Goal: Task Accomplishment & Management: Complete application form

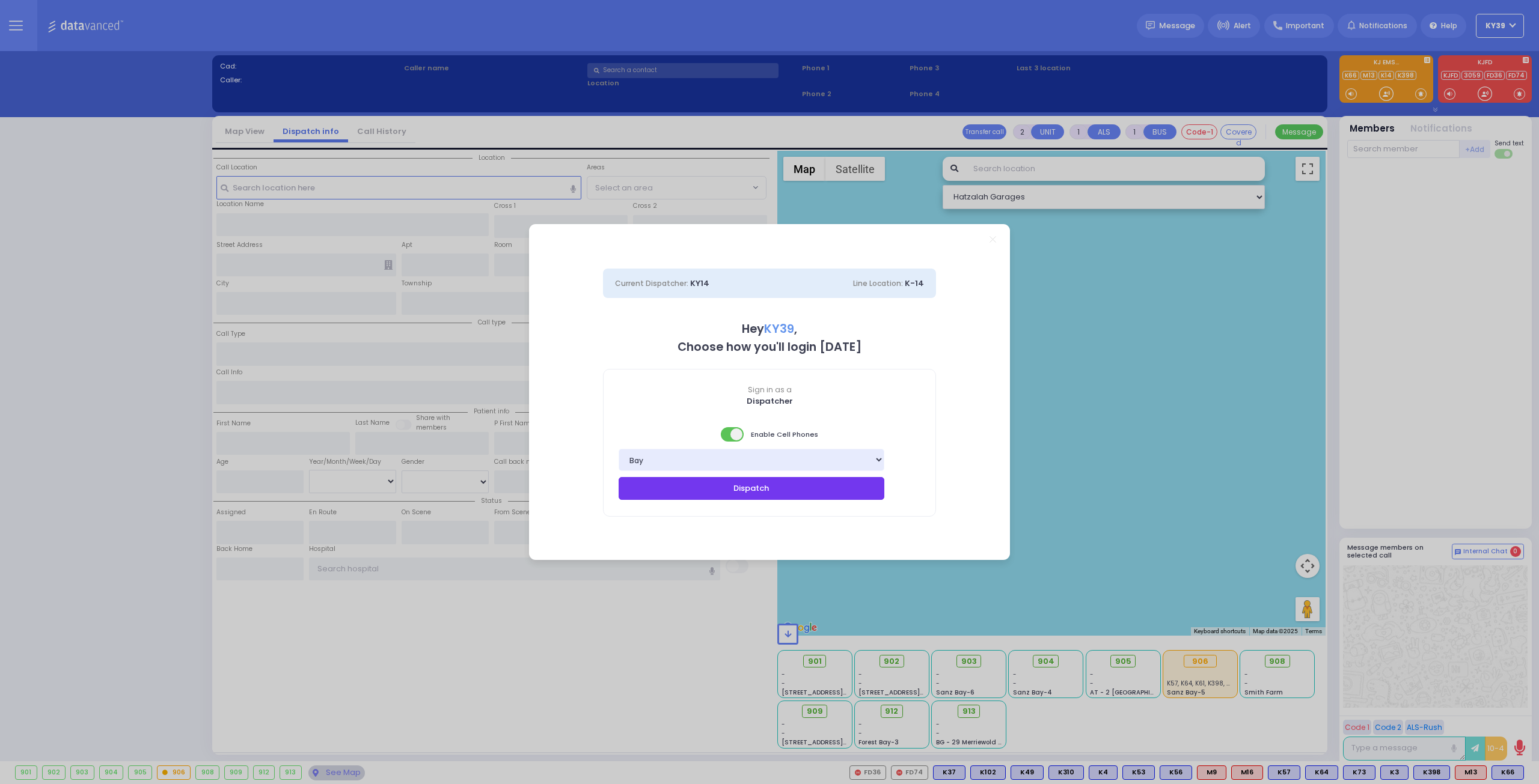
click at [749, 492] on button "Dispatch" at bounding box center [751, 489] width 266 height 23
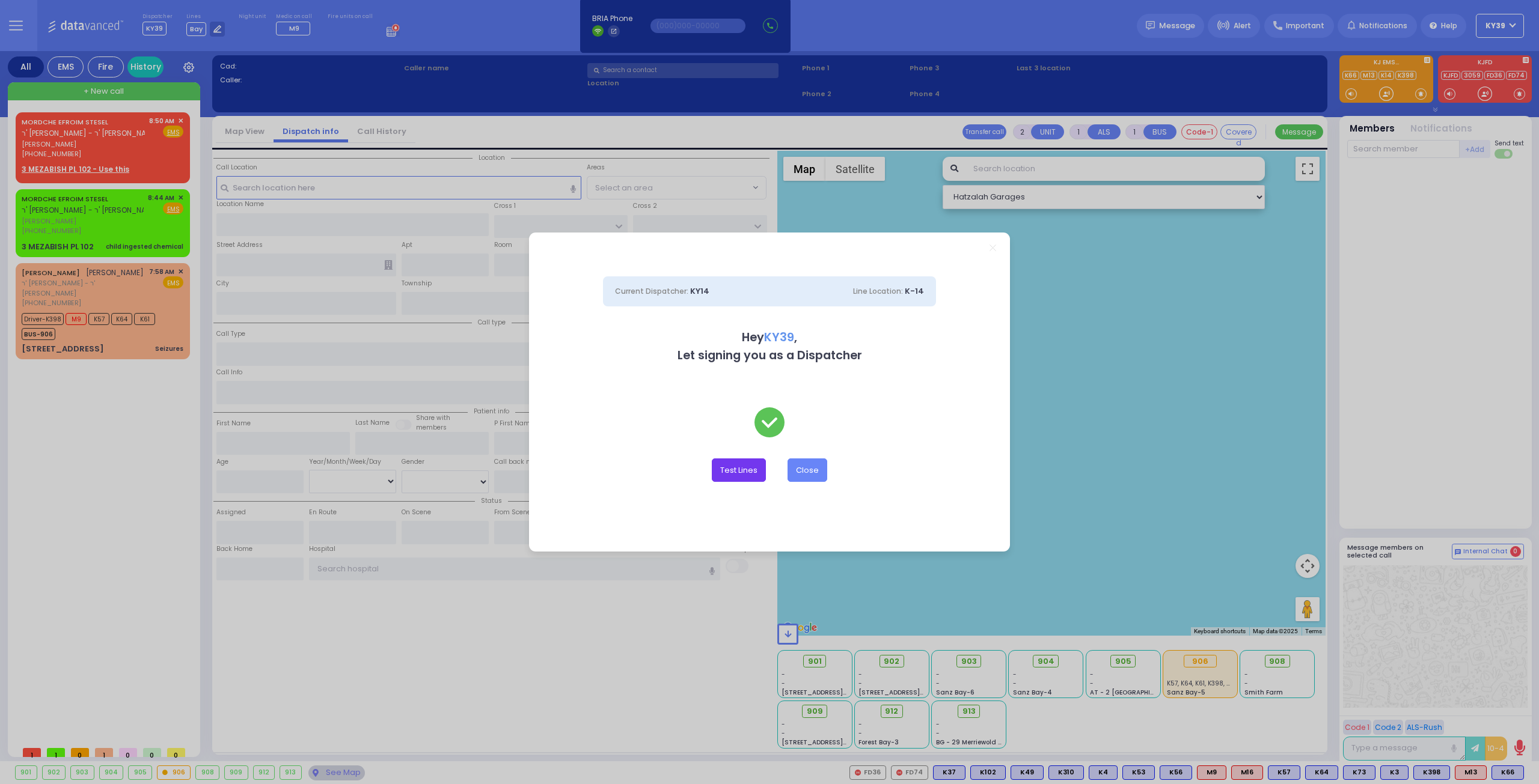
click at [730, 471] on button "Test Lines" at bounding box center [738, 469] width 54 height 23
type input "8457831212"
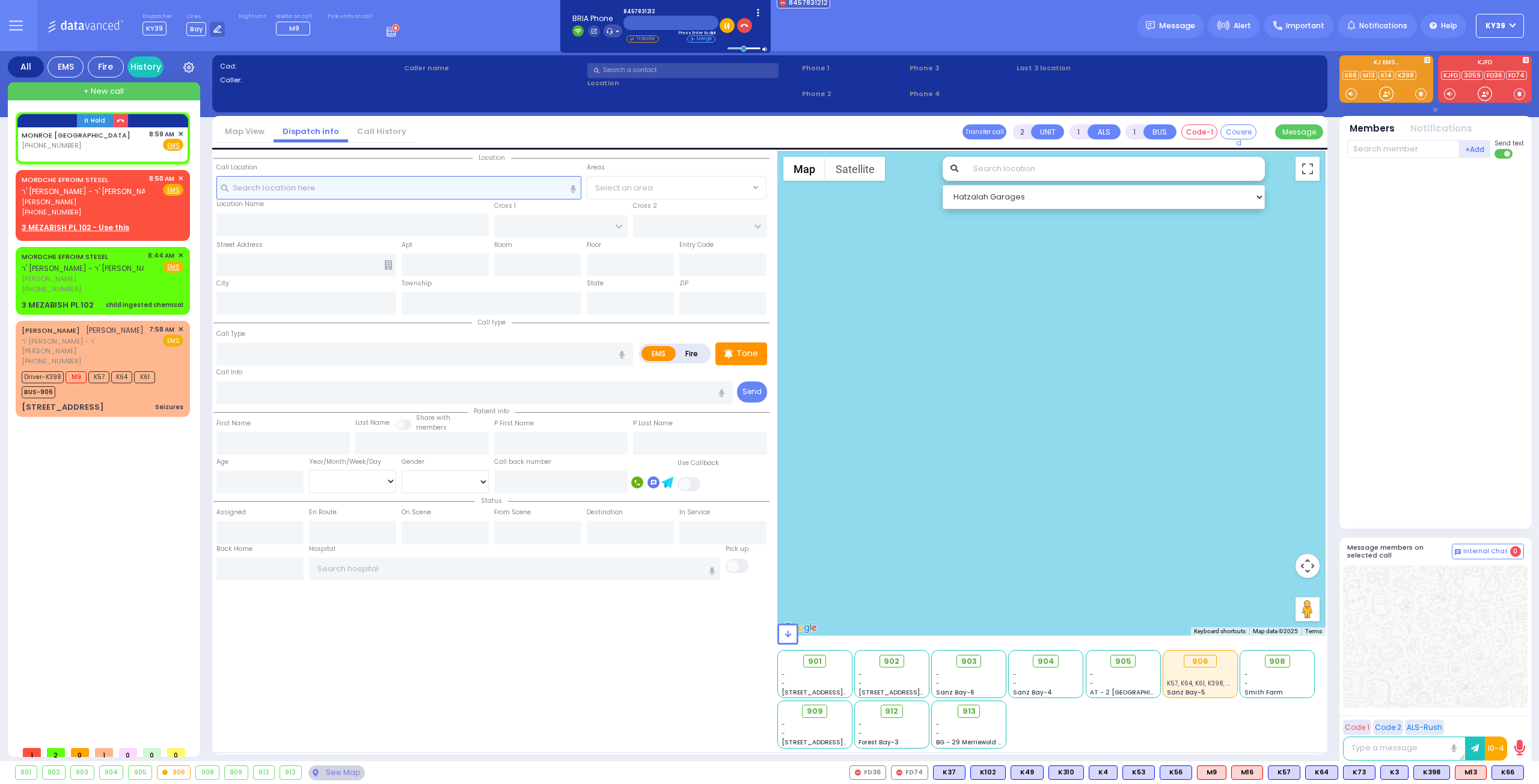
select select
radio input "true"
select select
type input "08:59"
select select "Hatzalah Garages"
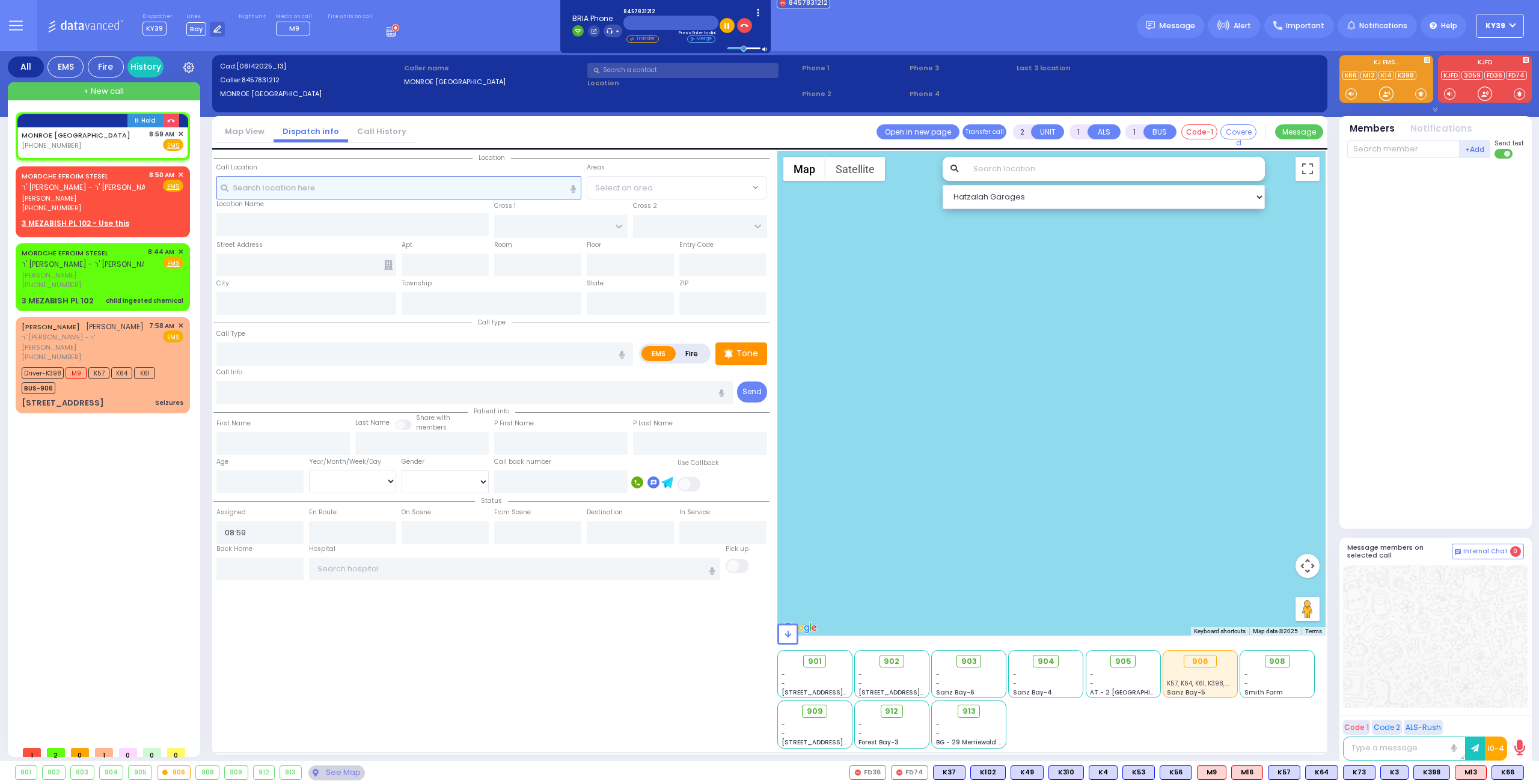
select select
radio input "true"
select select
select select "Hatzalah Garages"
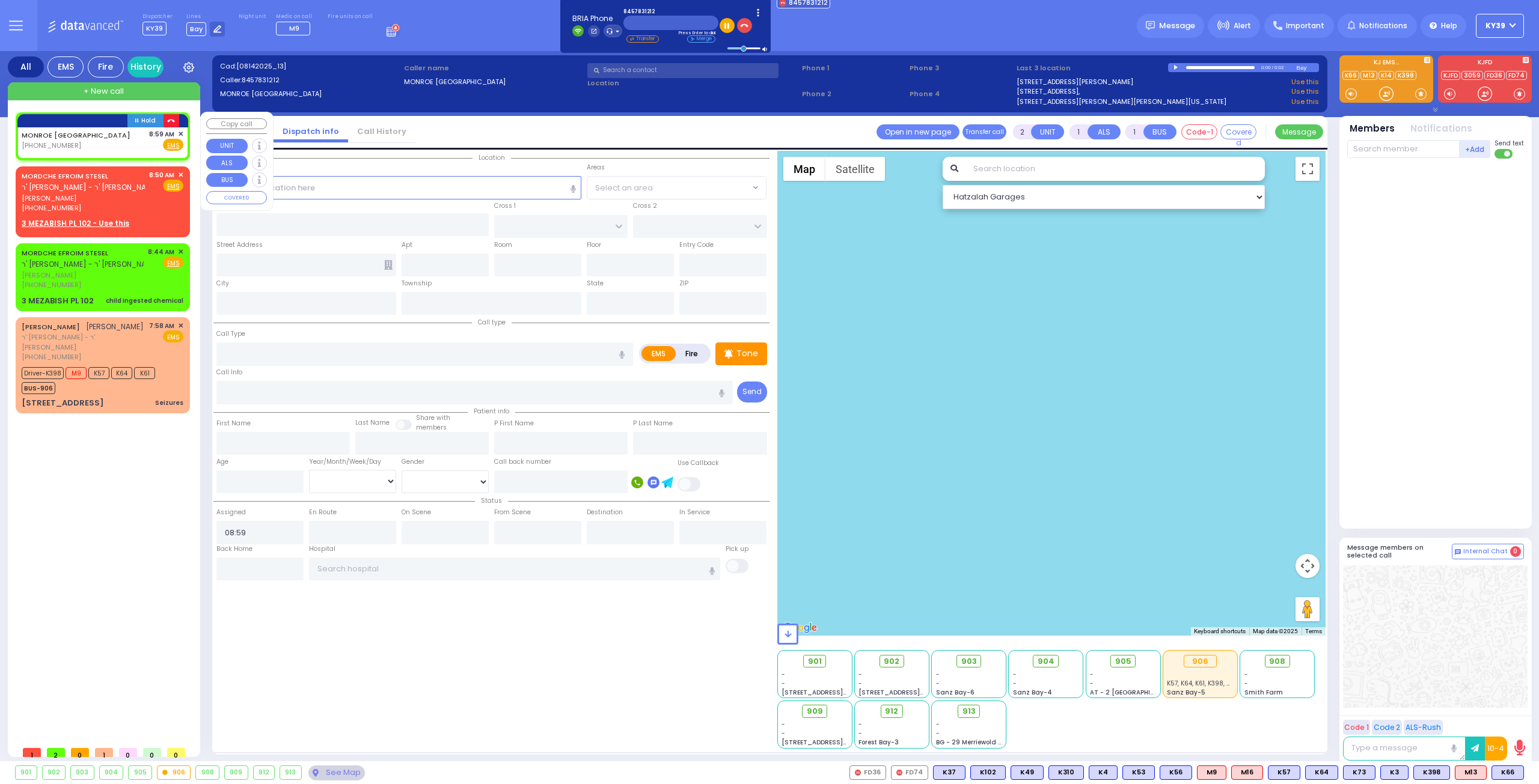
click at [174, 118] on icon "button" at bounding box center [171, 121] width 8 height 8
select select
radio input "true"
select select
select select "Hatzalah Garages"
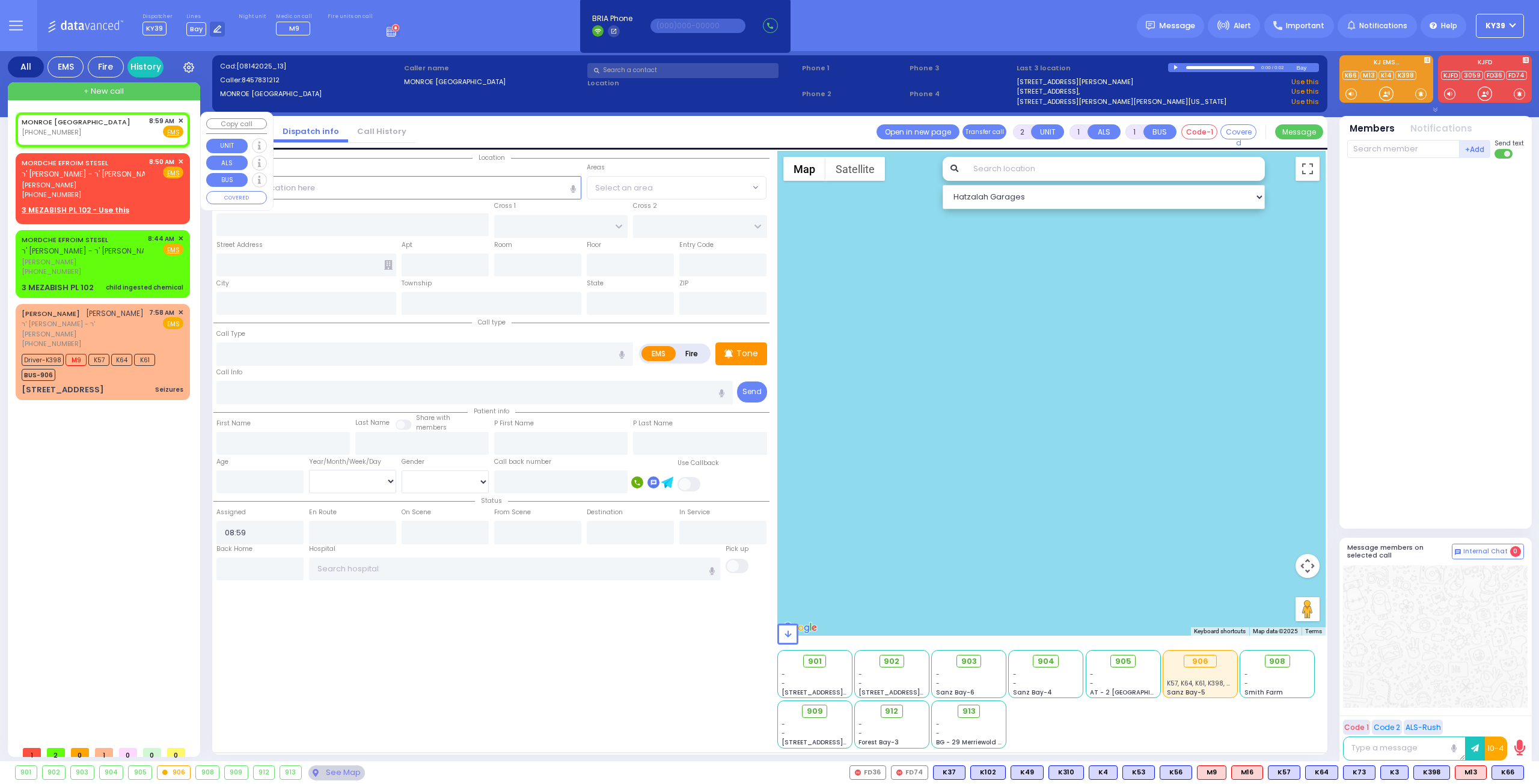
click at [182, 118] on div "MONROE [GEOGRAPHIC_DATA] [PHONE_NUMBER] 8:59 AM ✕ Fire EMS" at bounding box center [102, 129] width 170 height 30
select select
radio input "true"
select select
select select "Hatzalah Garages"
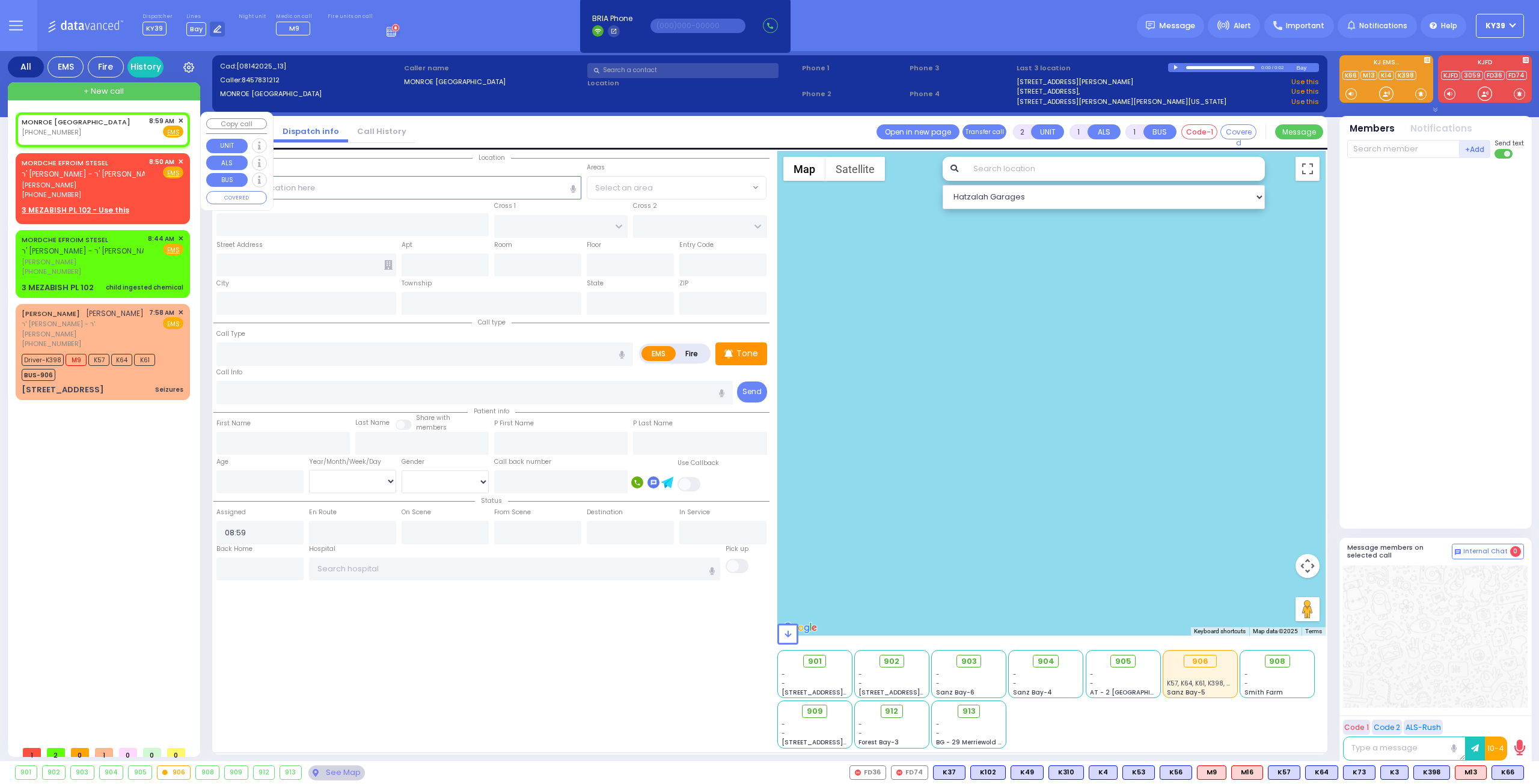
click at [179, 126] on div "Fire EMS" at bounding box center [166, 132] width 35 height 12
select select
radio input "true"
select select
select select "Hatzalah Garages"
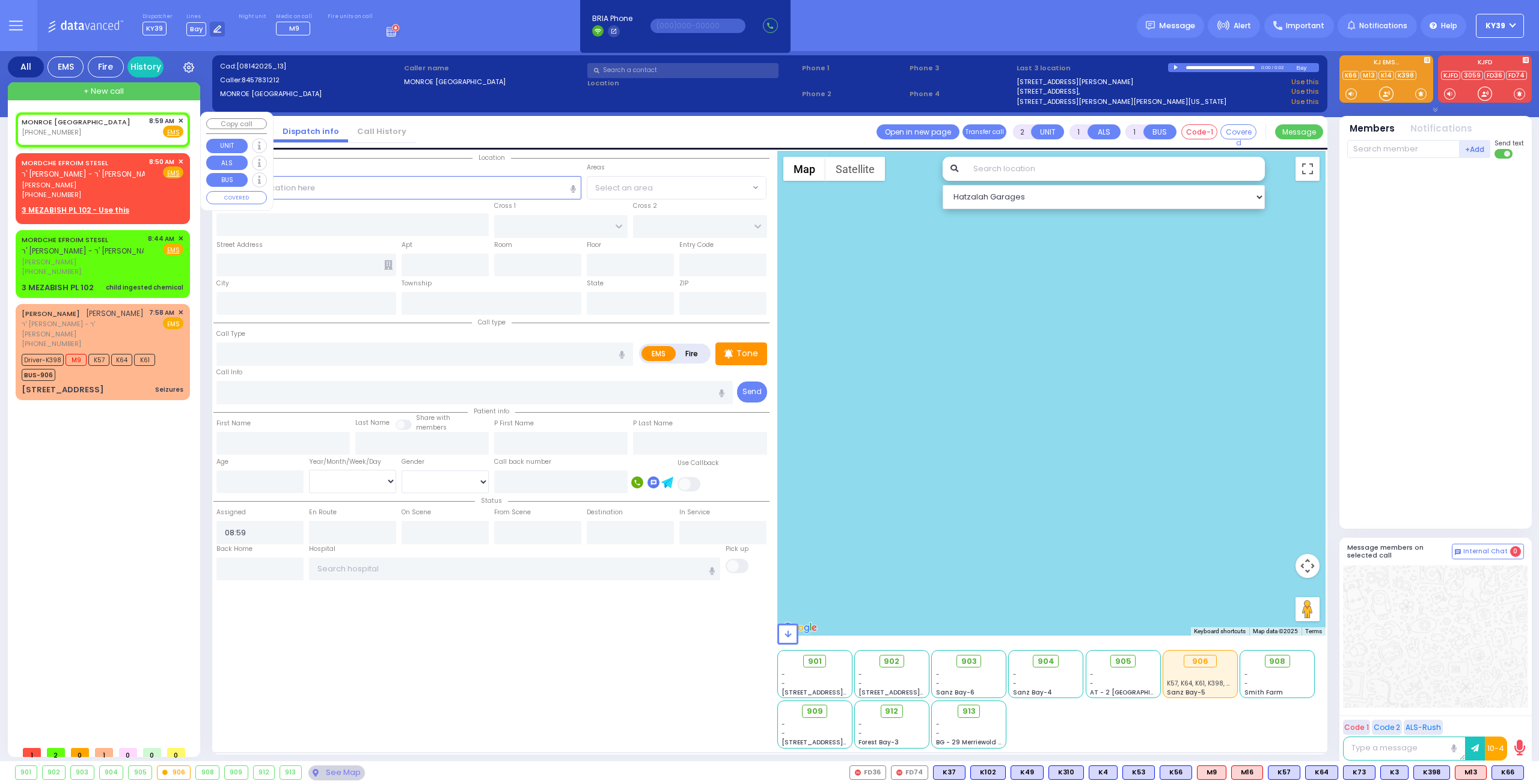
click at [178, 118] on span "✕" at bounding box center [180, 121] width 5 height 10
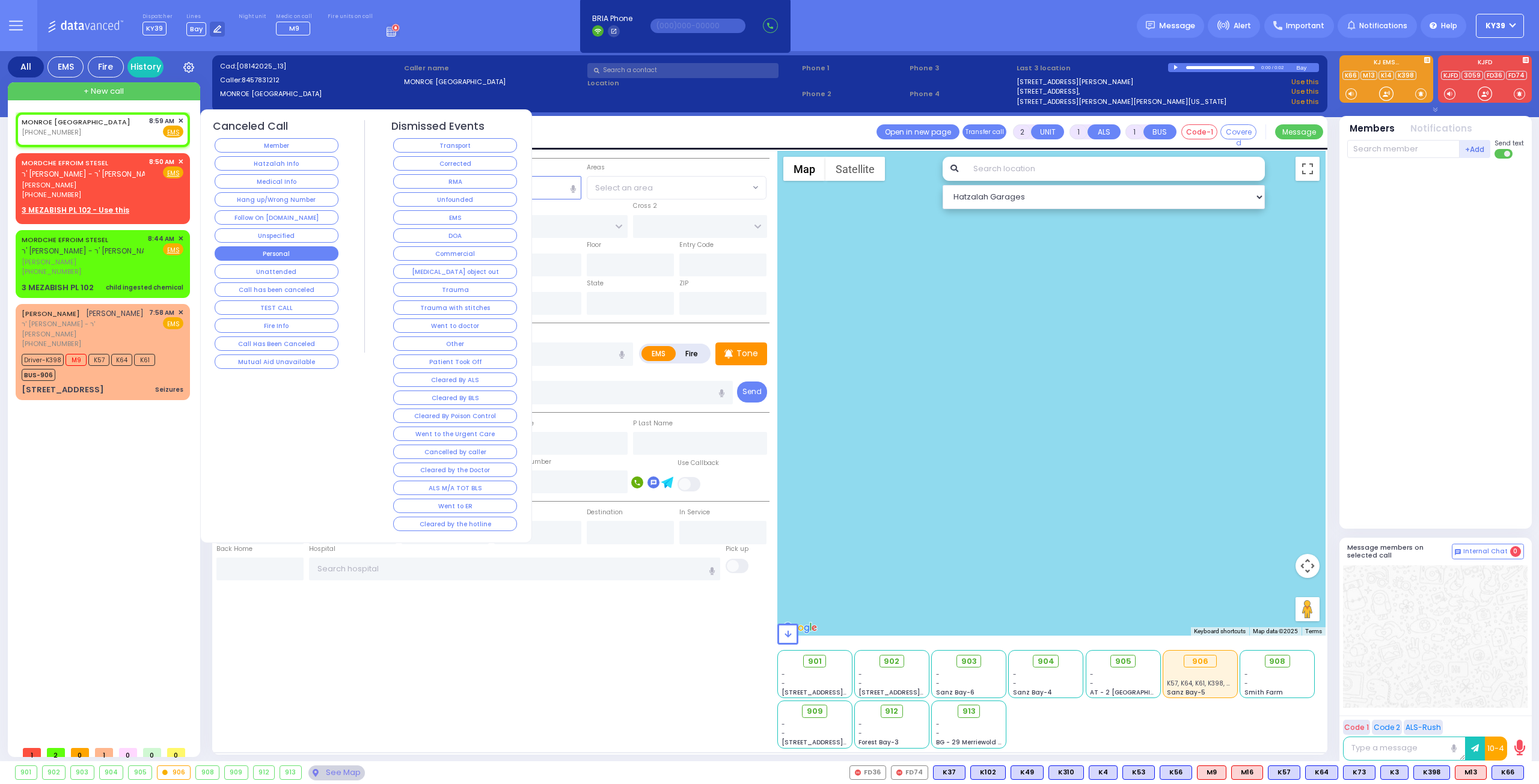
drag, startPoint x: 282, startPoint y: 237, endPoint x: 283, endPoint y: 247, distance: 10.0
click at [283, 247] on div "Canceled Call Member Hatzalah Info Medical Info Hang up/Wrong Number Follow On …" at bounding box center [276, 245] width 128 height 251
click at [274, 301] on button "TEST CALL" at bounding box center [276, 307] width 124 height 14
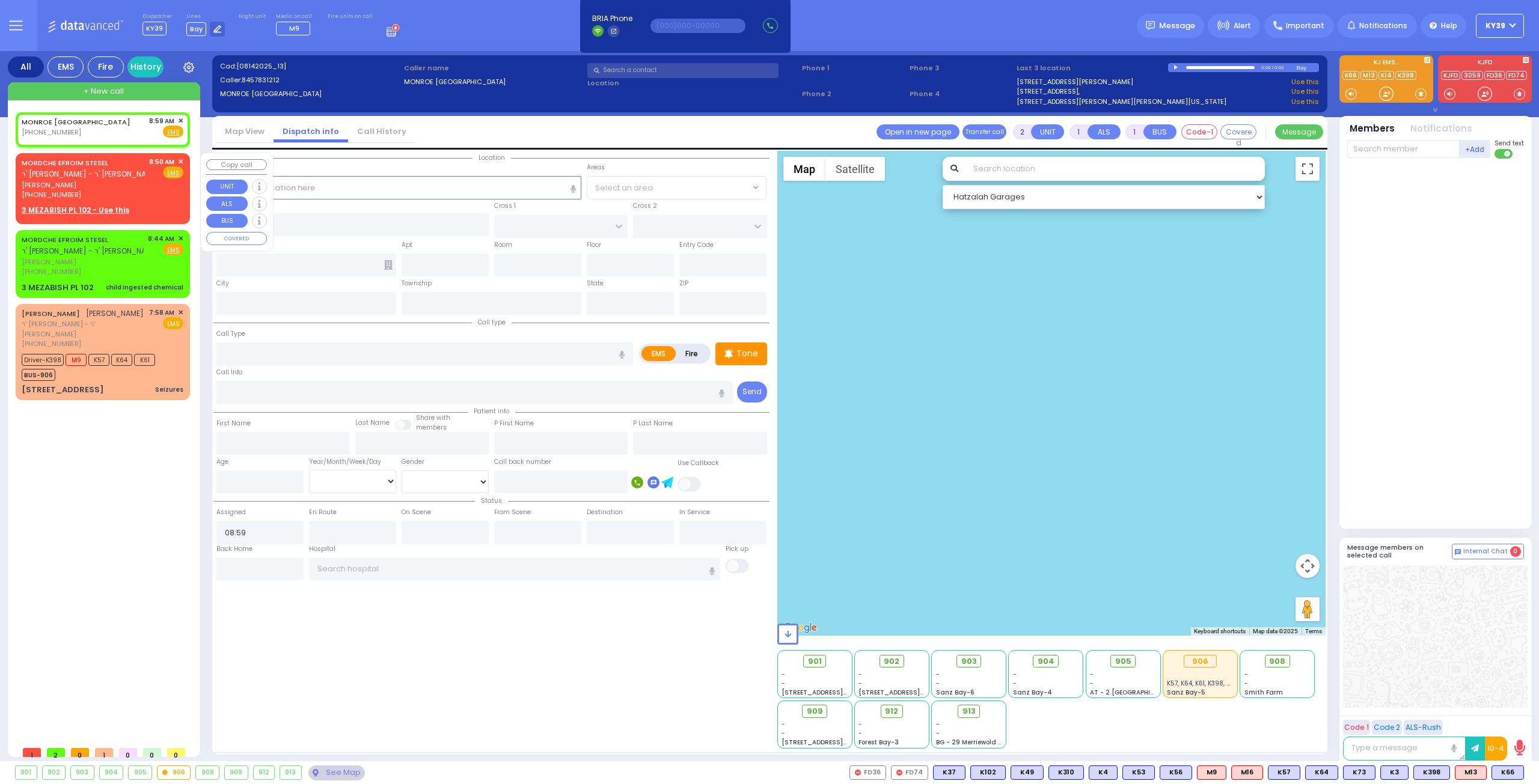
click at [110, 166] on div "[PERSON_NAME] - ר' [PERSON_NAME]" at bounding box center [90, 169] width 138 height 24
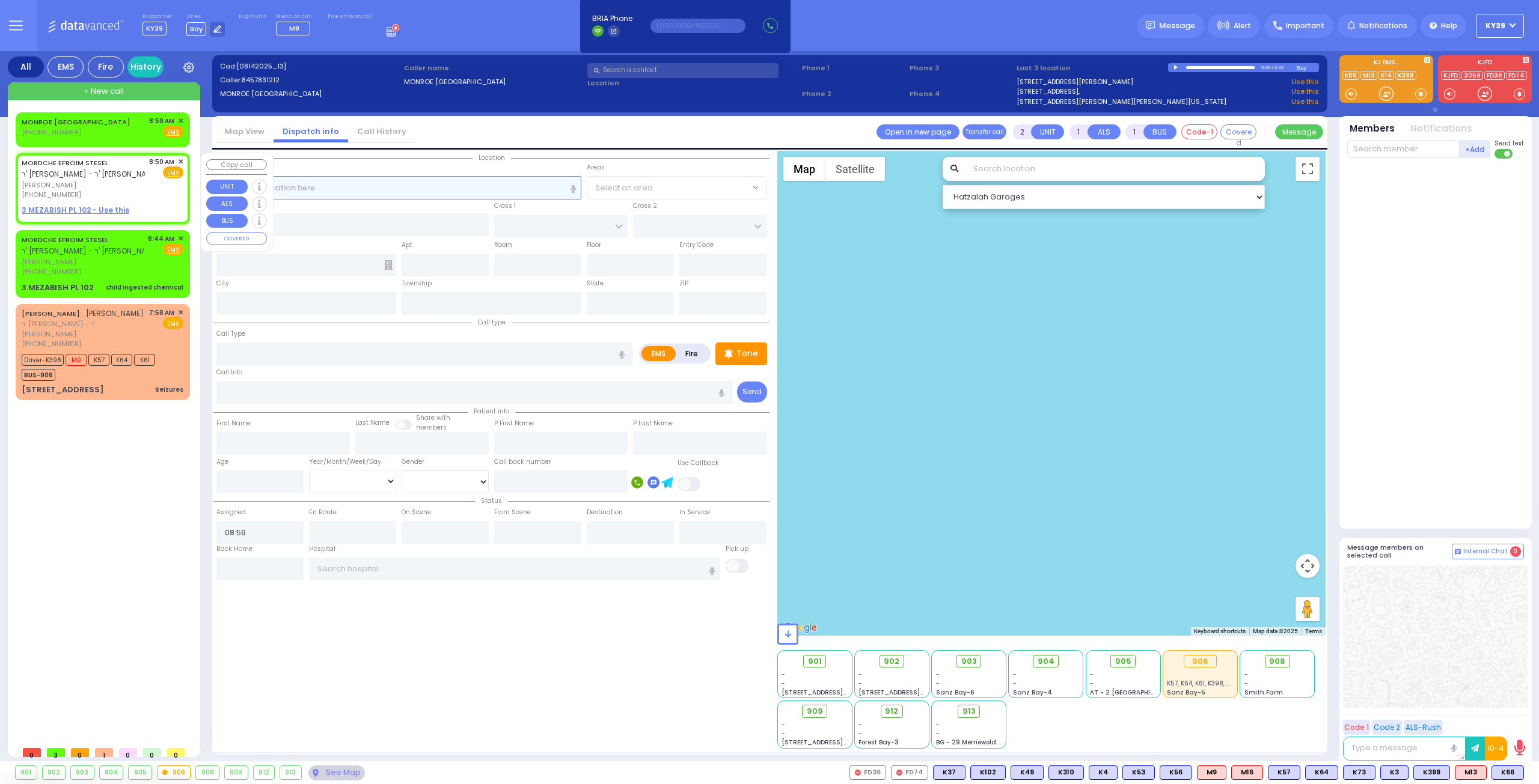
select select
radio input "true"
type input "MORDCHE EFROIM"
type input "STESEL"
select select
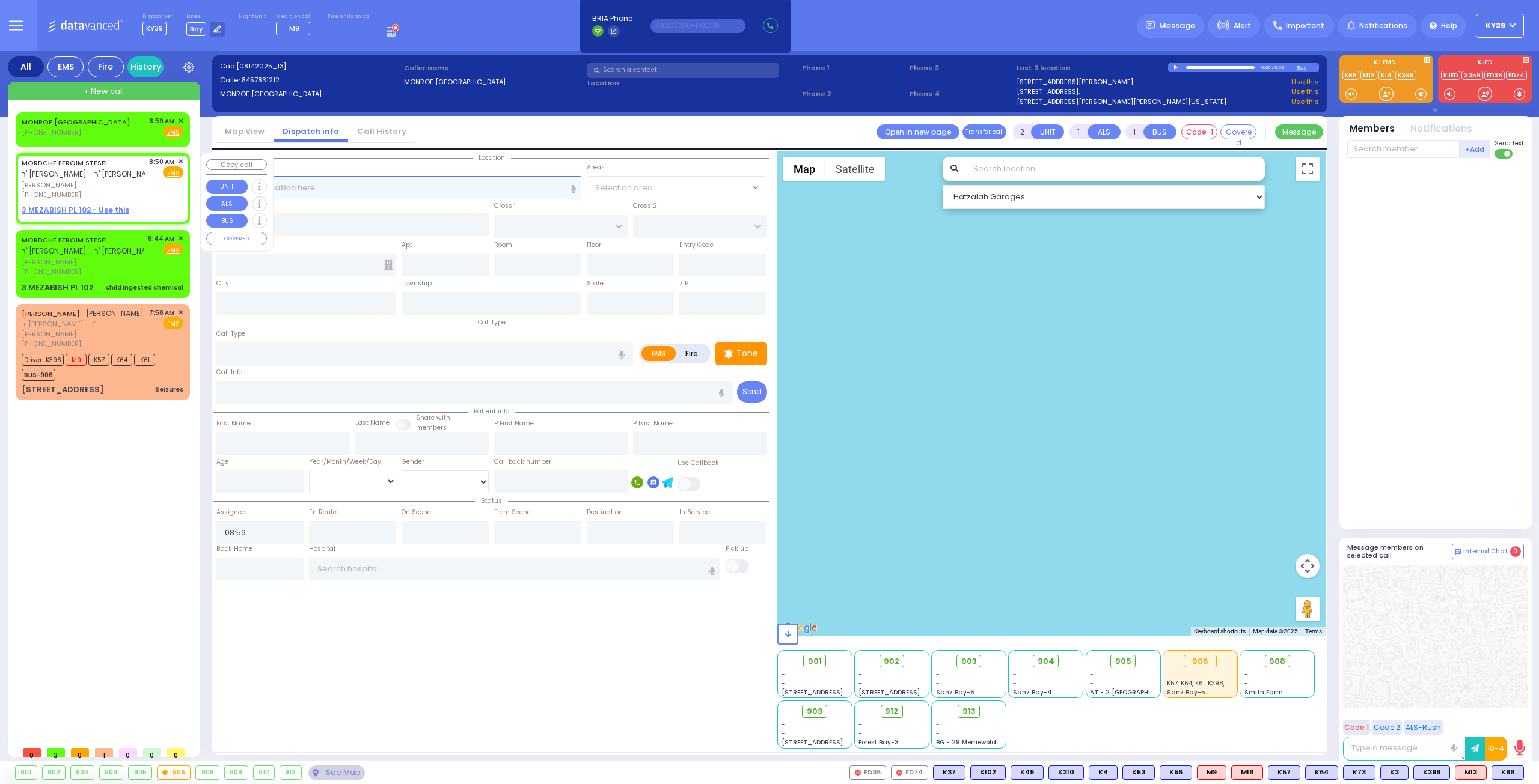
type input "08:50"
select select "Hatzalah Garages"
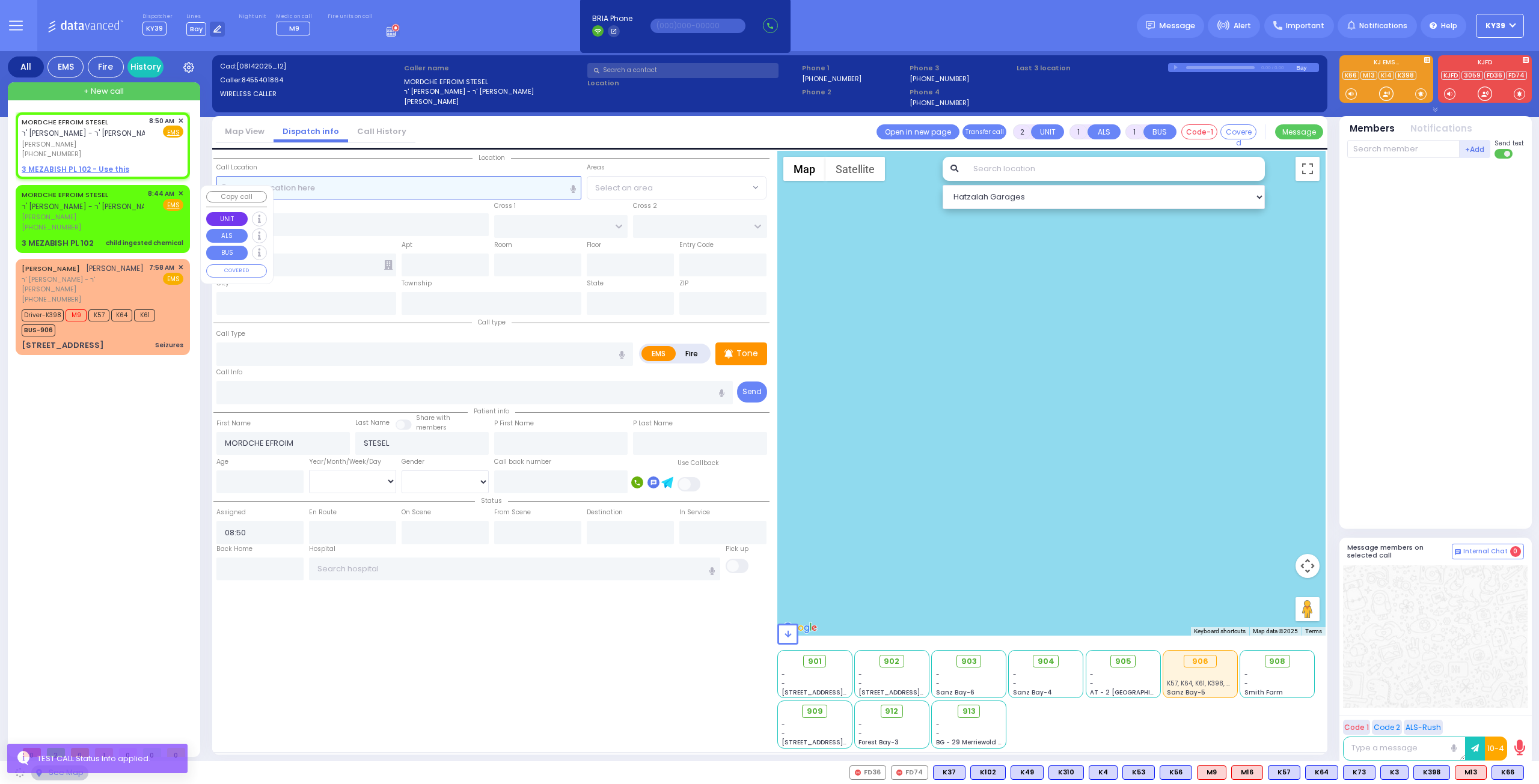
select select
radio input "true"
select select
select select "Hatzalah Garages"
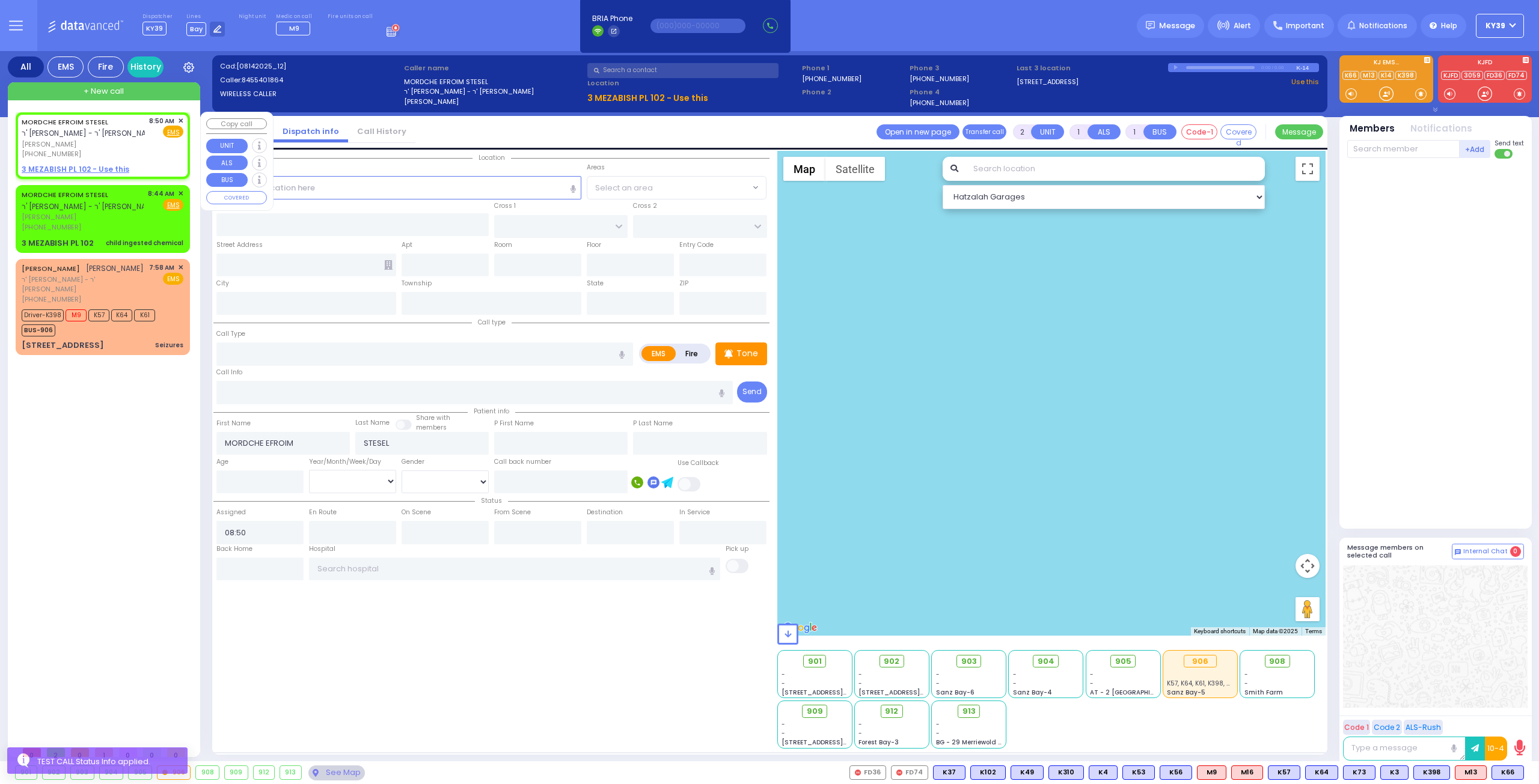
click at [101, 144] on span "[PERSON_NAME]" at bounding box center [83, 144] width 123 height 10
select select
radio input "true"
select select
select select "Hatzalah Garages"
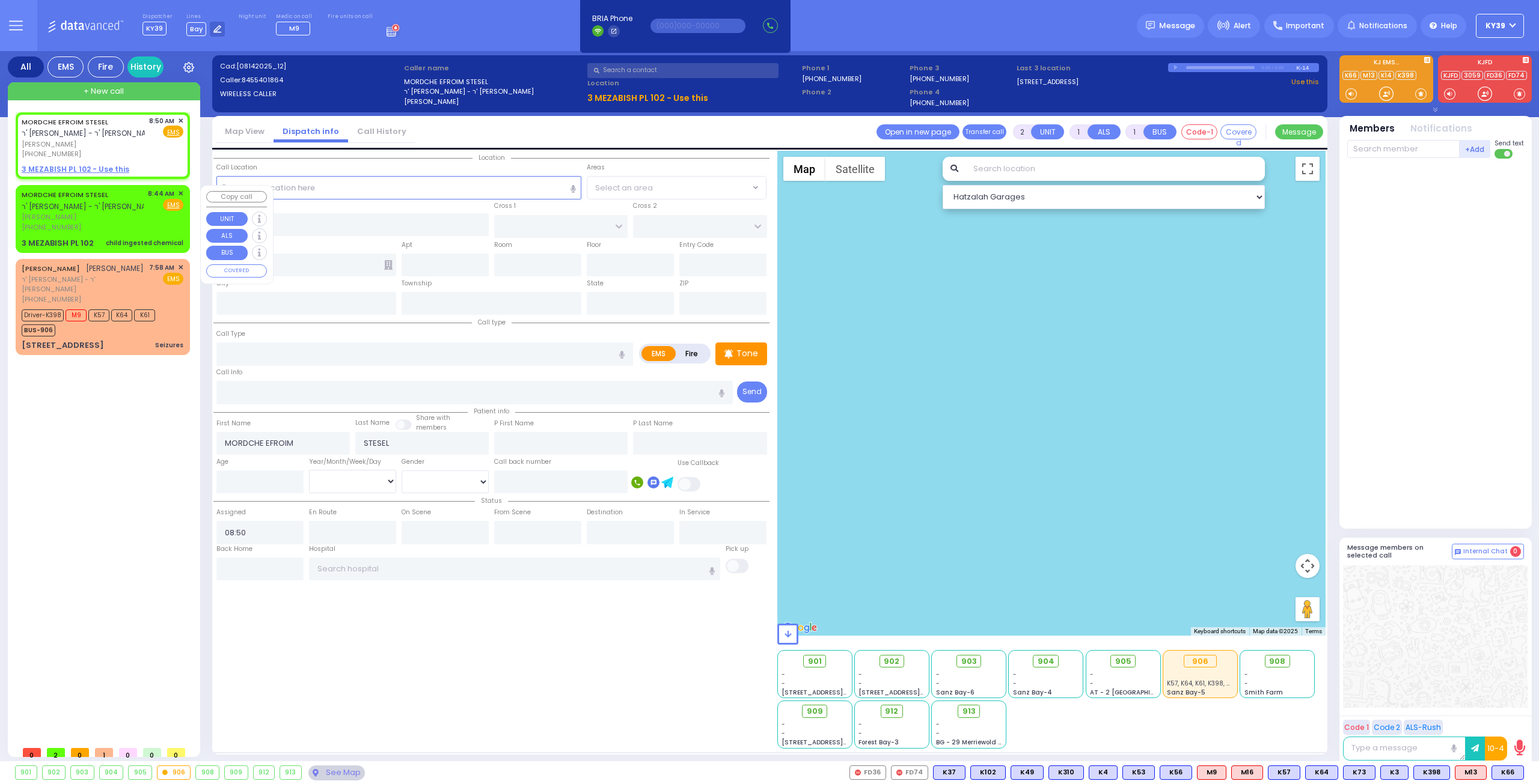
click at [122, 224] on div "[PHONE_NUMBER]" at bounding box center [82, 227] width 122 height 10
select select
type input "child ingested chemical"
radio input "true"
select select
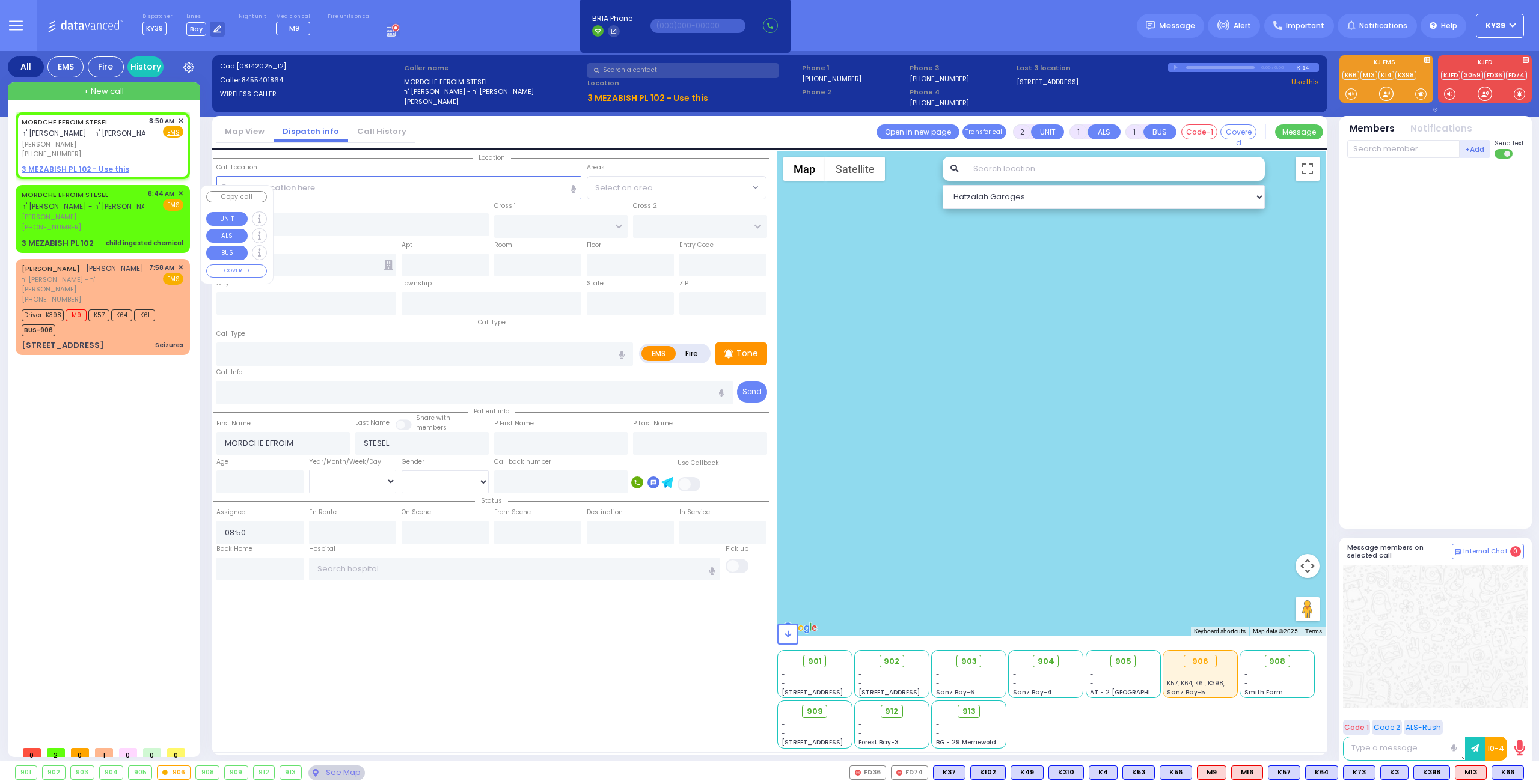
type input "08:44"
type input "NICKLESBURG RD"
type input "FOREST RD"
type input "3 MEZABISH PL"
type input "102"
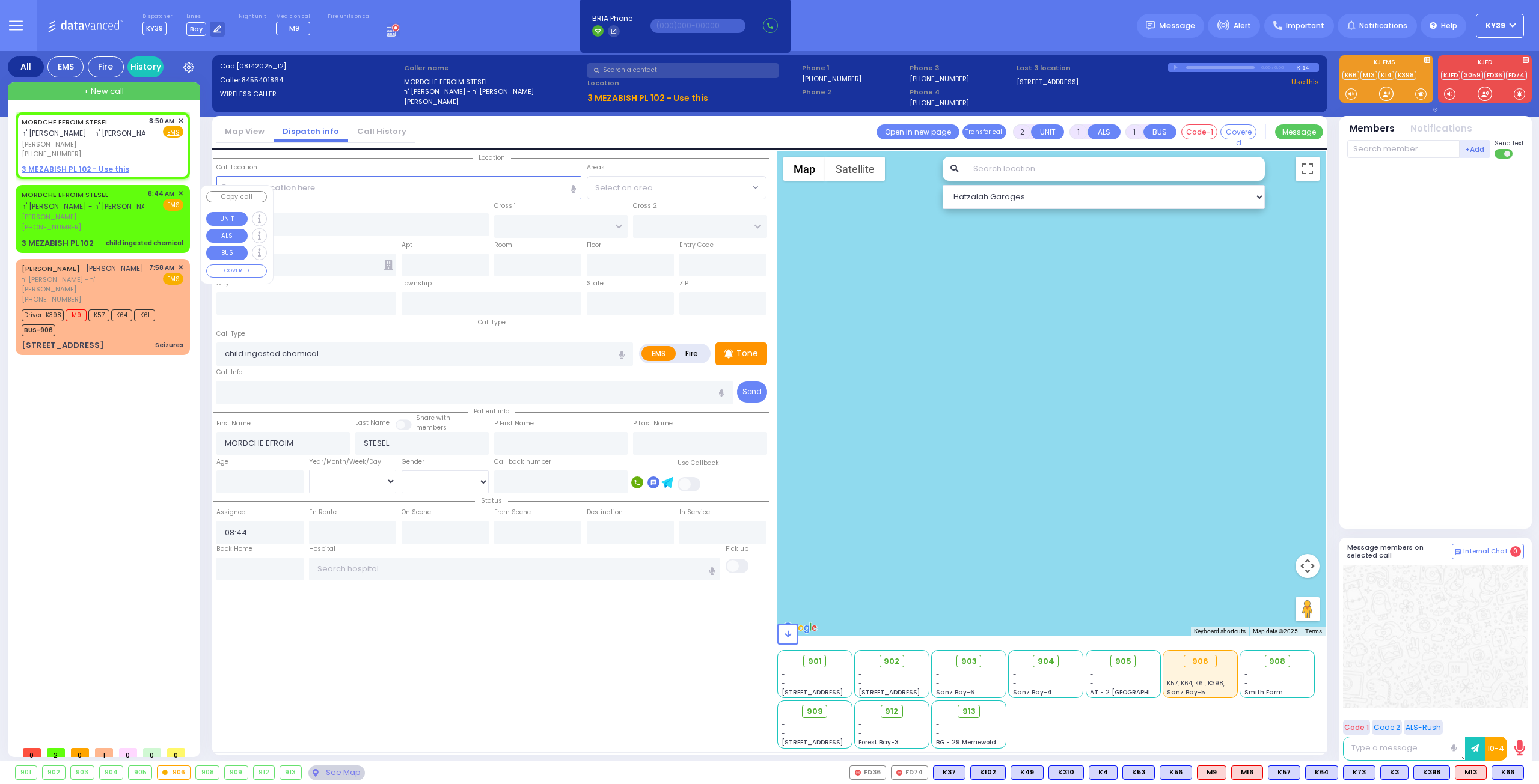
type input "Monroe"
type input "[US_STATE]"
type input "10950"
select select "Hatzalah Garages"
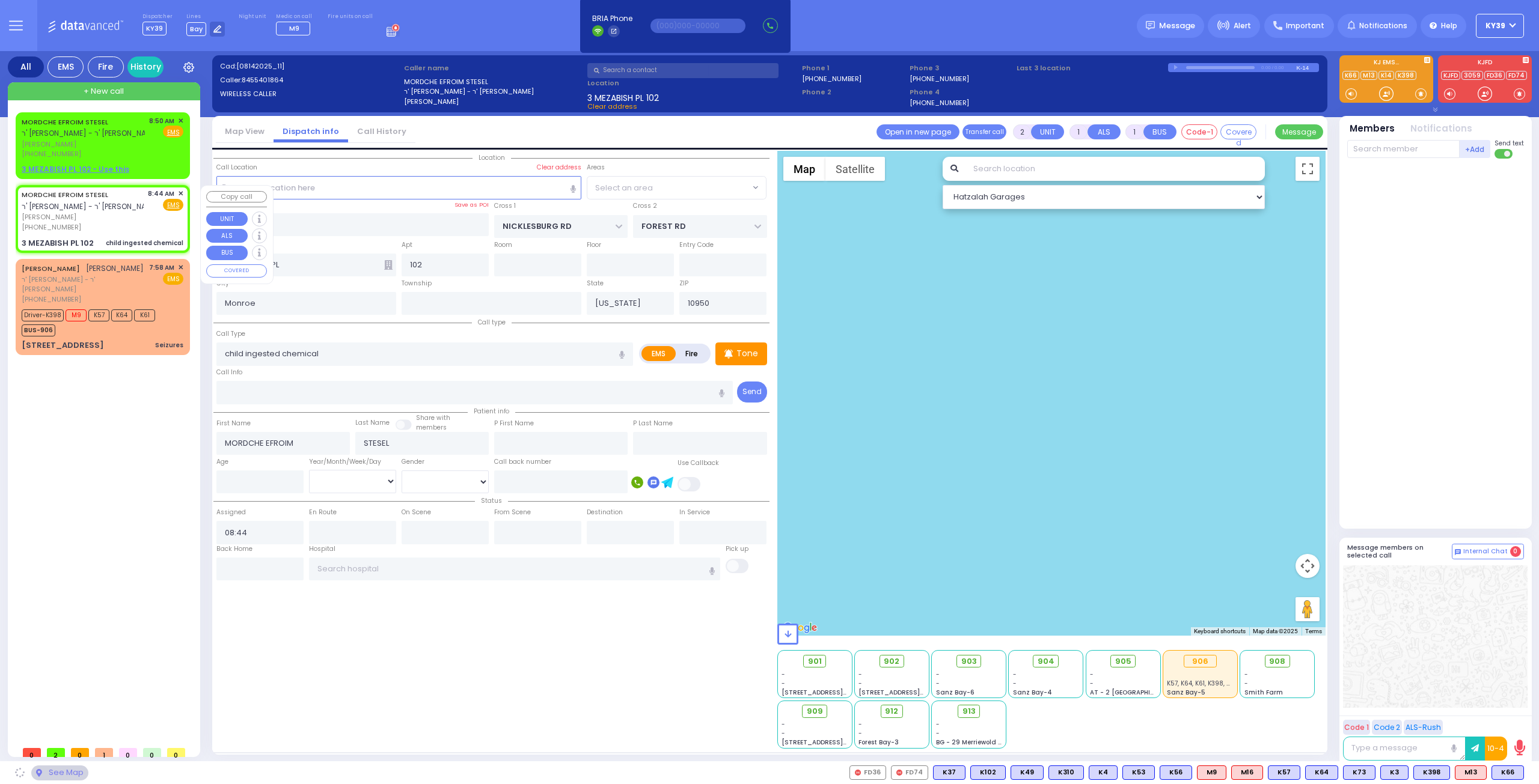
select select "ATZEI TAMURIM"
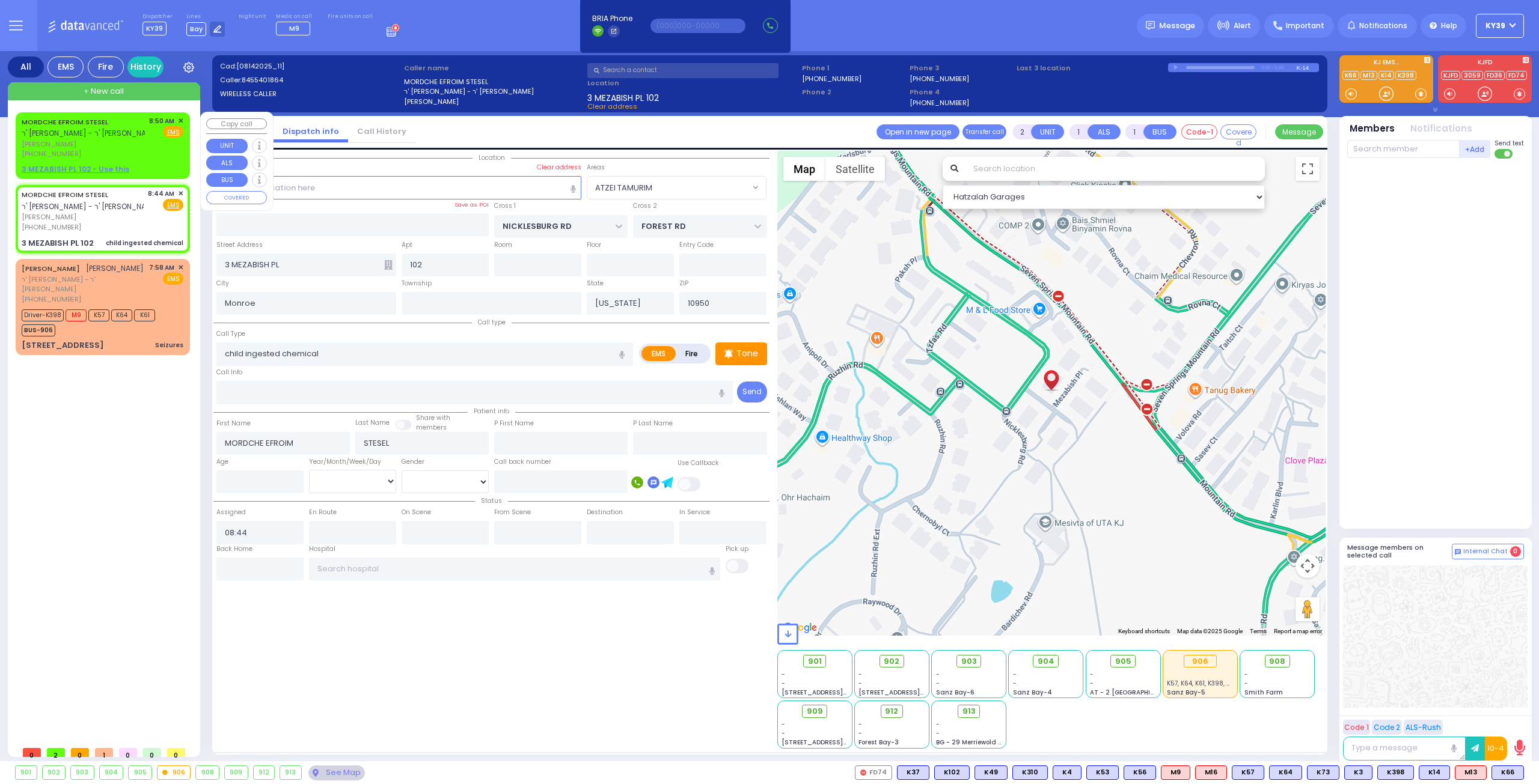
click at [179, 120] on span "✕" at bounding box center [180, 121] width 5 height 10
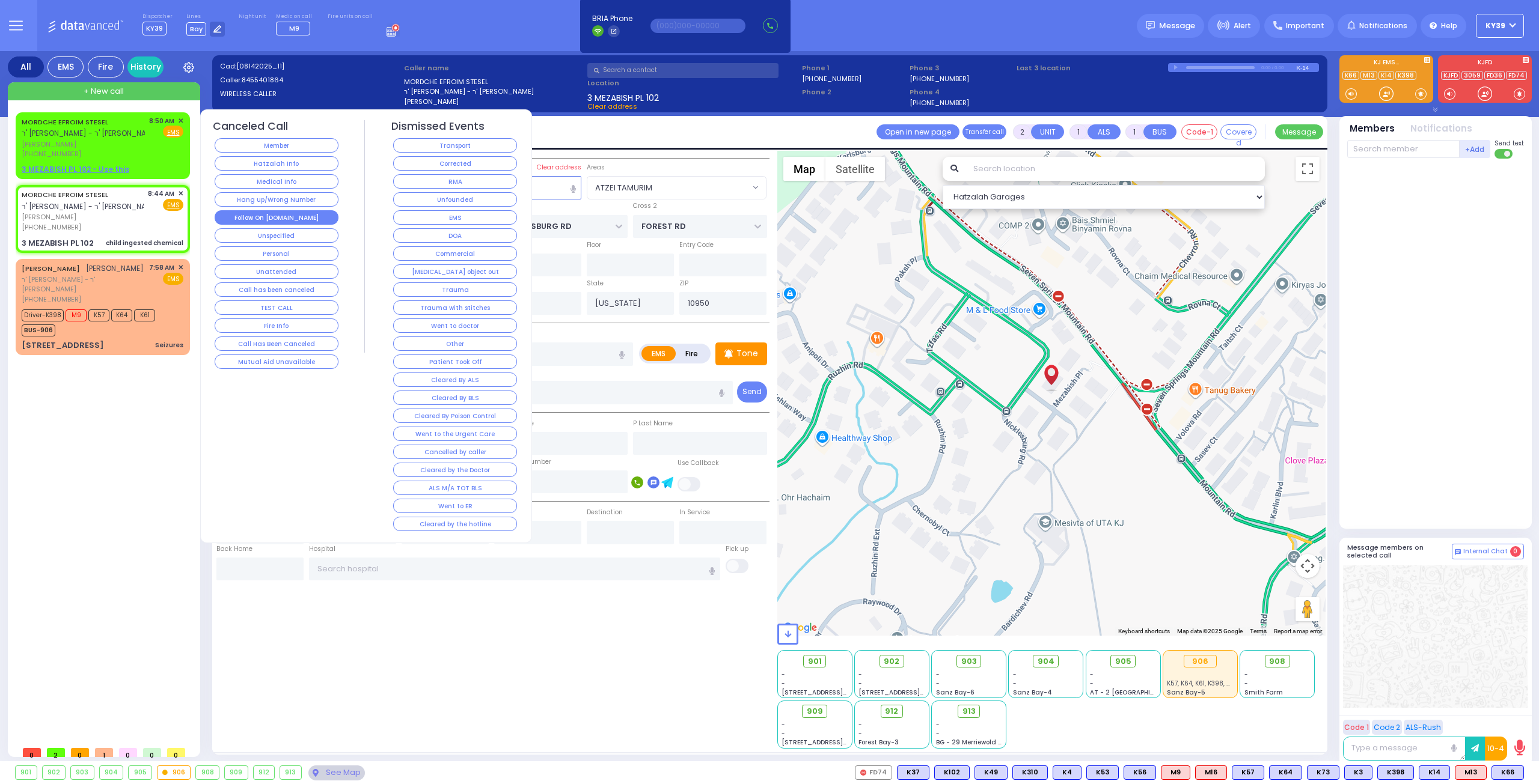
click at [285, 215] on button "Follow On [DOMAIN_NAME]" at bounding box center [276, 217] width 124 height 14
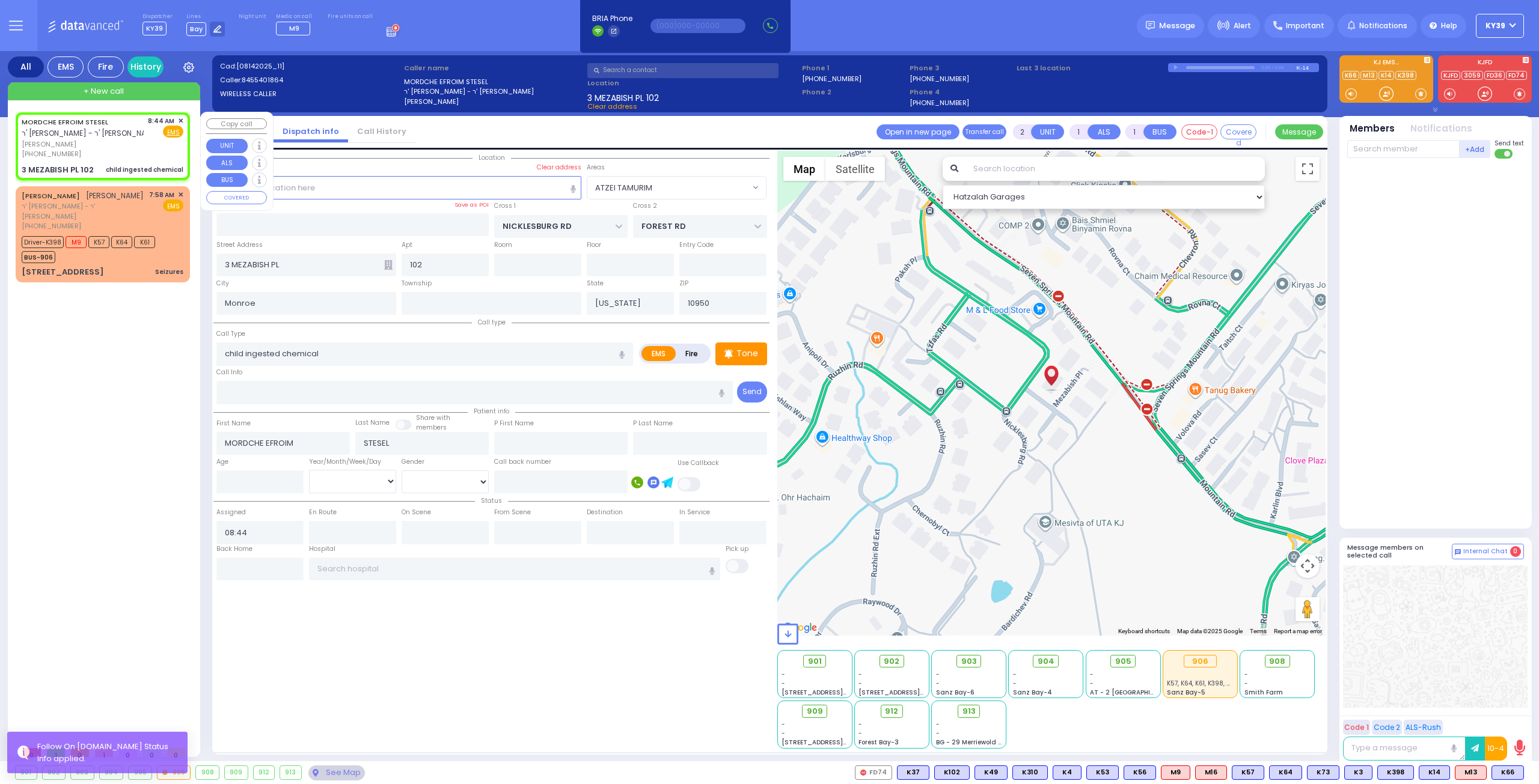
click at [147, 130] on div "[PERSON_NAME] - ר' [PERSON_NAME] [PERSON_NAME] [PHONE_NUMBER] 8:44 AM ✕ Fire EMS" at bounding box center [102, 138] width 161 height 43
select select
radio input "true"
select select
select select "ATZEI TAMURIM"
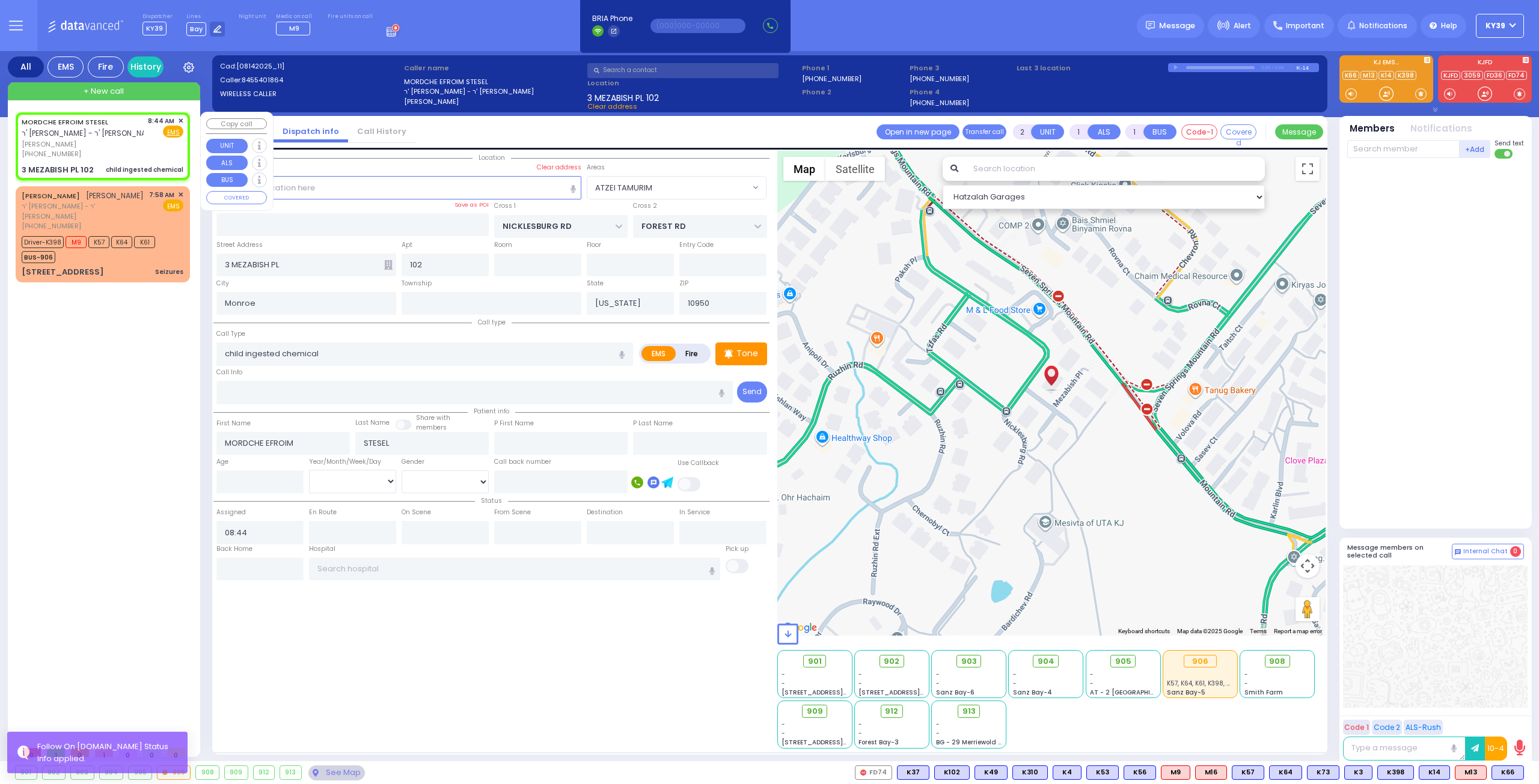
select select "Hatzalah Garages"
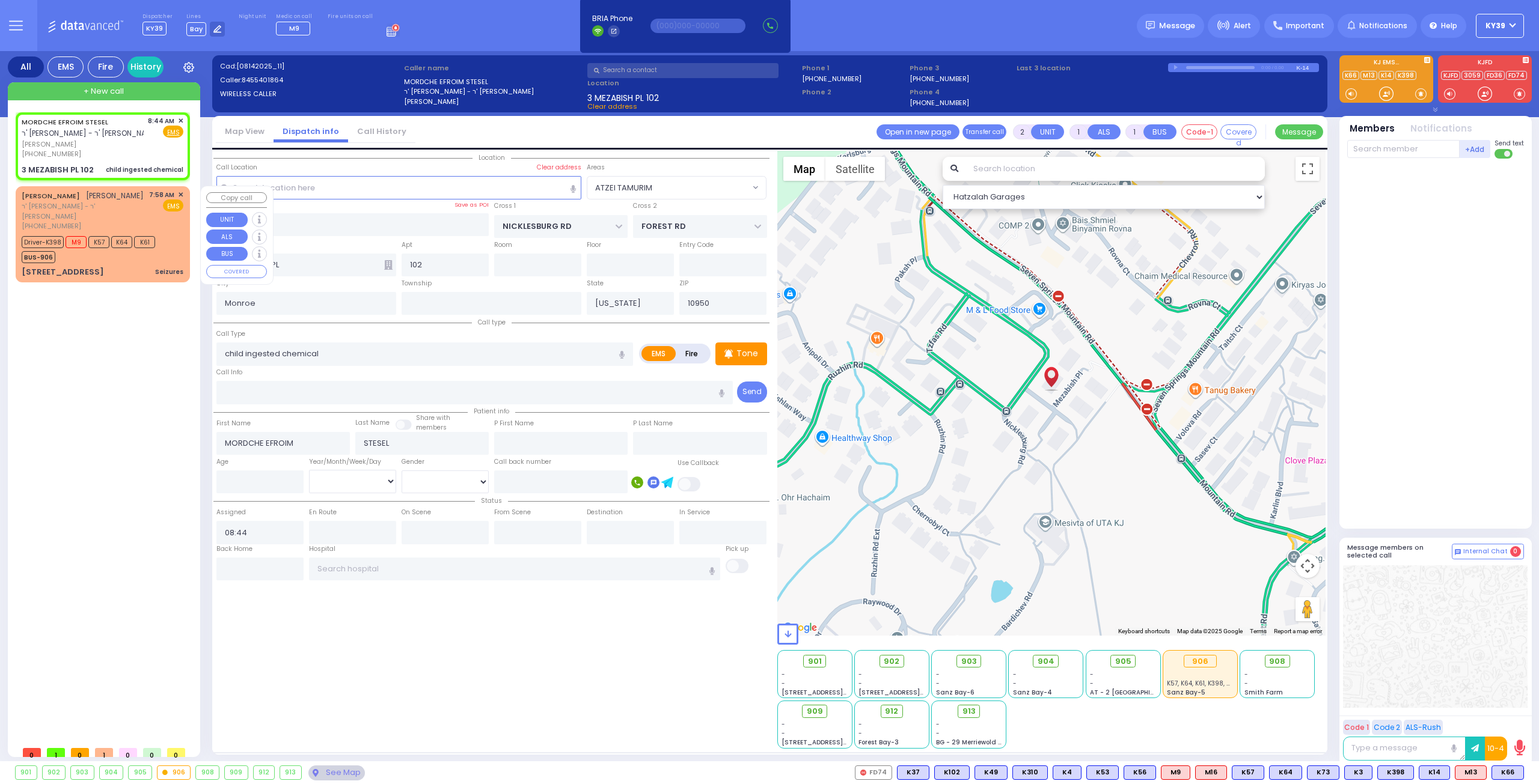
click at [144, 200] on div "[PERSON_NAME] [PERSON_NAME]" at bounding box center [82, 196] width 122 height 12
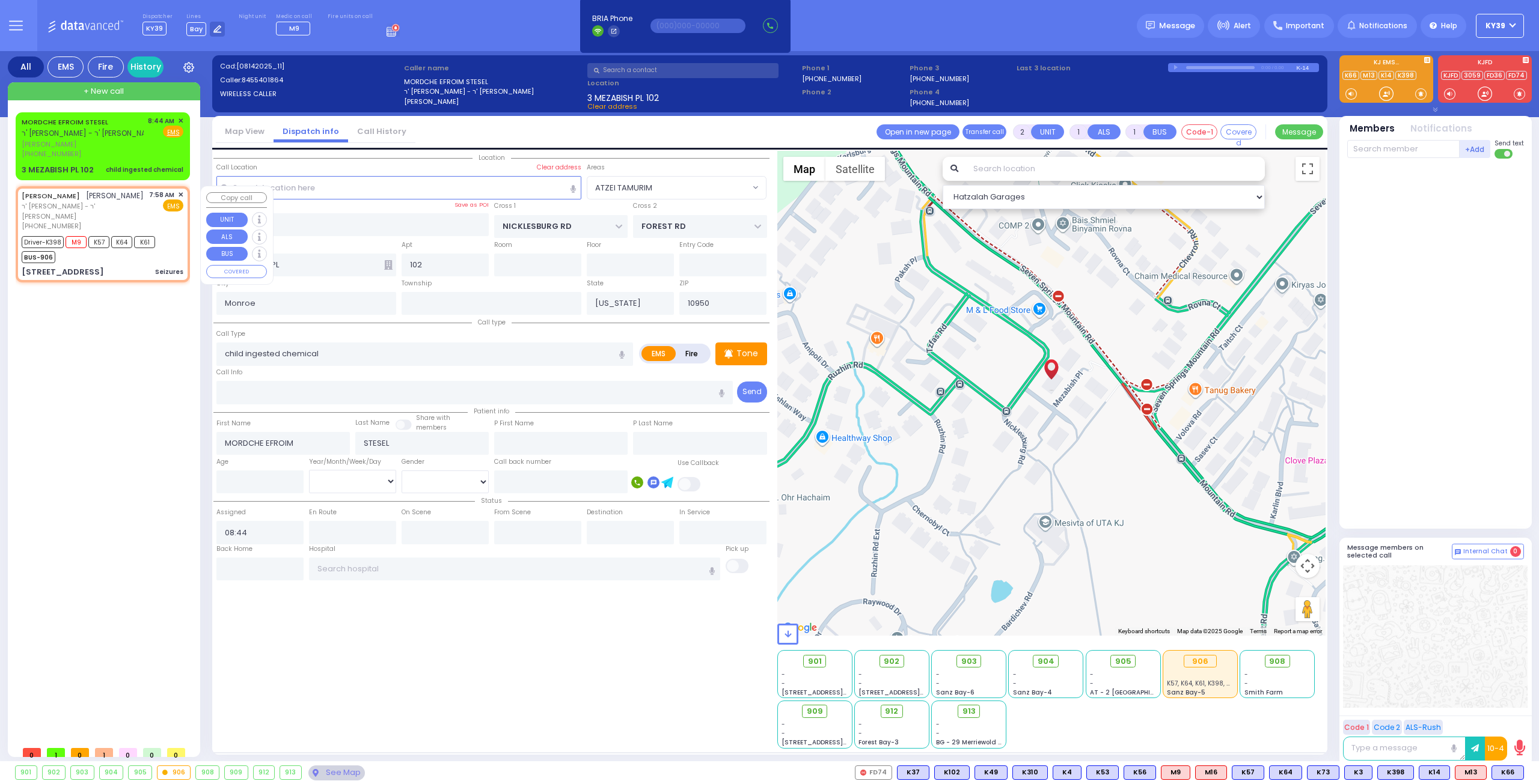
type input "6"
select select
type input "Seizures"
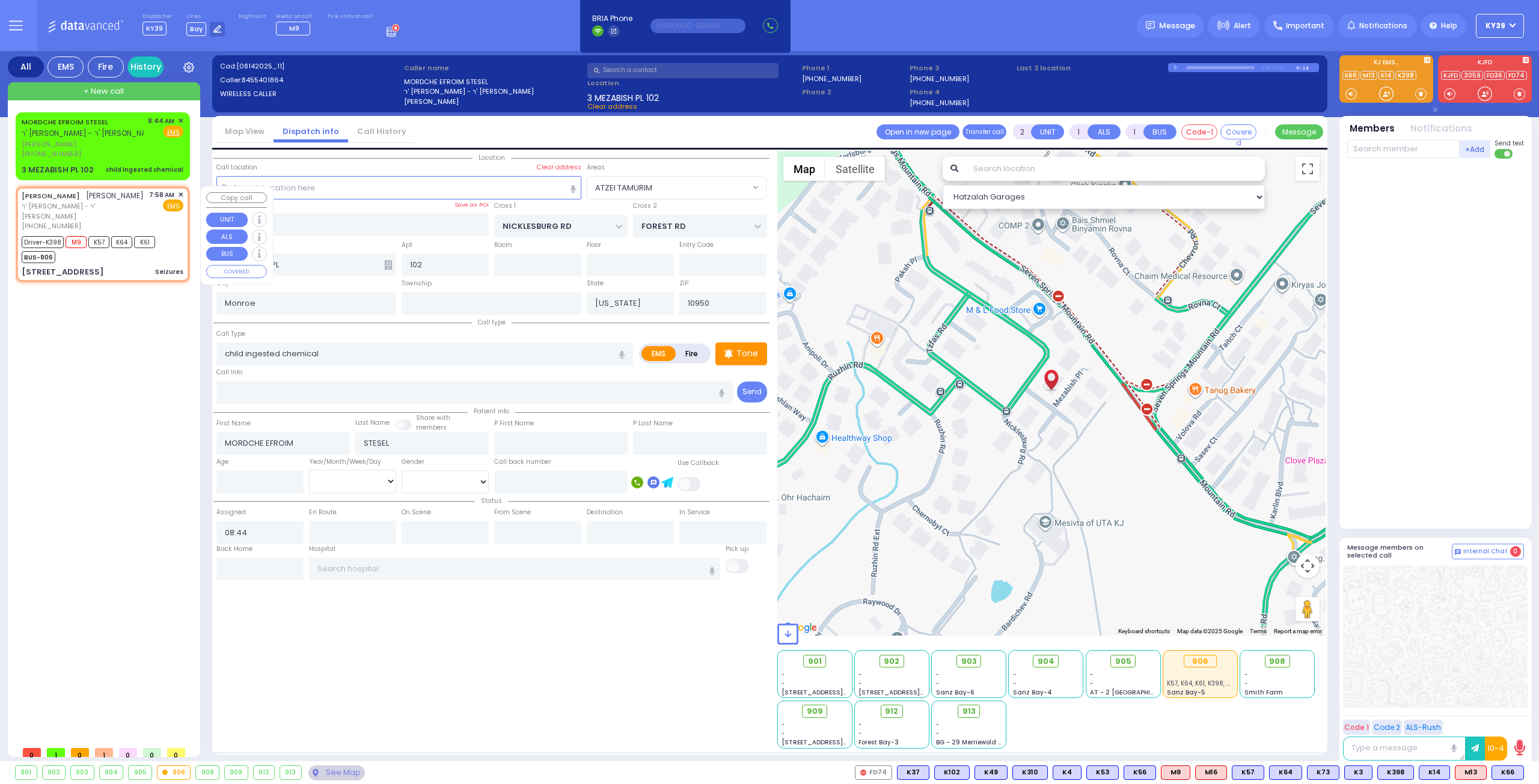
radio input "true"
type input "[PERSON_NAME]"
type input "AKER"
type input "Mendel"
type input "Aker"
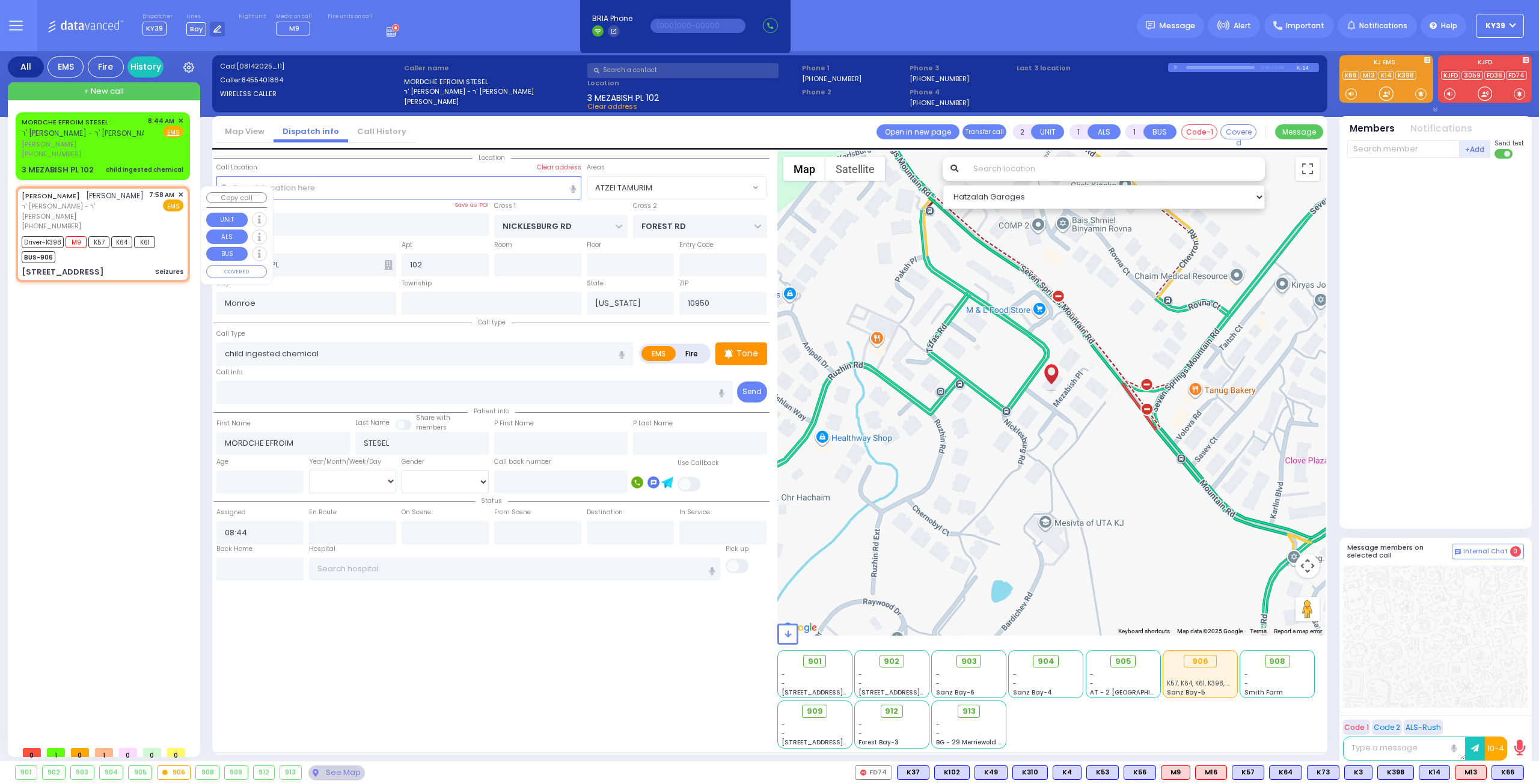
type input "27"
select select "Year"
select select "[DEMOGRAPHIC_DATA]"
type input "07:58"
type input "07:59"
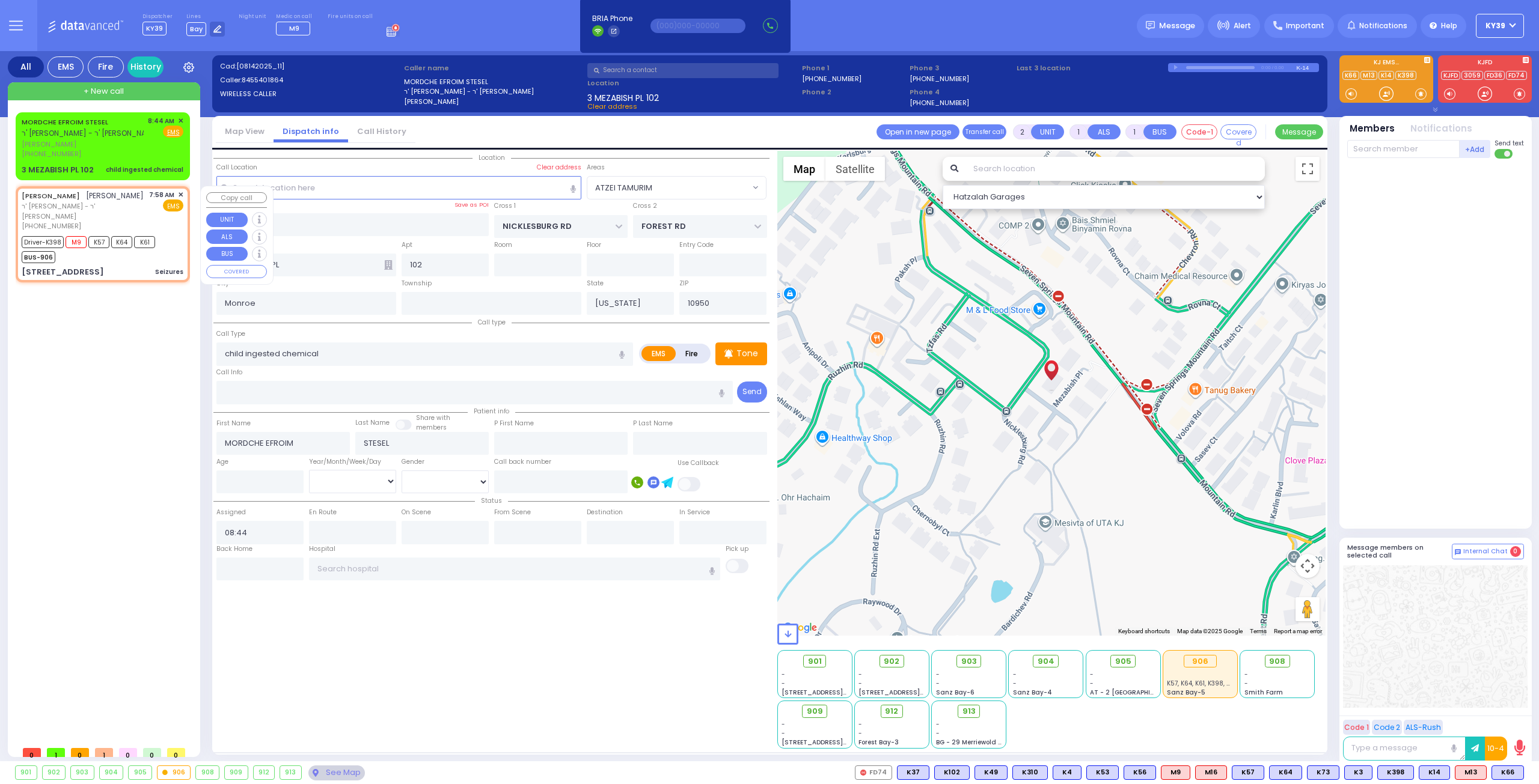
type input "08:03"
type input "[US_STATE][GEOGRAPHIC_DATA]- [GEOGRAPHIC_DATA] [STREET_ADDRESS][US_STATE]"
select select "Hatzalah Garages"
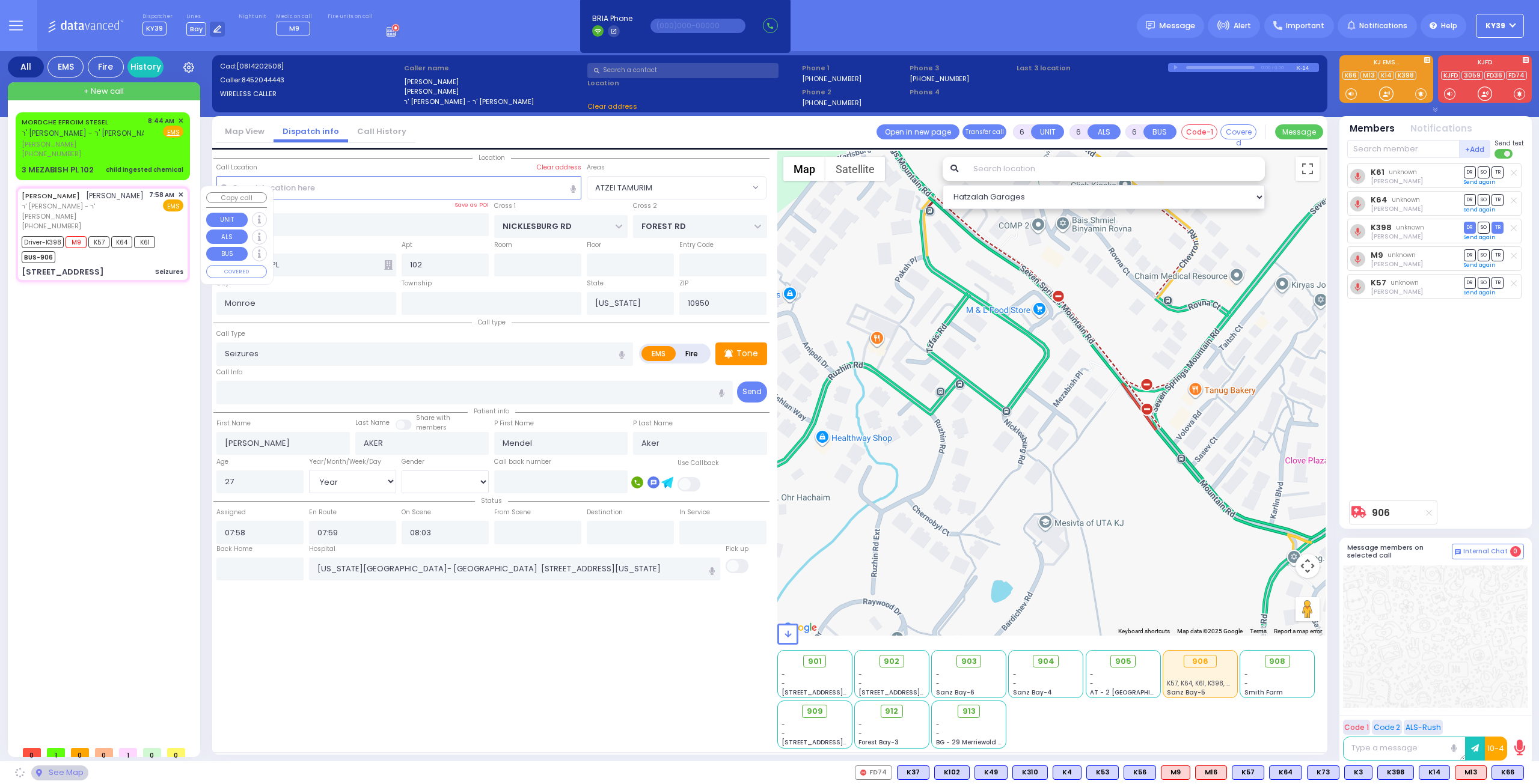
select select
radio input "true"
select select "Year"
select select "[DEMOGRAPHIC_DATA]"
select select "Hatzalah Garages"
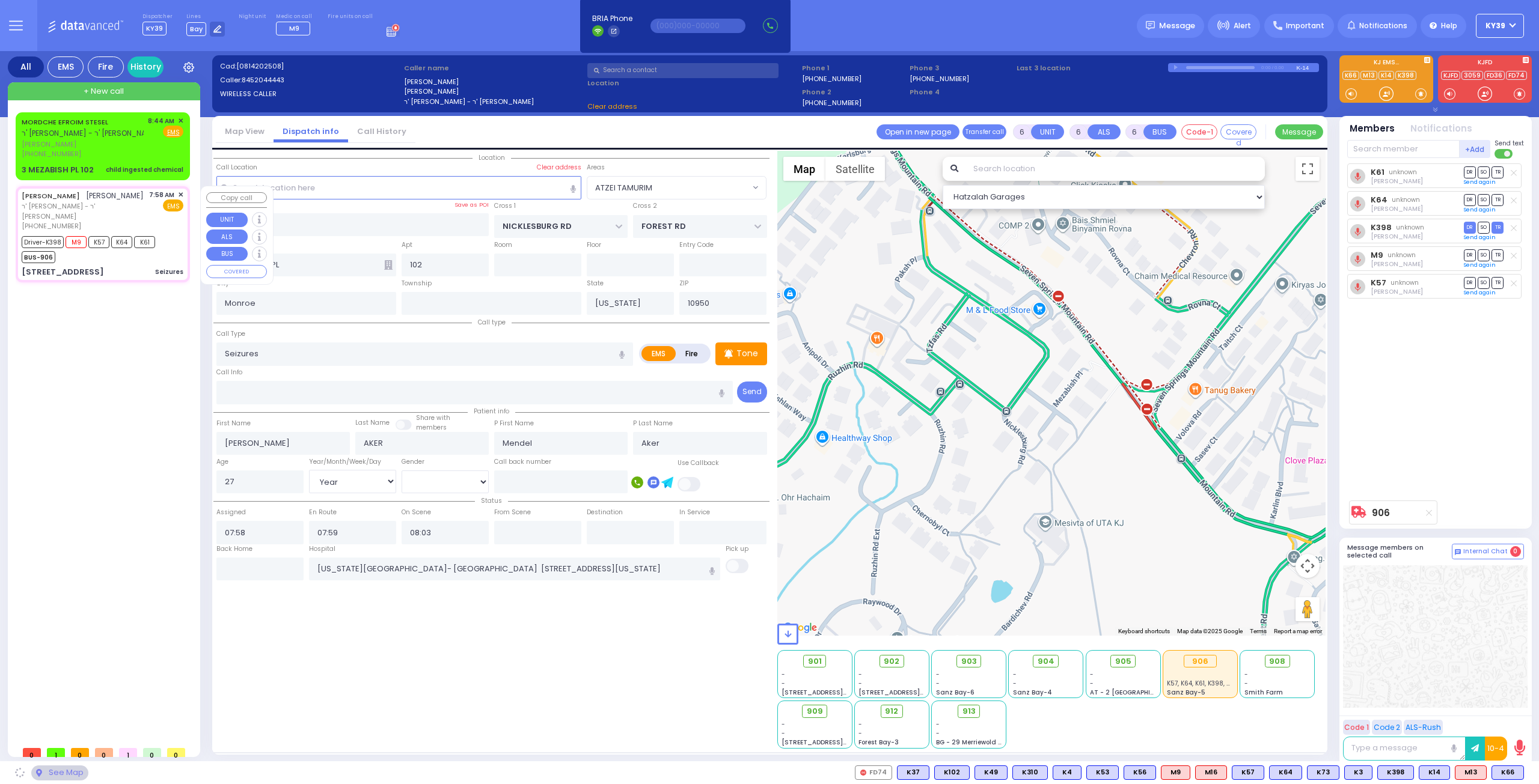
type input "LIZENSK BLVD"
type input "4 LIZENSK BLVD"
type input "103"
select select "SECTION 2"
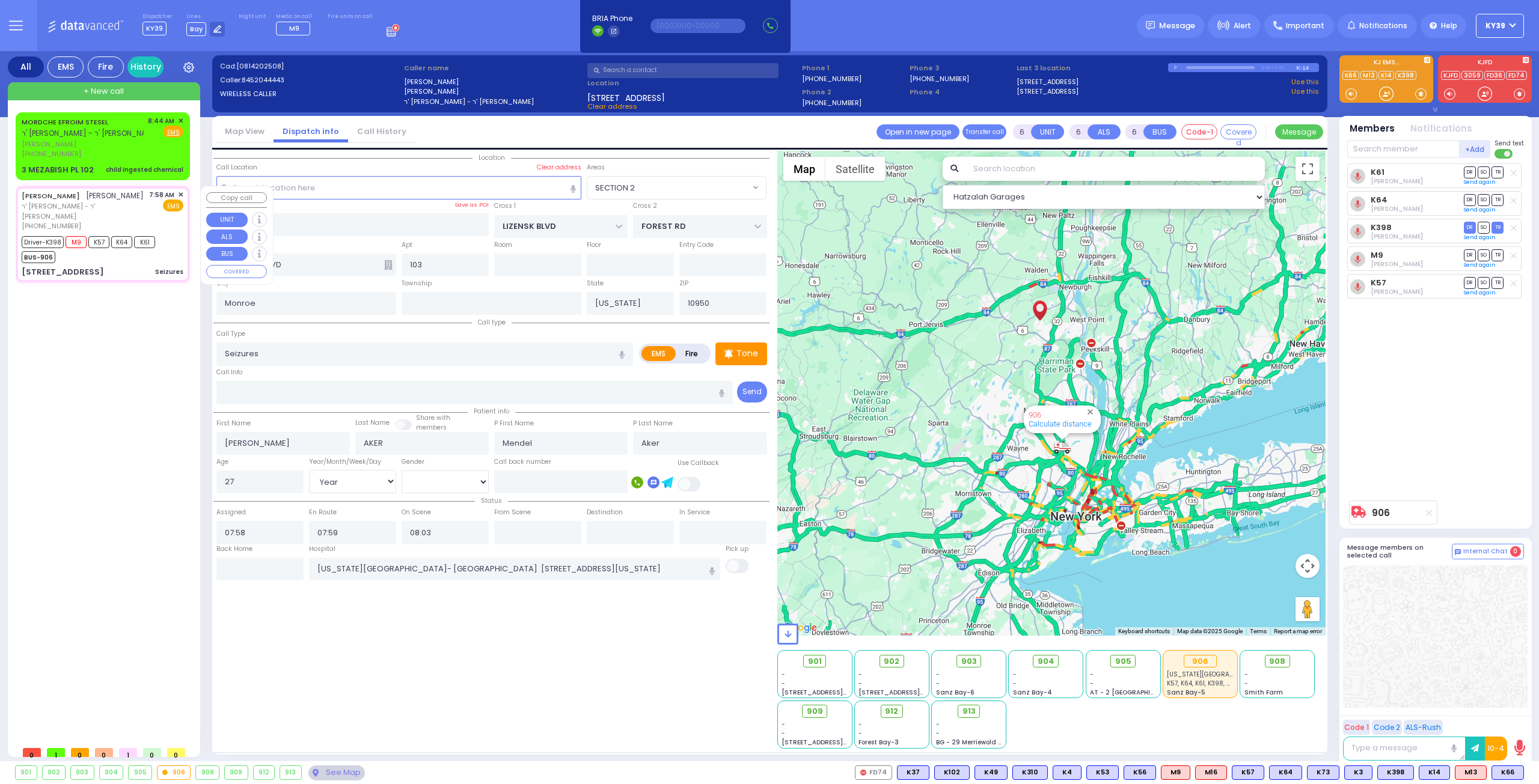
click at [154, 263] on div "BUS-906" at bounding box center [88, 255] width 133 height 15
select select
radio input "true"
select select "Year"
select select "[DEMOGRAPHIC_DATA]"
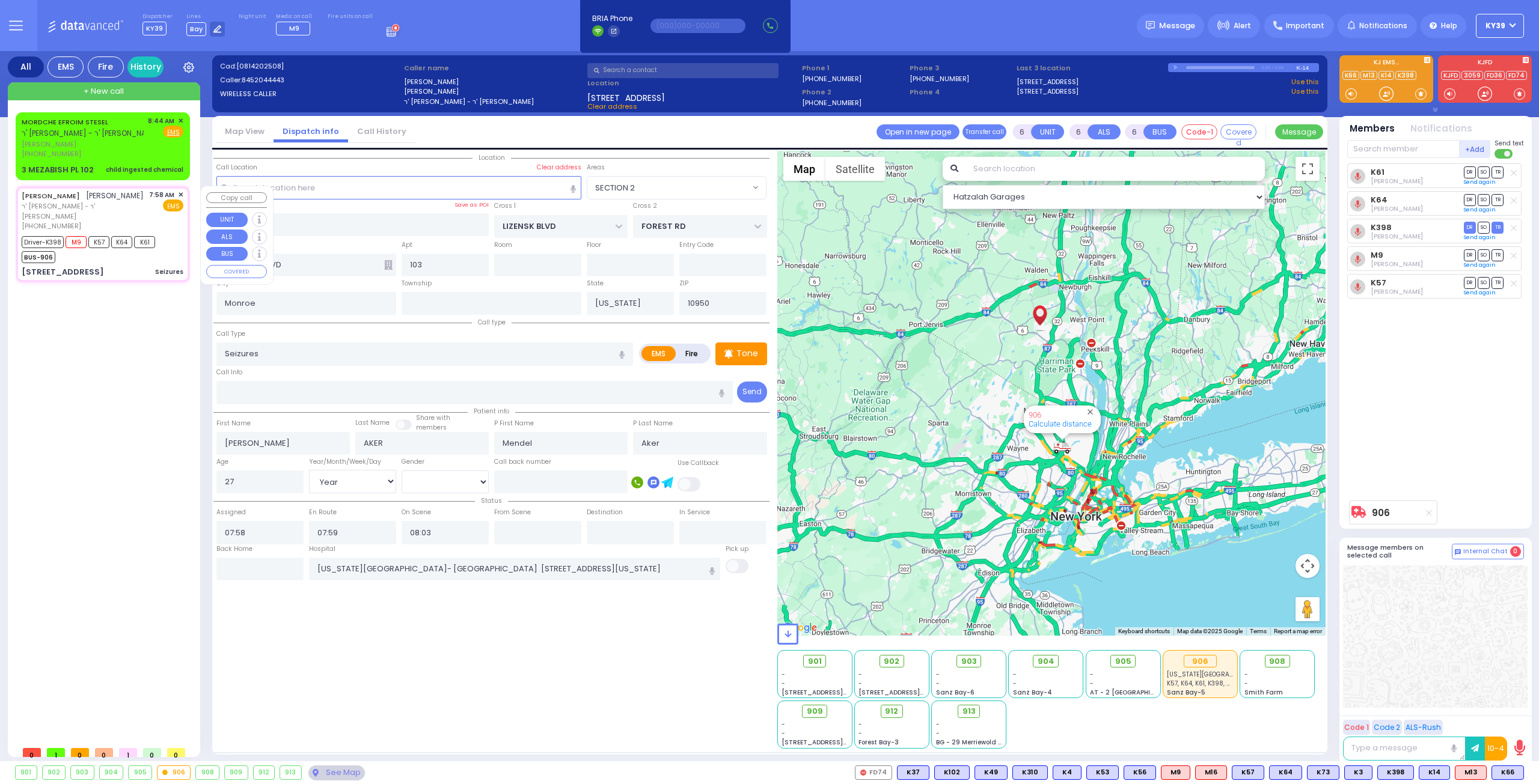
select select "SECTION 2"
select select "Hatzalah Garages"
click at [130, 148] on span "[PERSON_NAME]" at bounding box center [82, 144] width 122 height 10
type input "2"
type input "1"
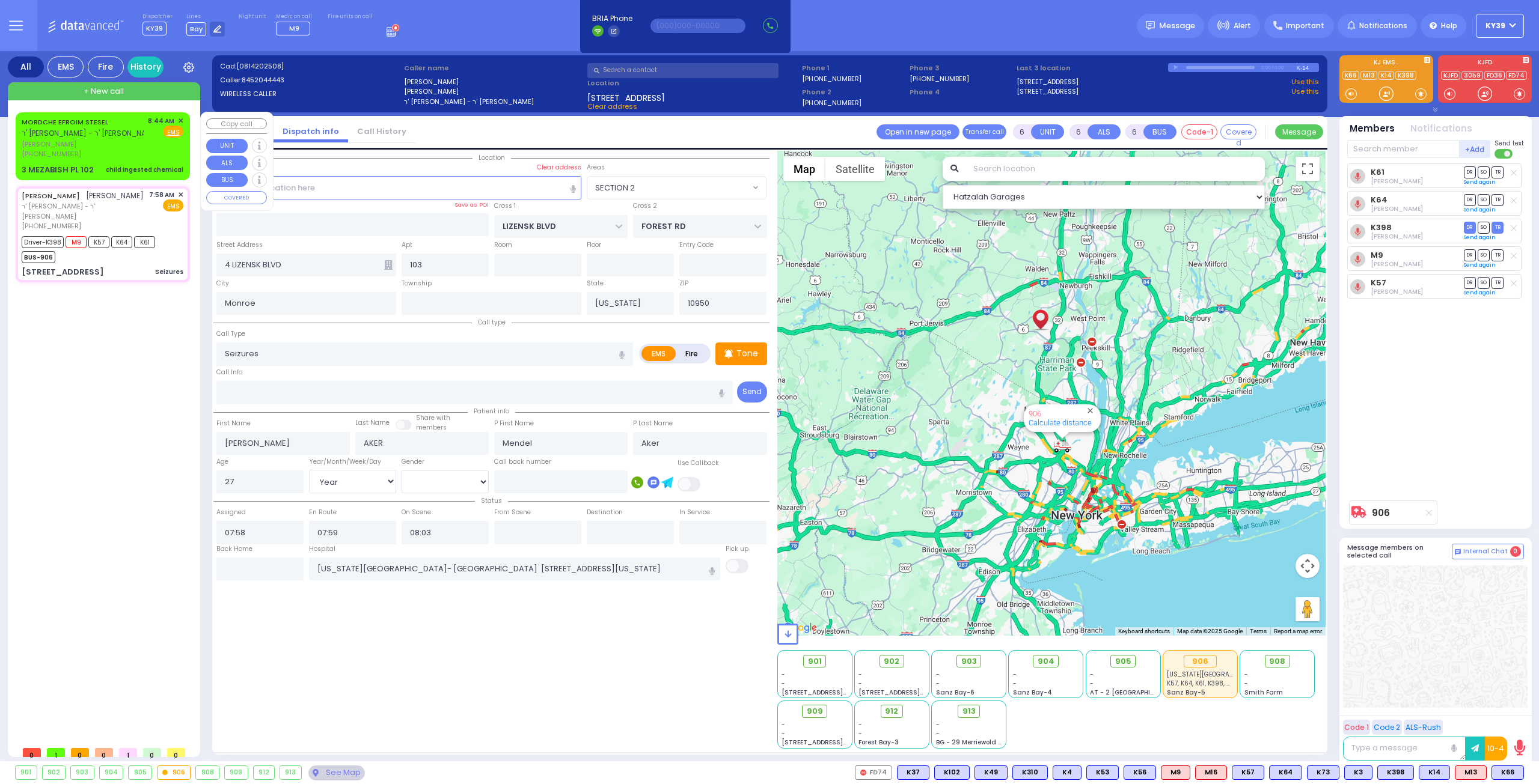
type input "1"
select select
type input "child ingested chemical"
radio input "true"
type input "MORDCHE EFROIM"
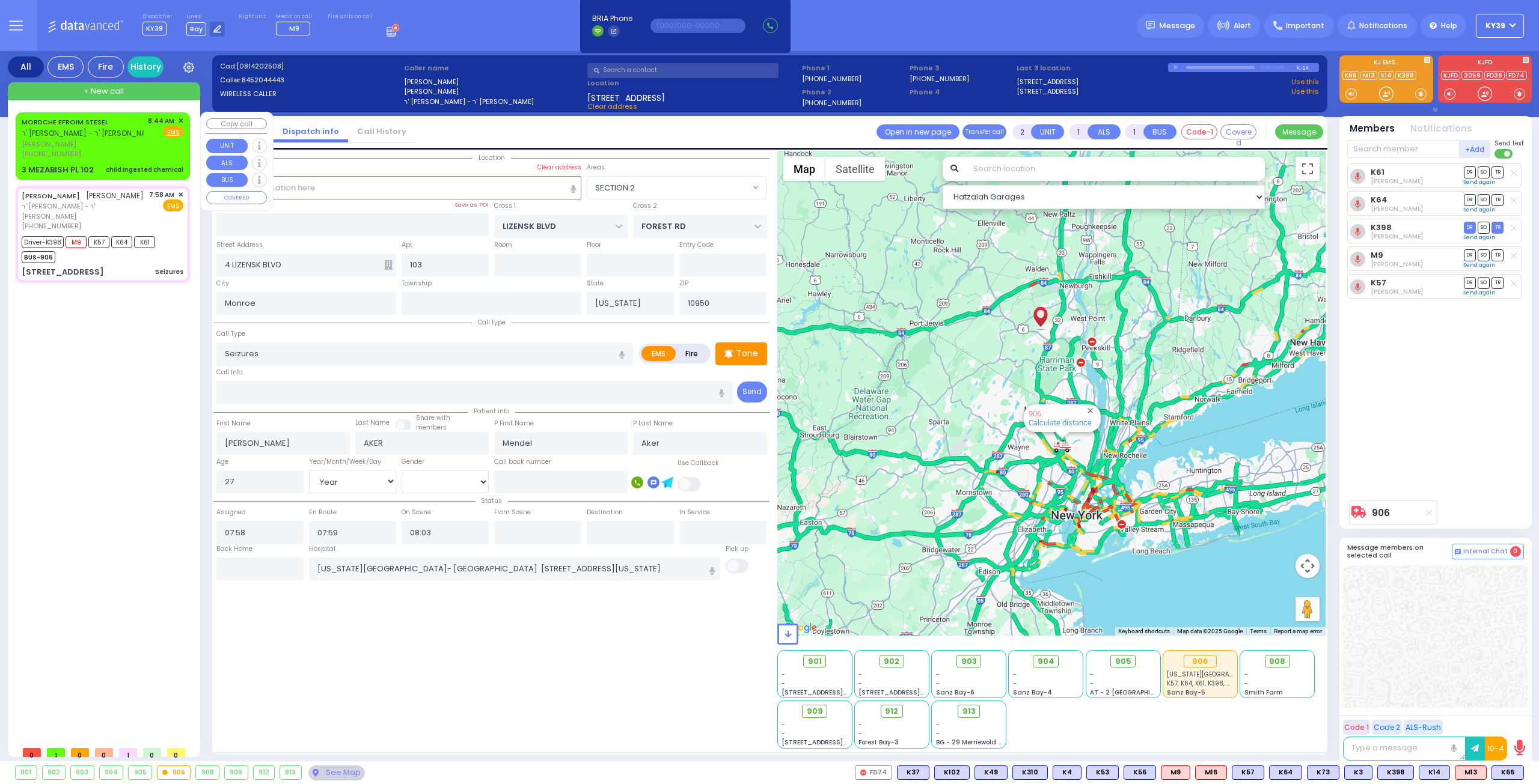
type input "STESEL"
select select
type input "08:44"
type input "NICKLESBURG RD"
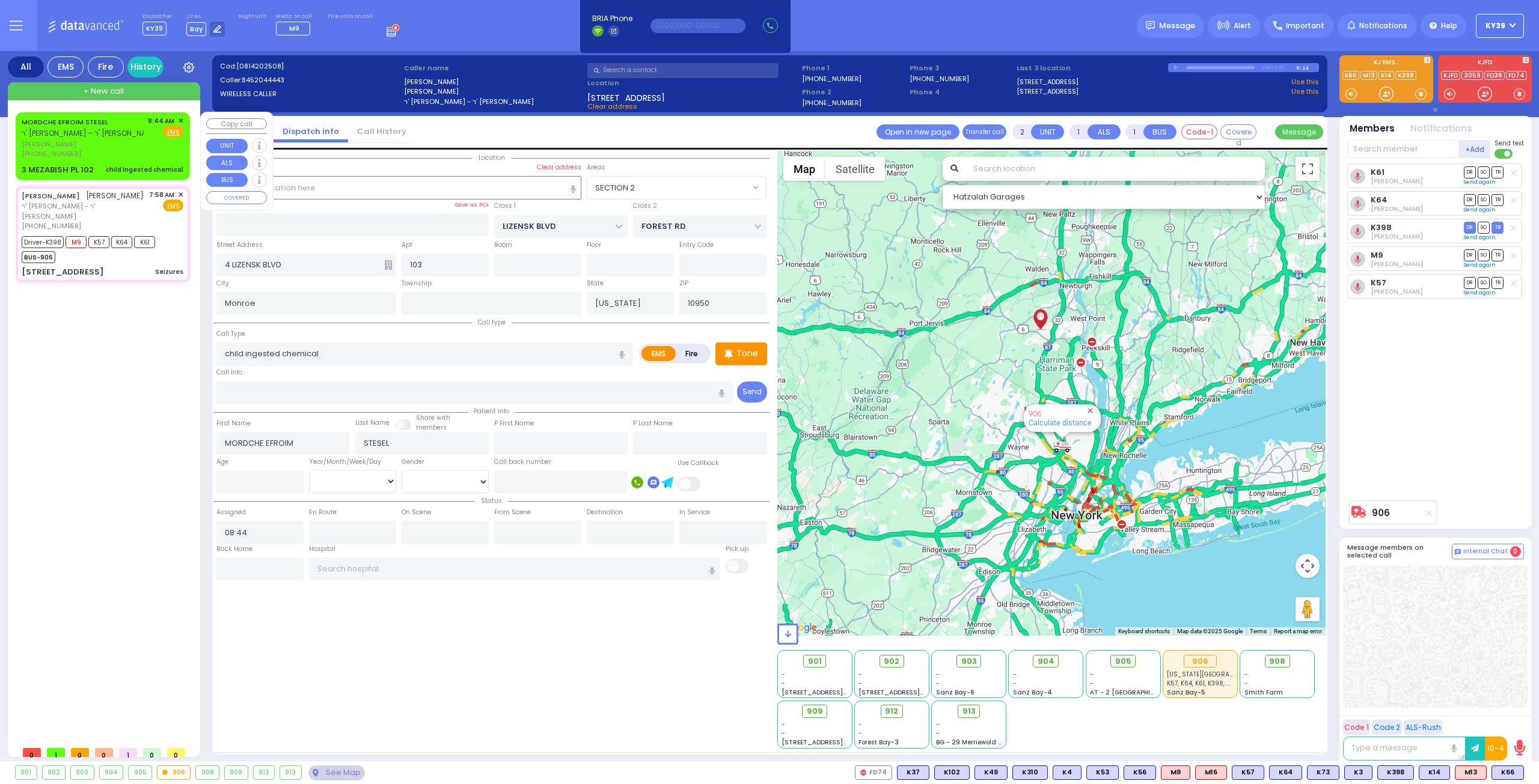
type input "3 MEZABISH PL"
type input "102"
select select "ATZEI TAMURIM"
select select "Hatzalah Garages"
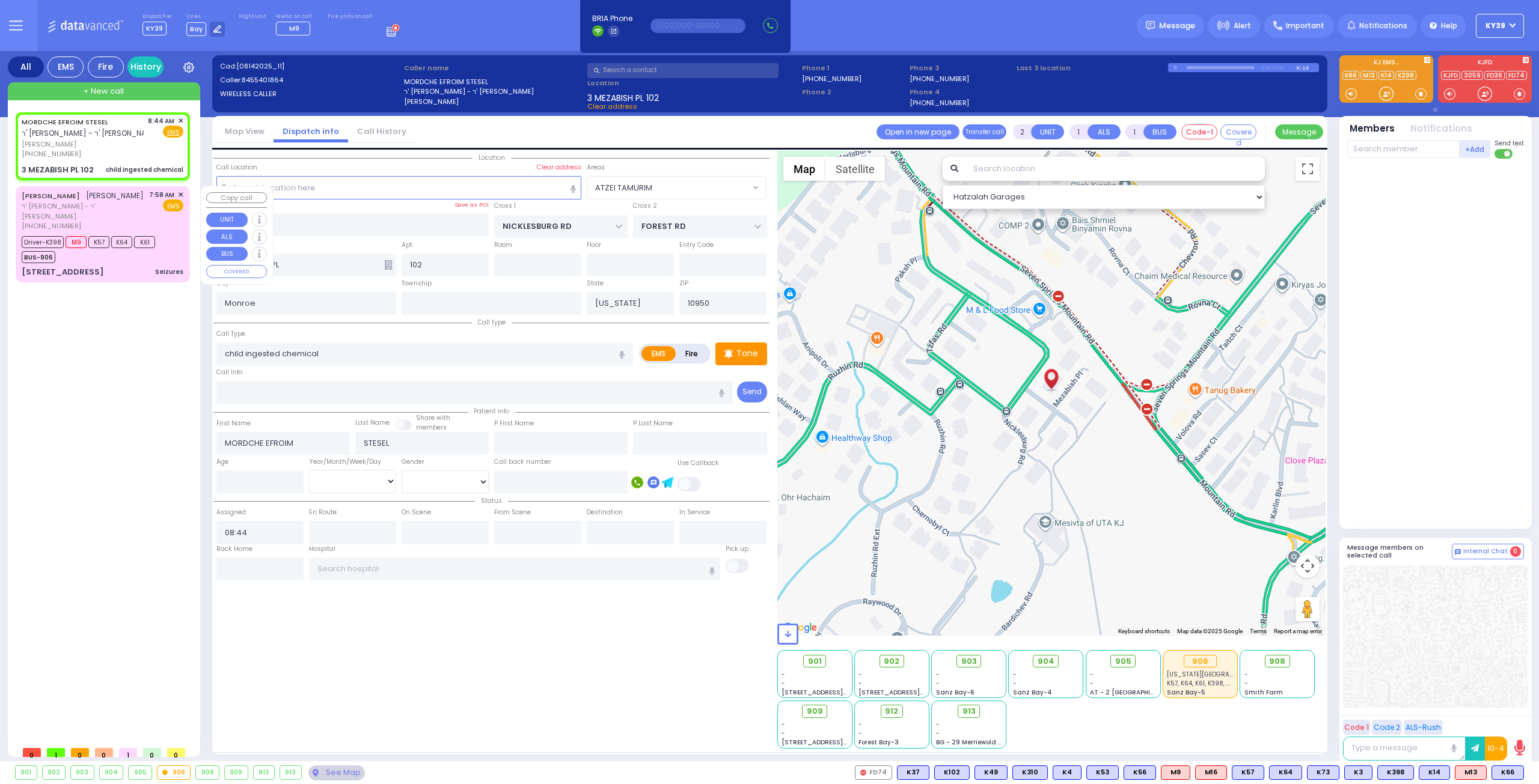
click at [118, 202] on div "[PERSON_NAME] [PERSON_NAME]" at bounding box center [82, 196] width 122 height 12
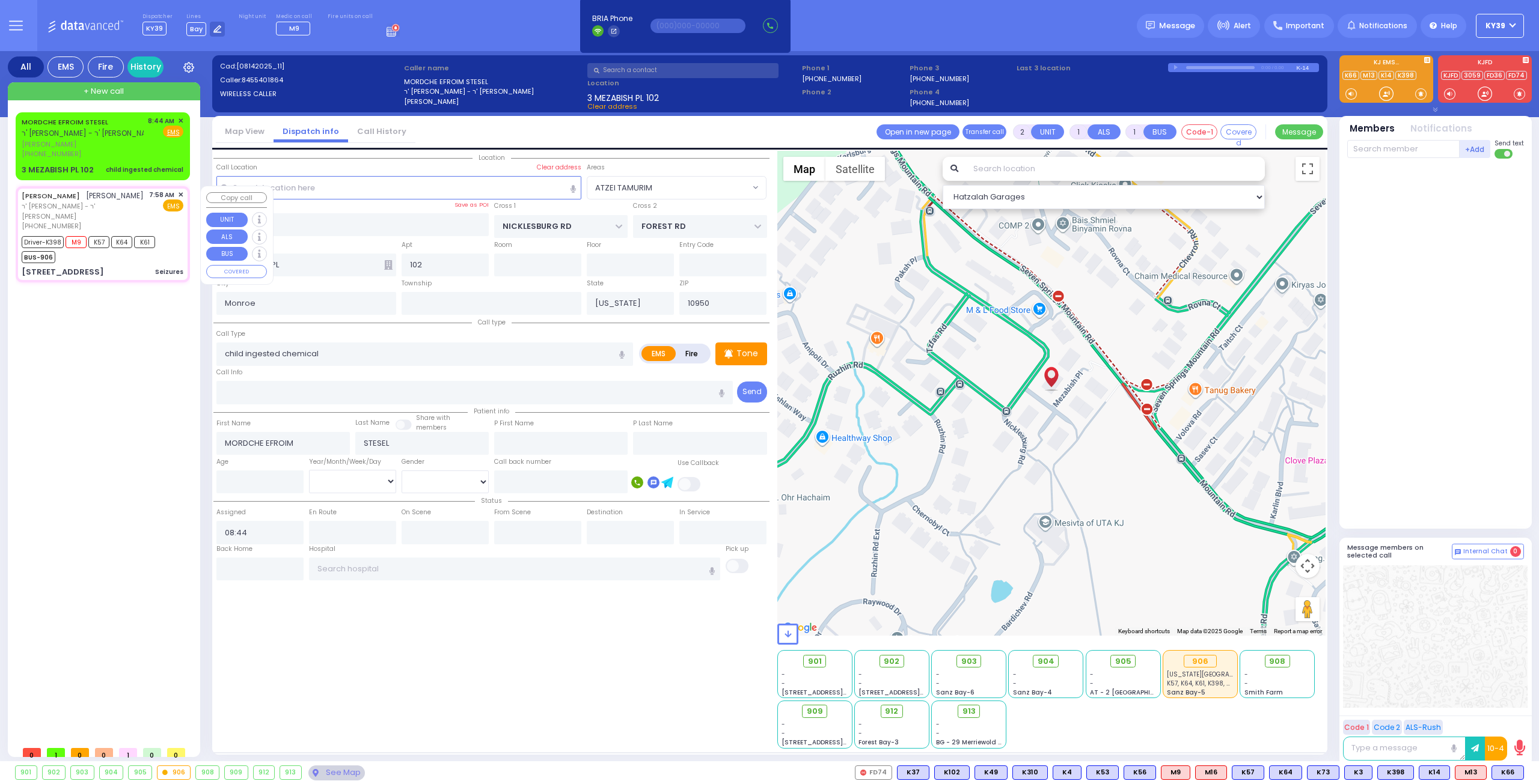
type input "6"
select select
type input "Seizures"
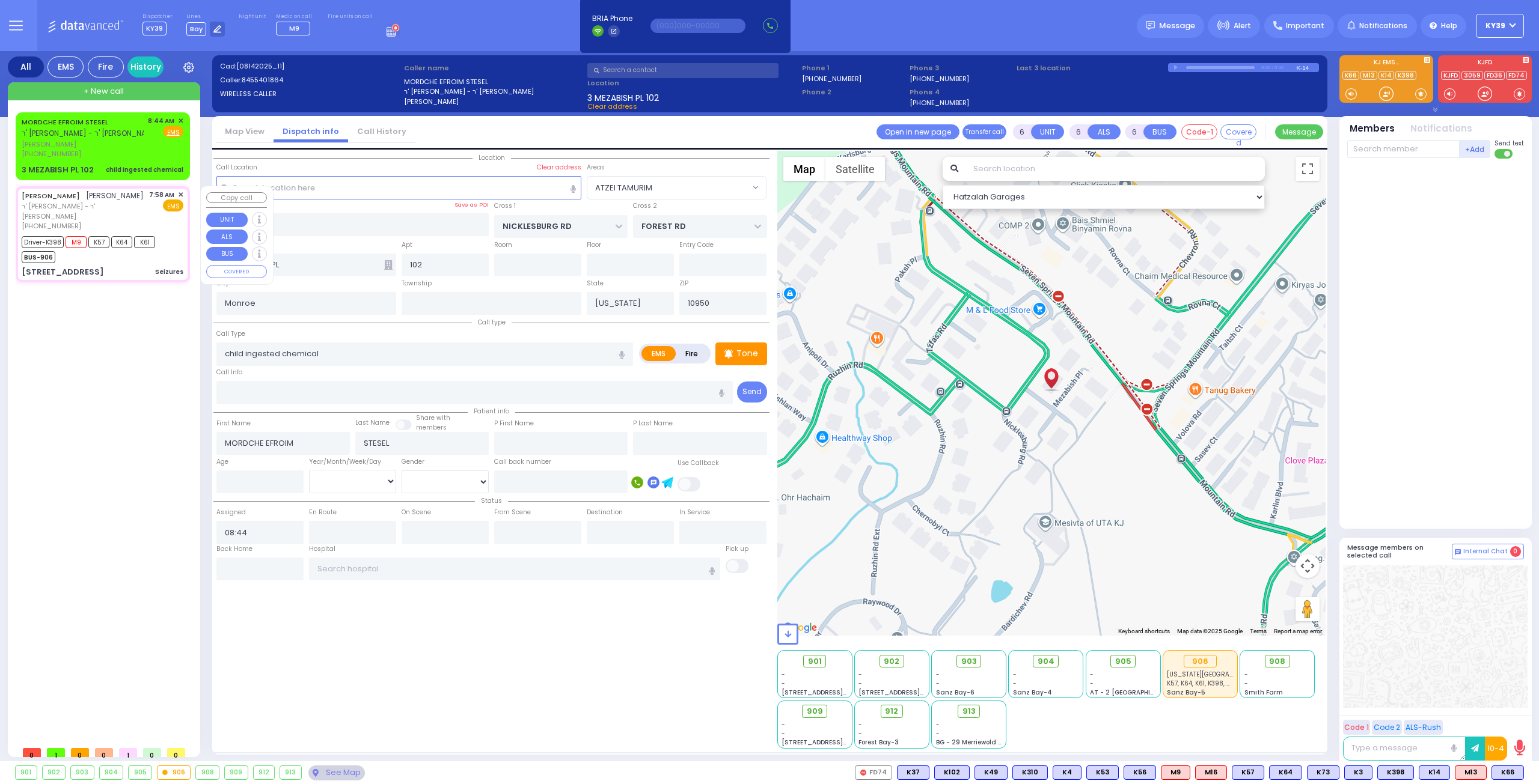
radio input "true"
type input "[PERSON_NAME]"
type input "AKER"
type input "Mendel"
type input "Aker"
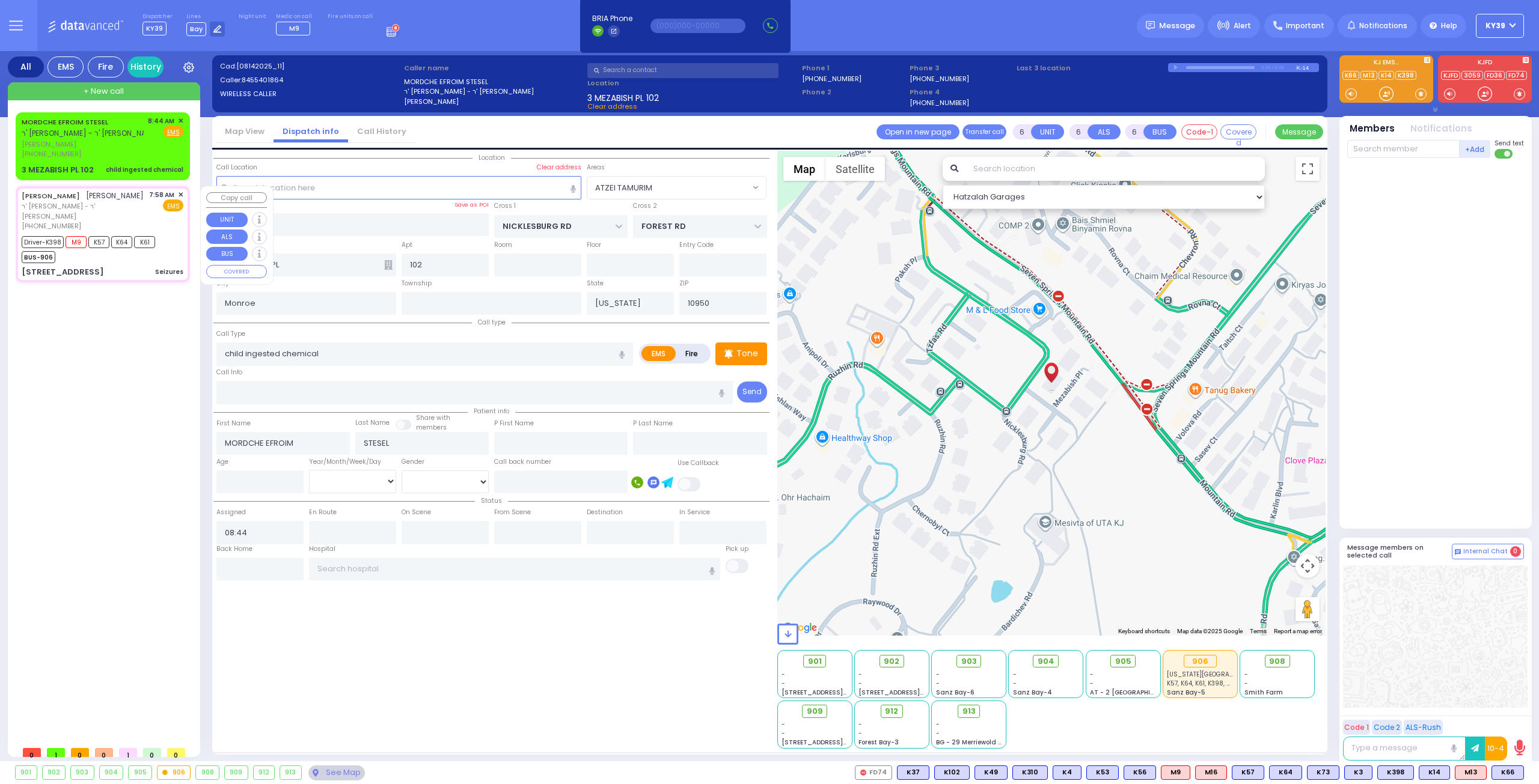
type input "27"
select select "Year"
select select "[DEMOGRAPHIC_DATA]"
type input "07:58"
type input "07:59"
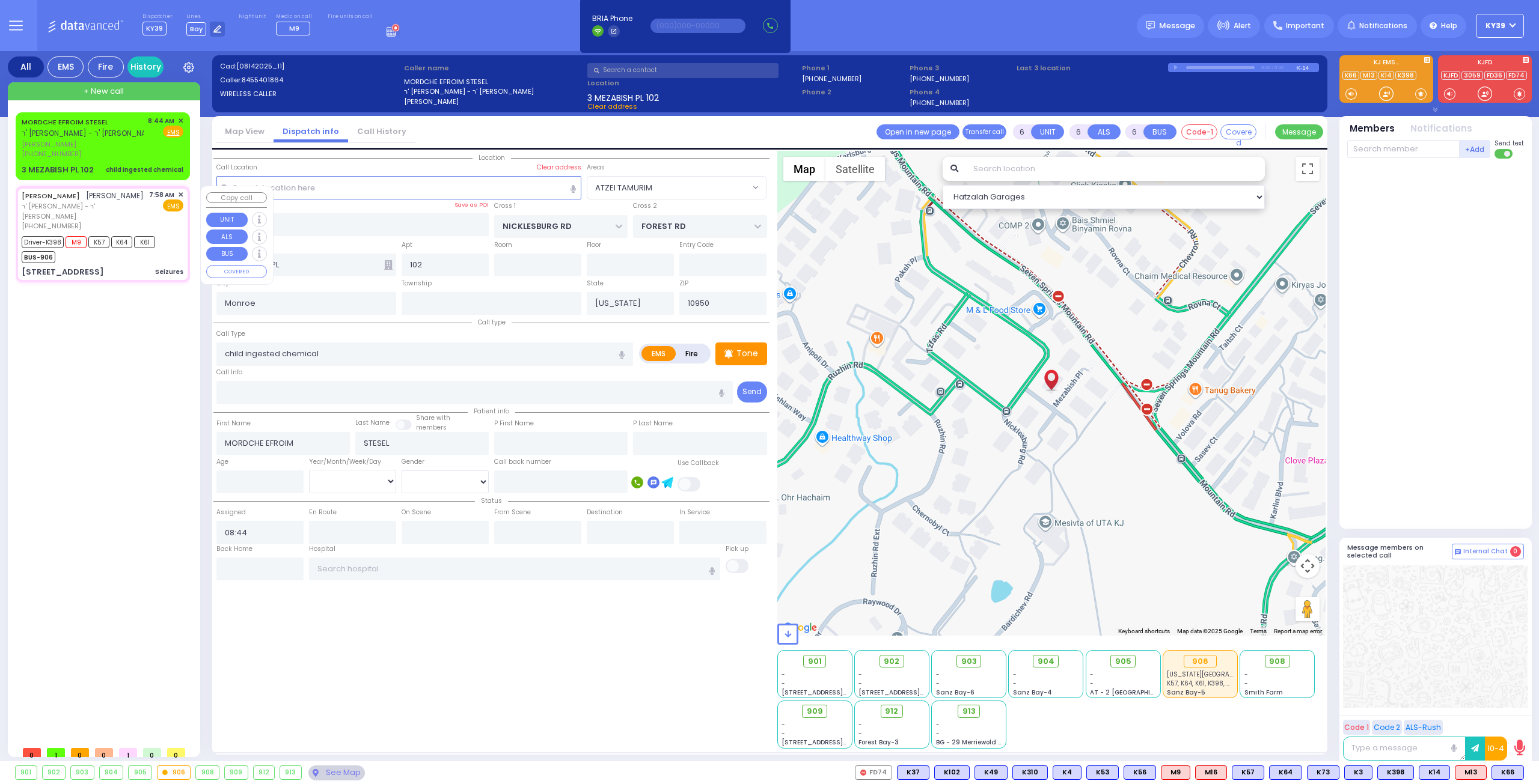
type input "08:03"
type input "[US_STATE][GEOGRAPHIC_DATA]- [GEOGRAPHIC_DATA] [STREET_ADDRESS][US_STATE]"
type input "LIZENSK BLVD"
type input "4 LIZENSK BLVD"
type input "103"
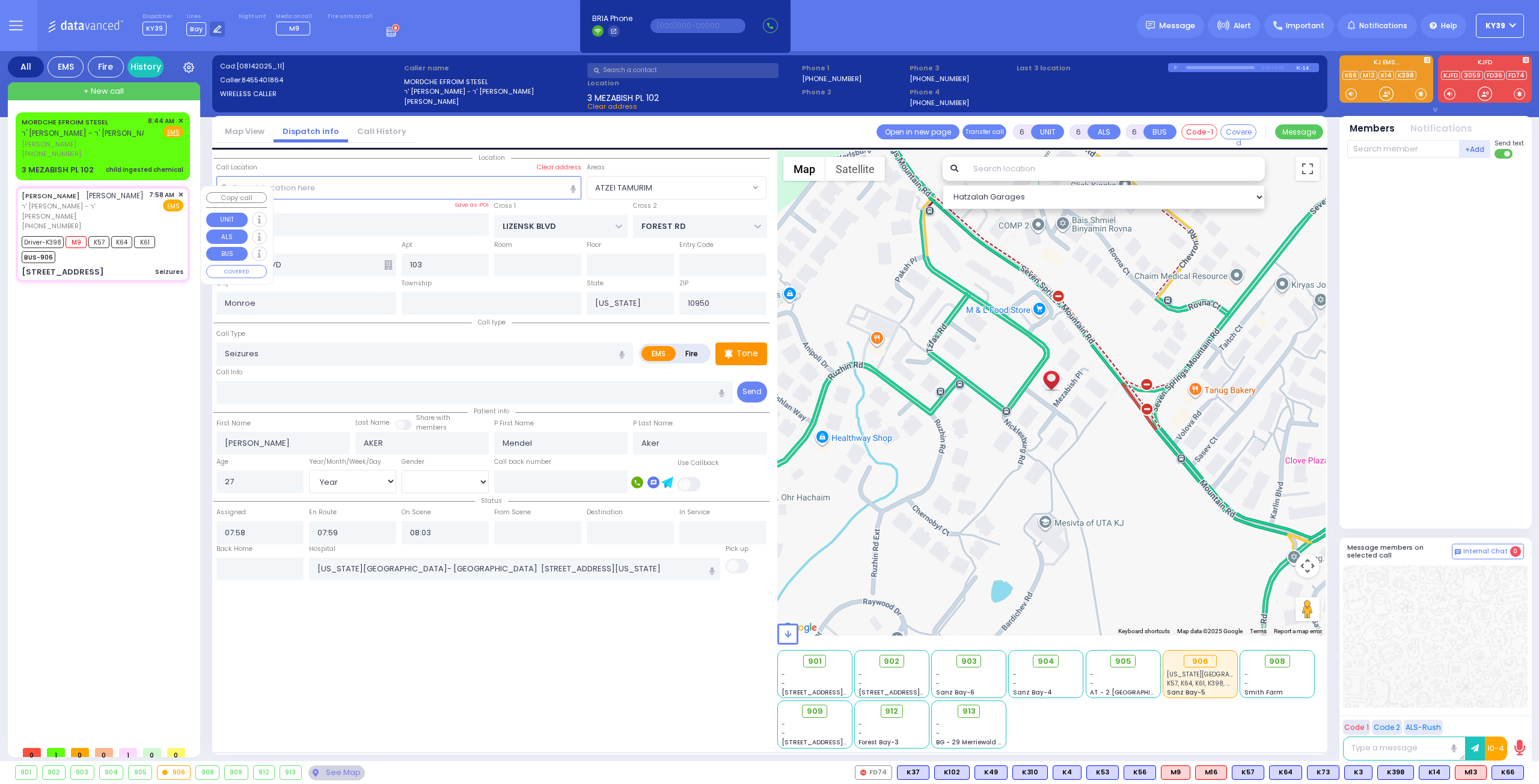
select select "SECTION 2"
select select "Hatzalah Garages"
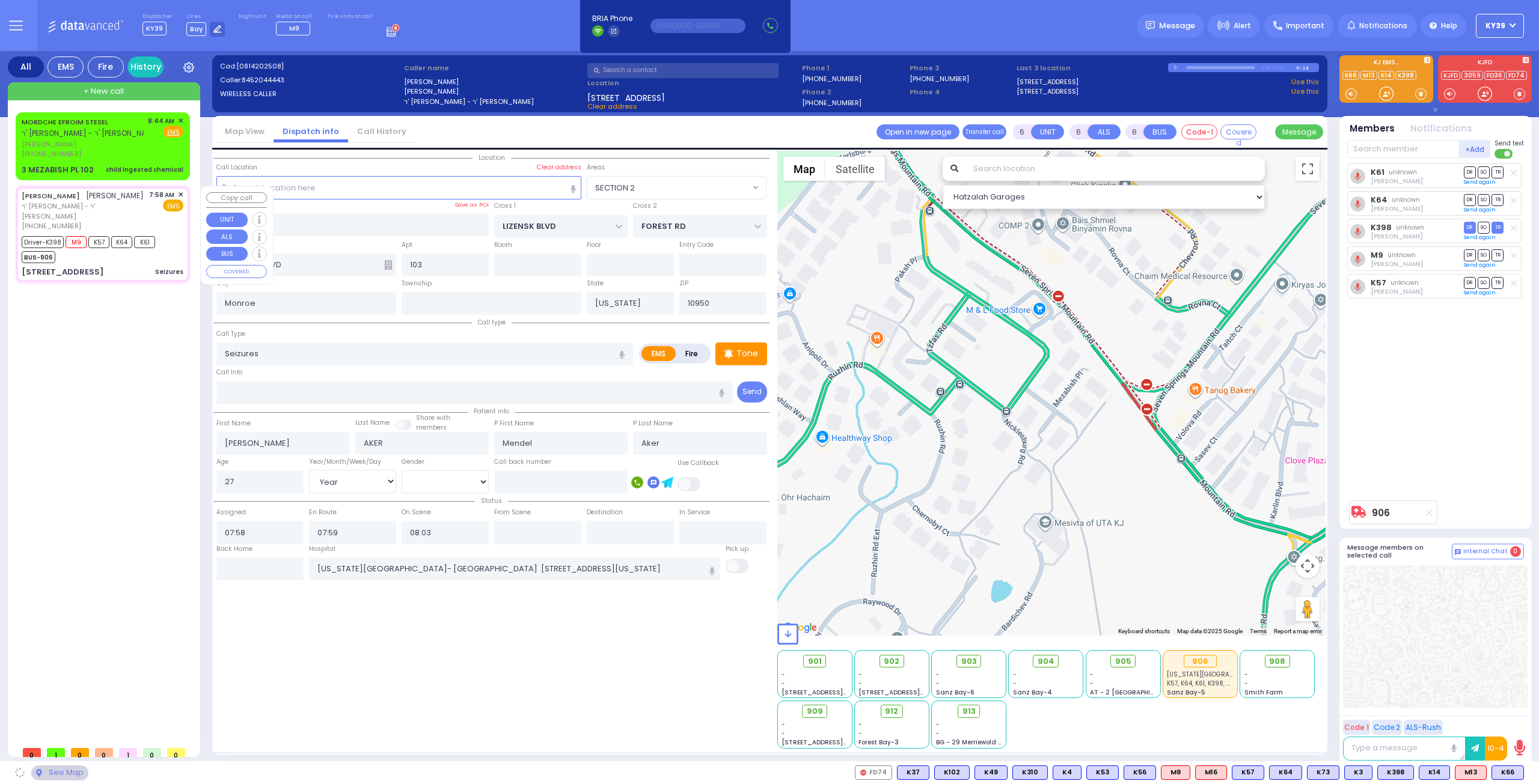
click at [118, 202] on div "[PERSON_NAME] [PERSON_NAME]" at bounding box center [82, 196] width 122 height 12
select select
radio input "true"
select select "Year"
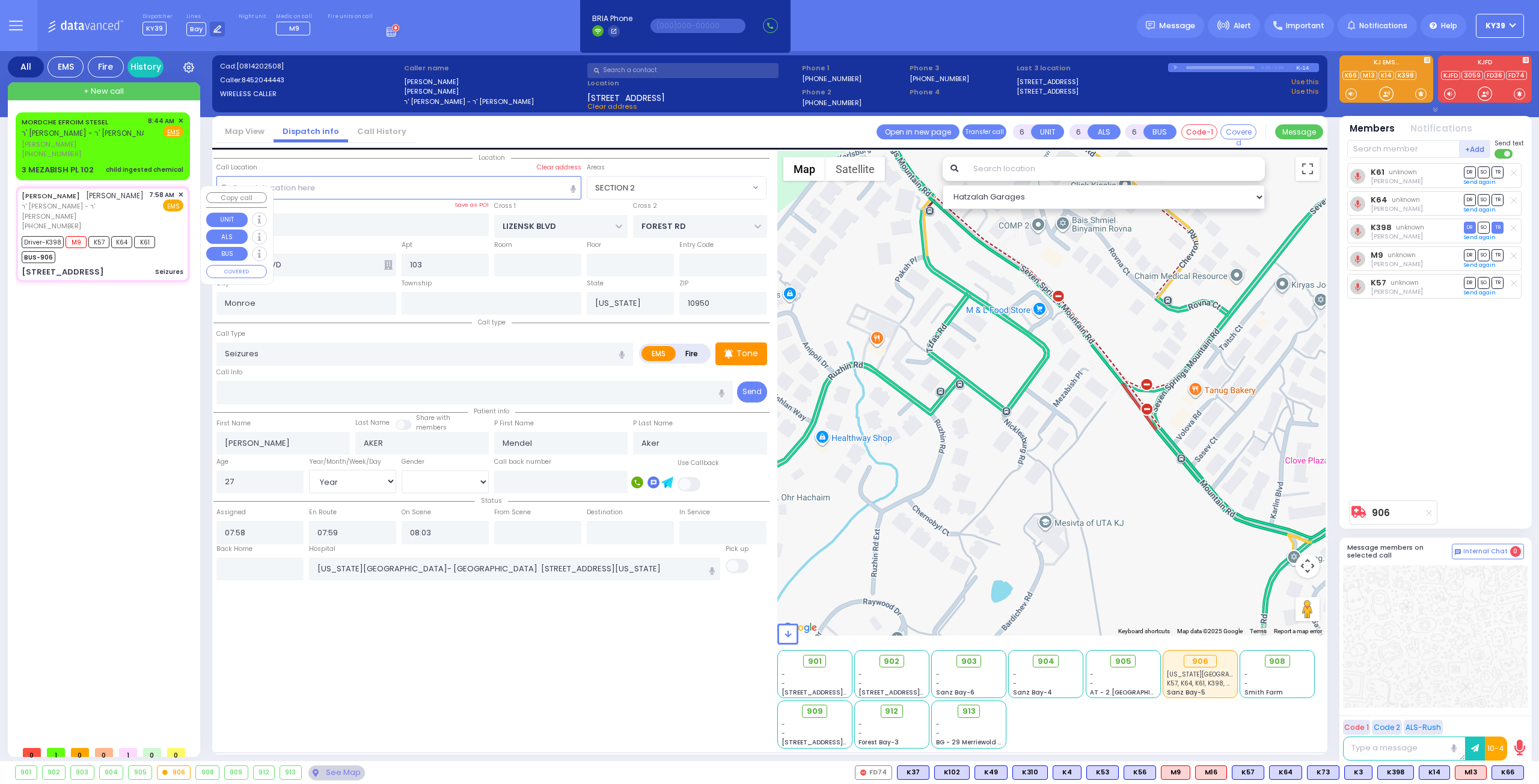
select select "[DEMOGRAPHIC_DATA]"
select select "Hatzalah Garages"
radio input "true"
select select "Year"
select select "[DEMOGRAPHIC_DATA]"
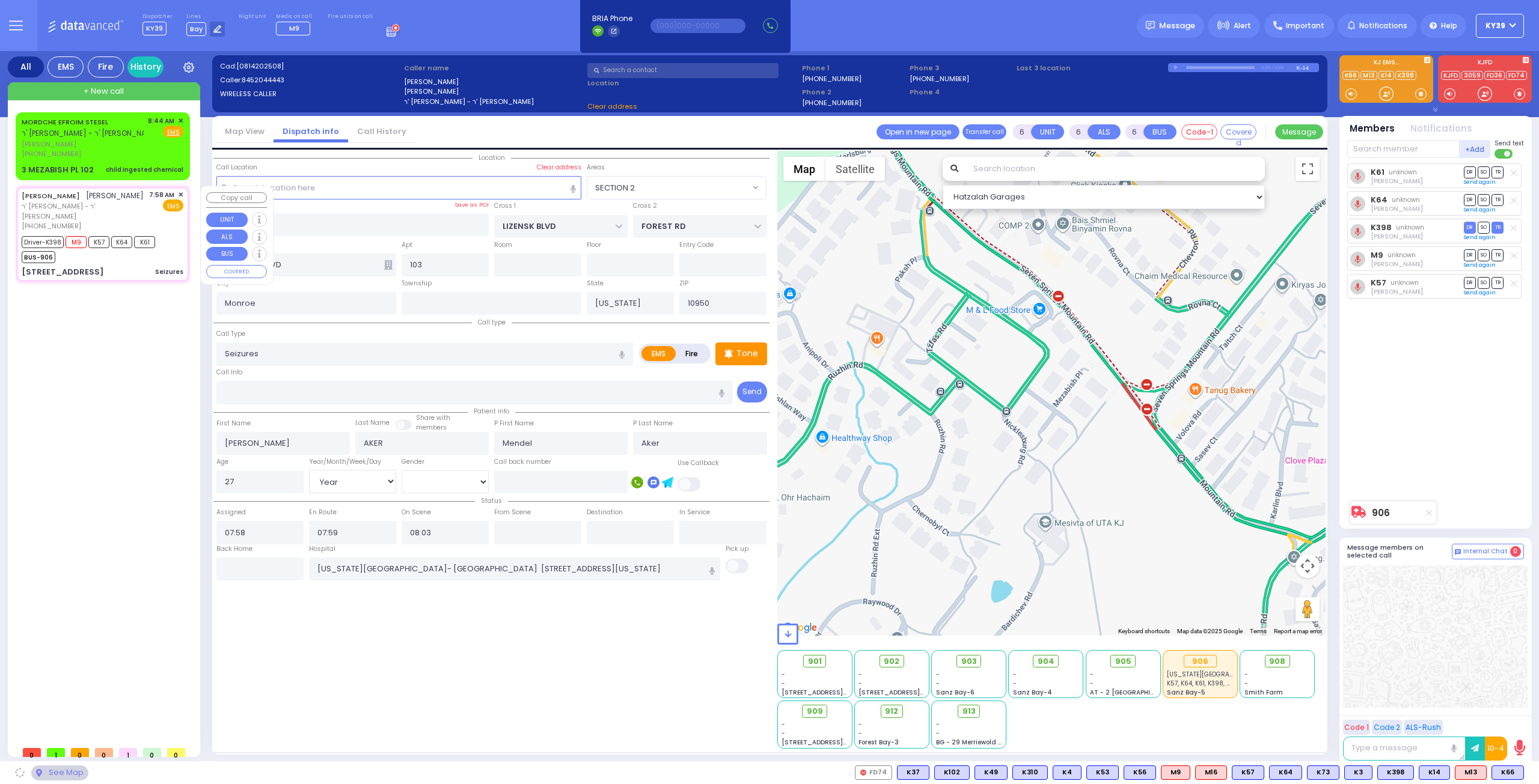
select select "SECTION 2"
select select "Hatzalah Garages"
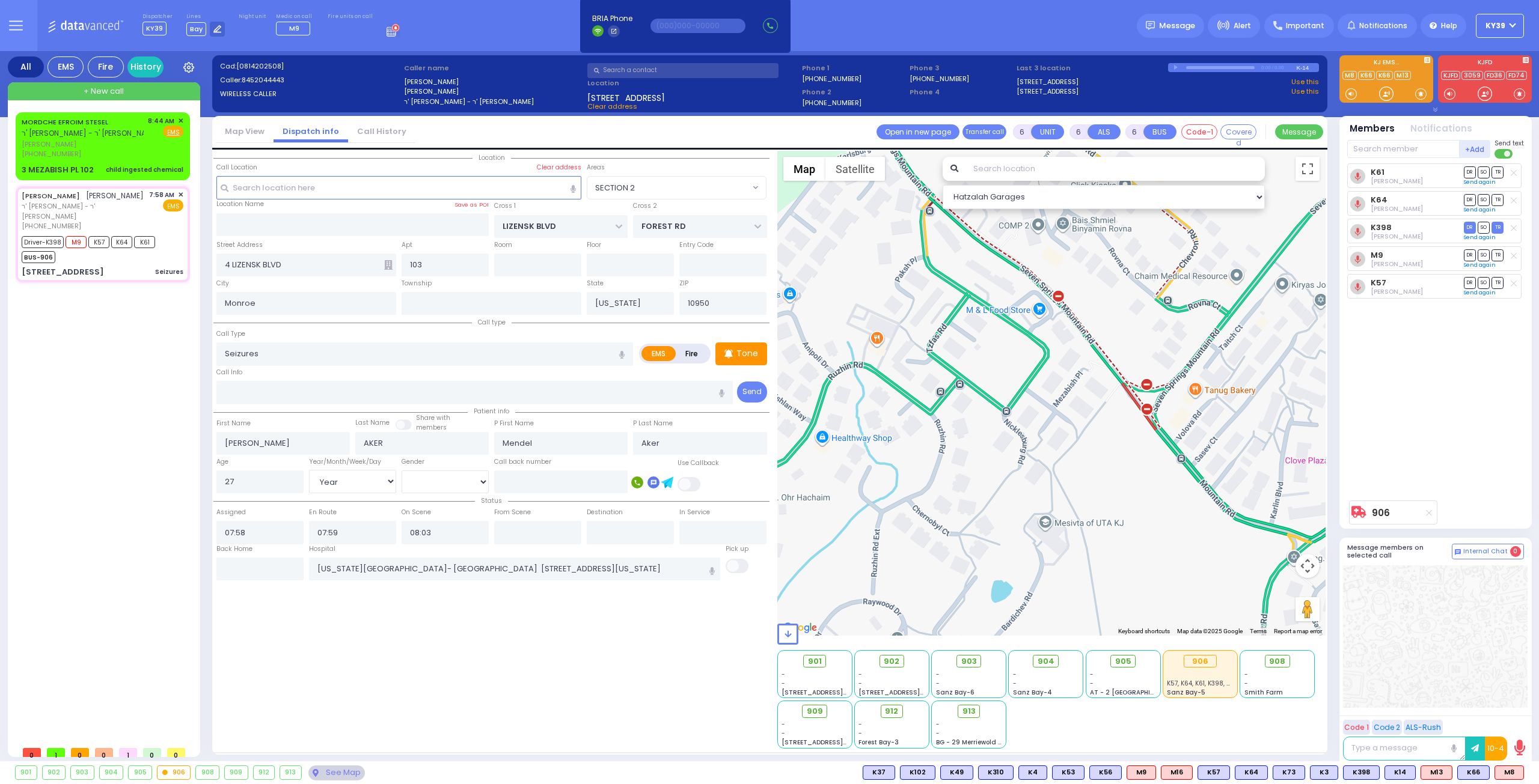
select select
radio input "true"
select select "Year"
select select "[DEMOGRAPHIC_DATA]"
radio input "true"
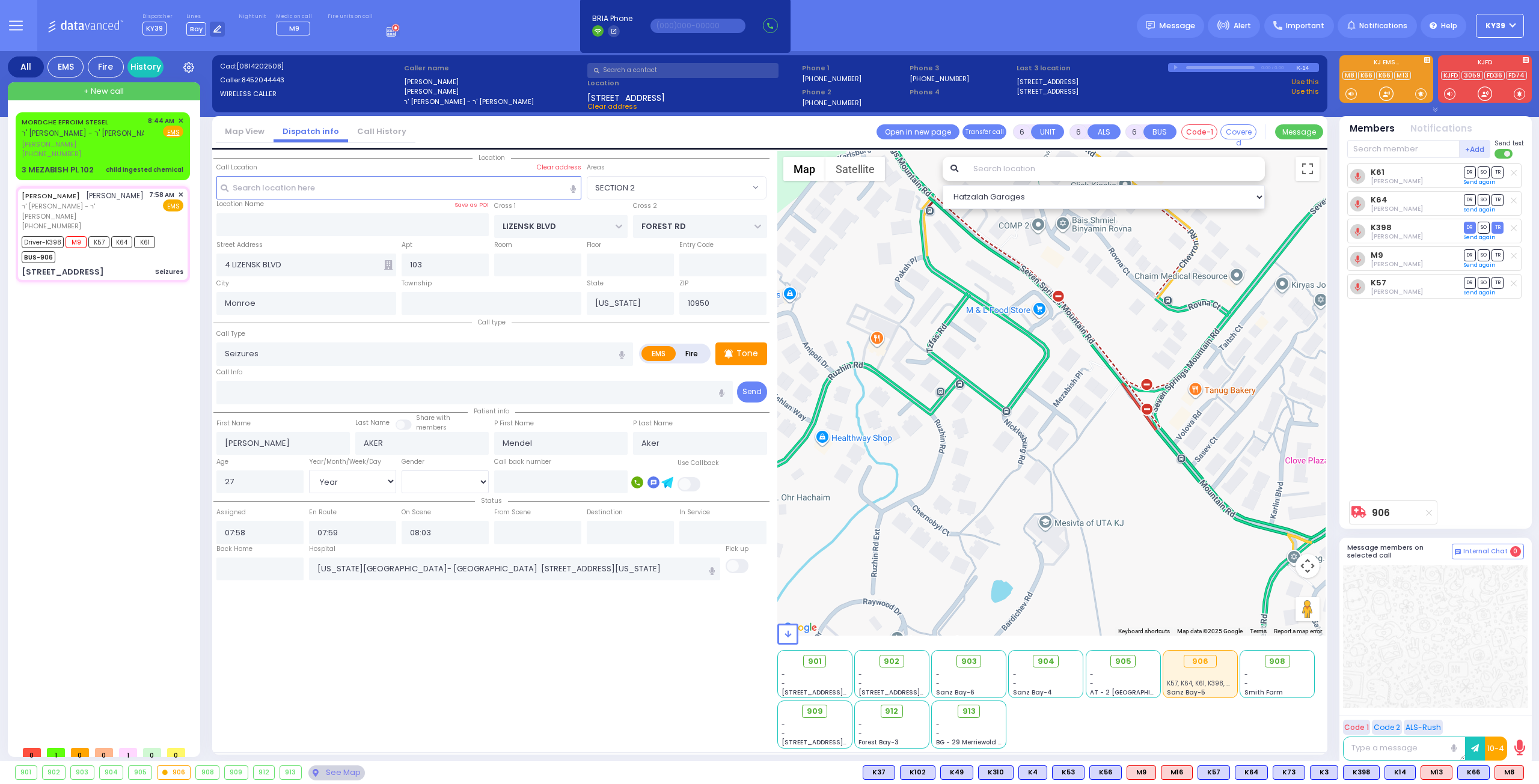
select select "Year"
select select "[DEMOGRAPHIC_DATA]"
radio input "true"
select select "Year"
select select "[DEMOGRAPHIC_DATA]"
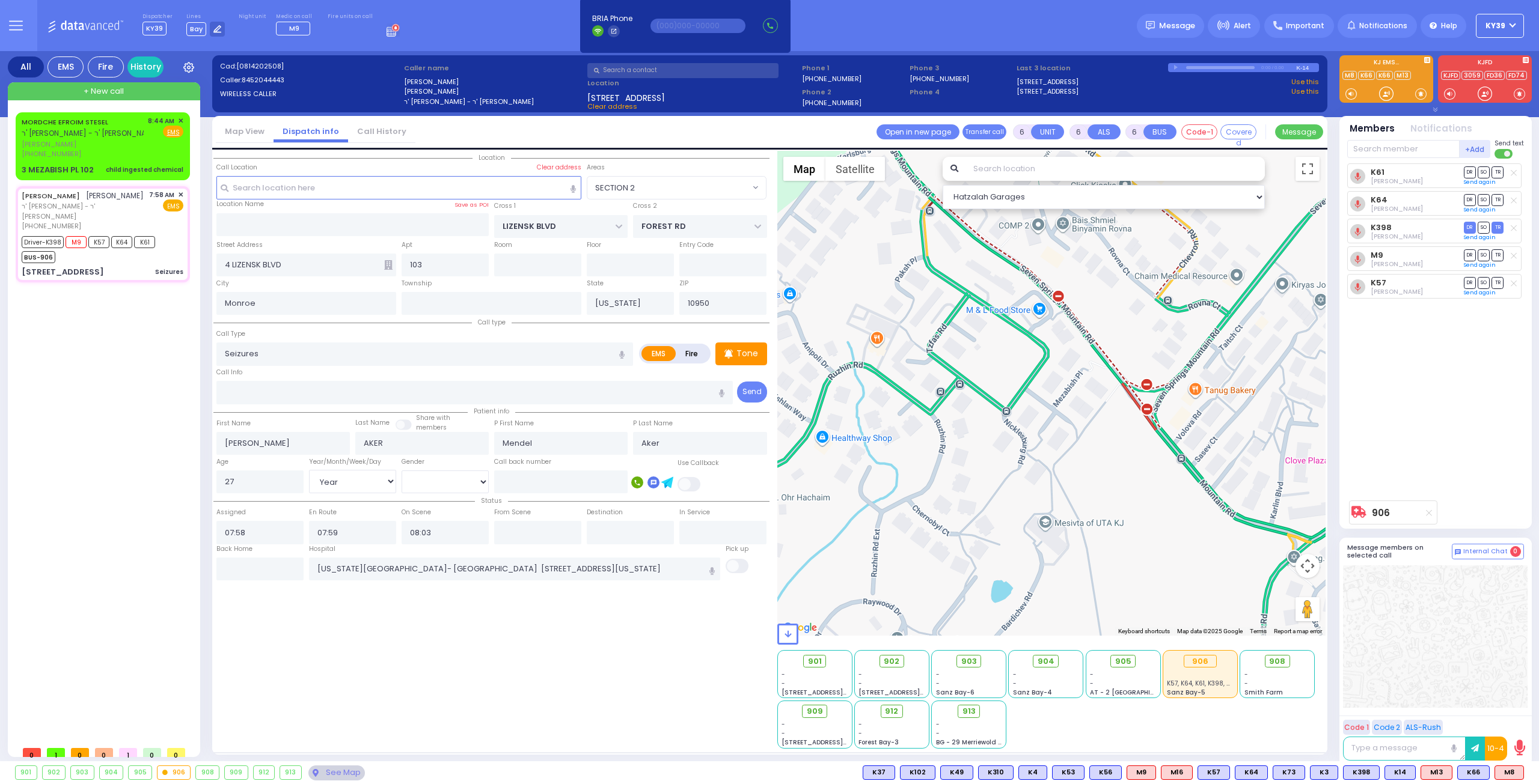
radio input "true"
select select "Year"
select select "[DEMOGRAPHIC_DATA]"
select select "SECTION 2"
select select "Hatzalah Garages"
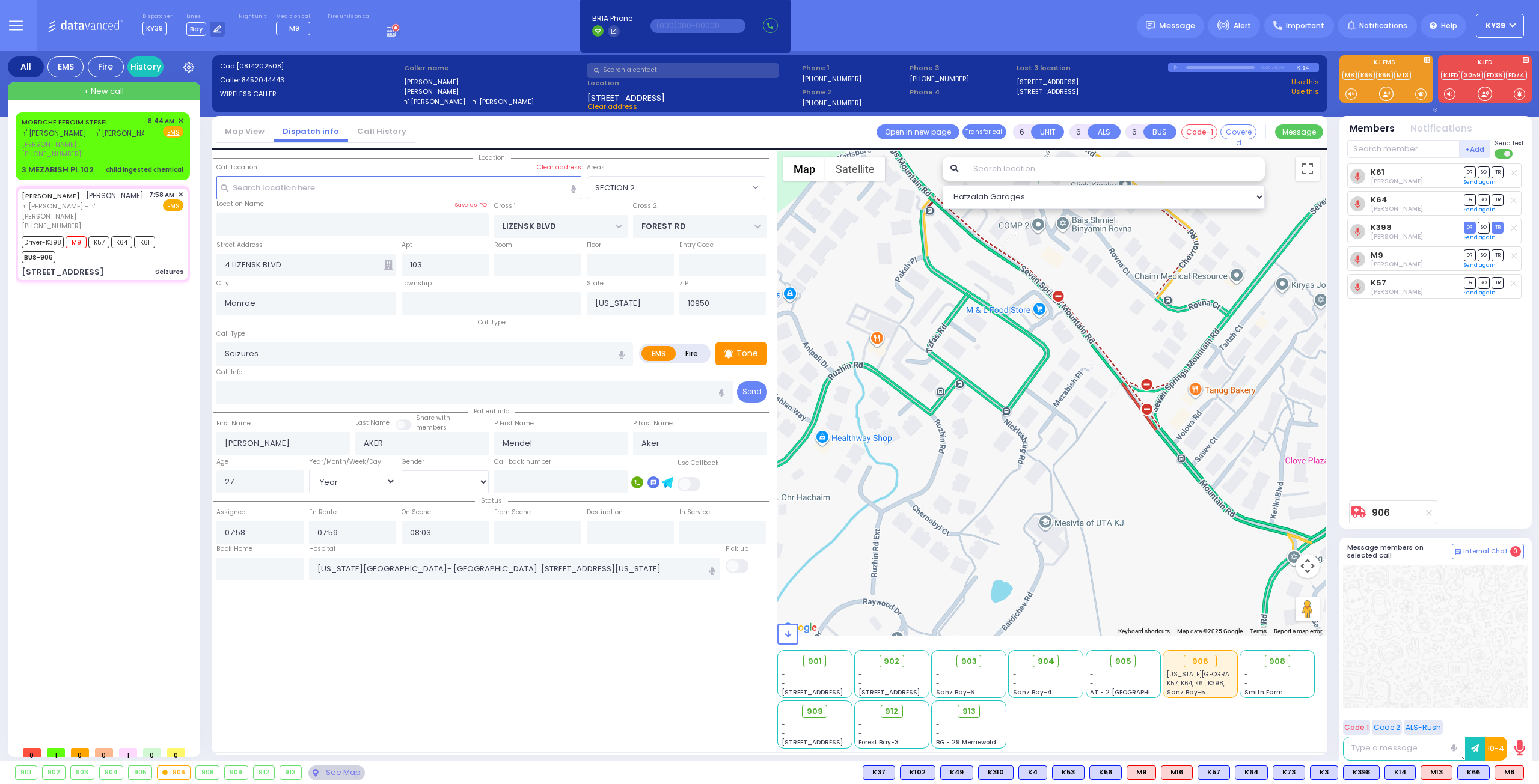
select select
radio input "true"
select select "Year"
select select "[DEMOGRAPHIC_DATA]"
radio input "true"
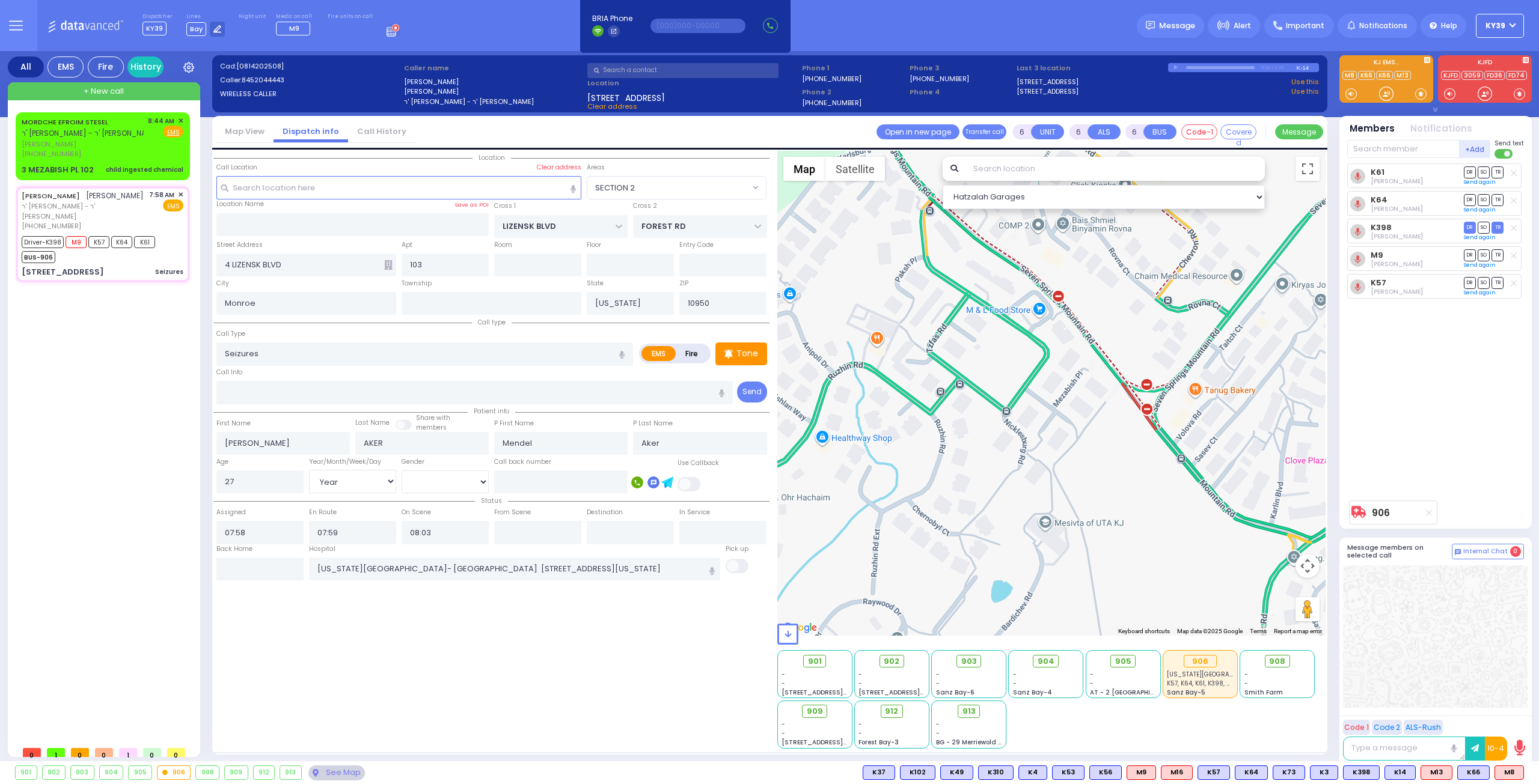
select select "Year"
select select "[DEMOGRAPHIC_DATA]"
radio input "true"
select select "Year"
select select "[DEMOGRAPHIC_DATA]"
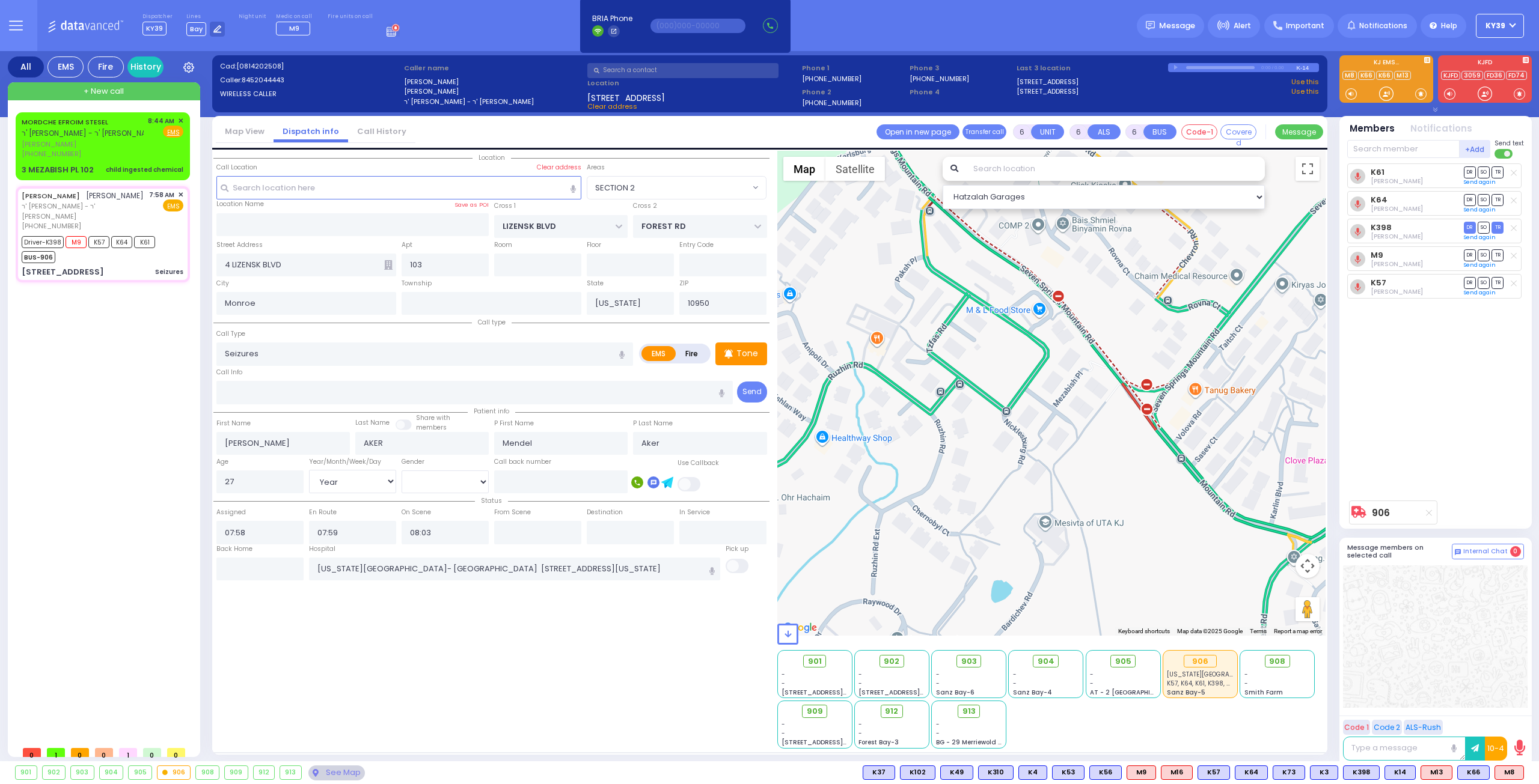
select select "SECTION 2"
select select "Hatzalah Garages"
select select
radio input "true"
select select "Year"
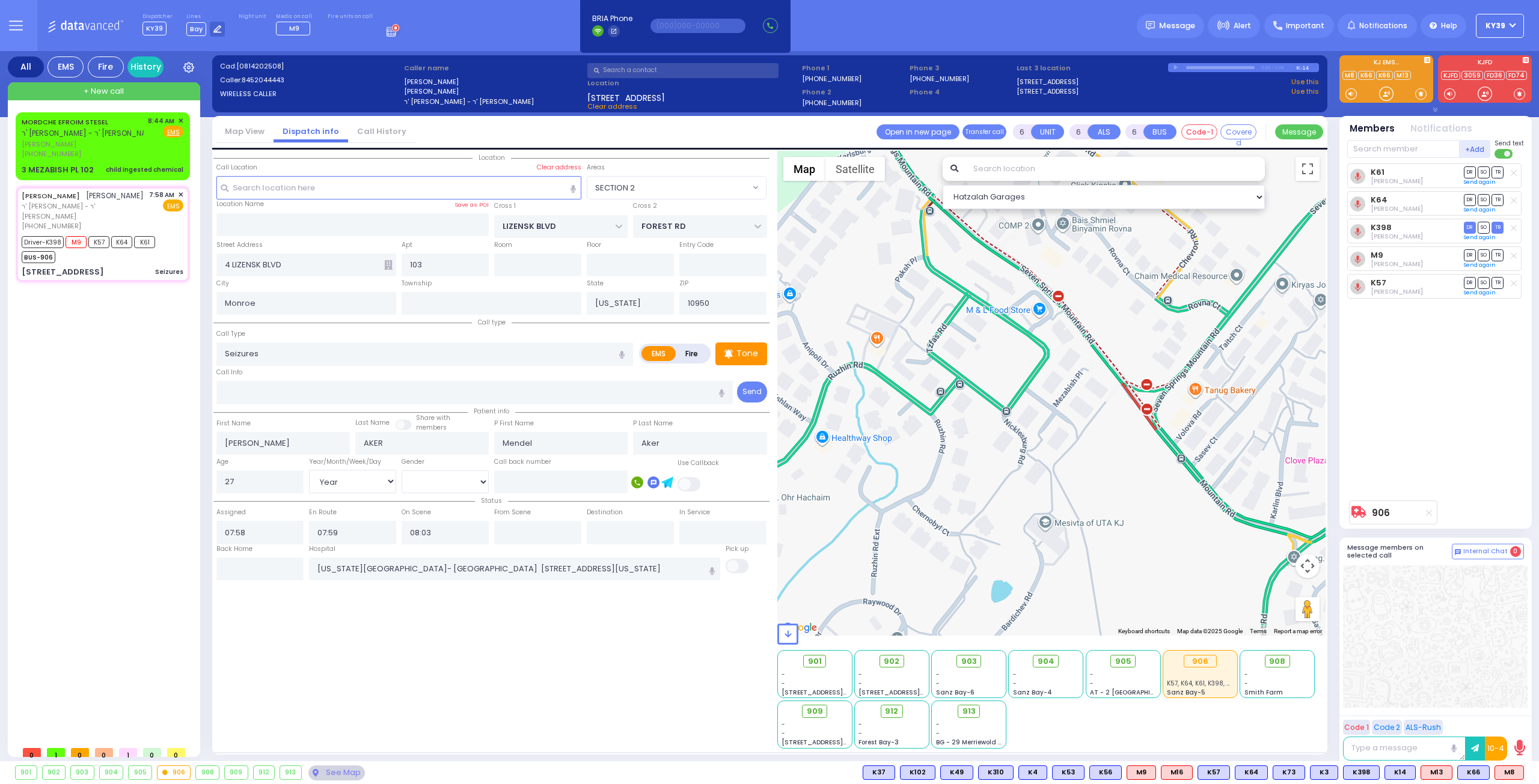
select select "[DEMOGRAPHIC_DATA]"
select select "SECTION 2"
select select "Hatzalah Garages"
select select
radio input "true"
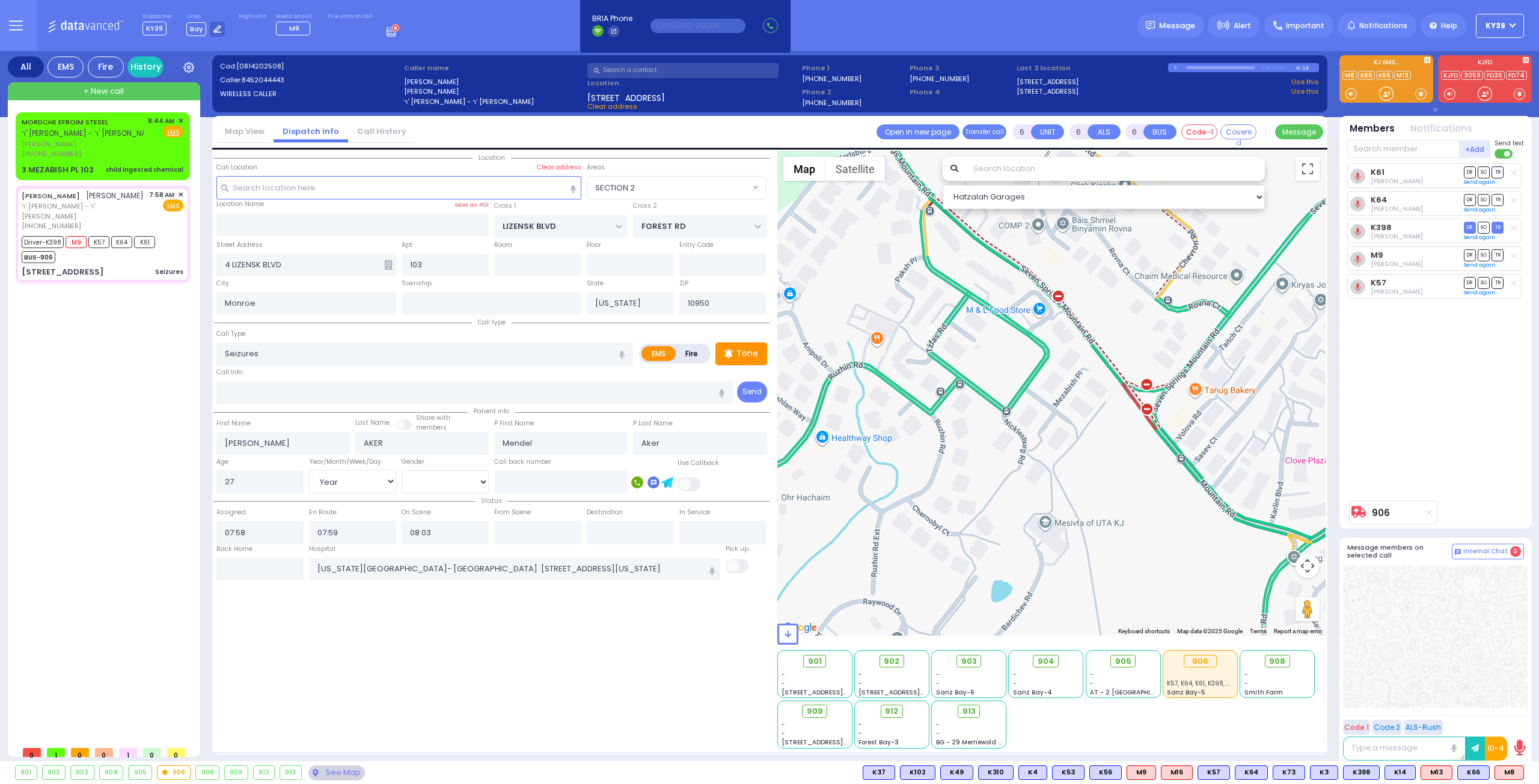
select select "Year"
select select "[DEMOGRAPHIC_DATA]"
radio input "true"
select select "Year"
select select "[DEMOGRAPHIC_DATA]"
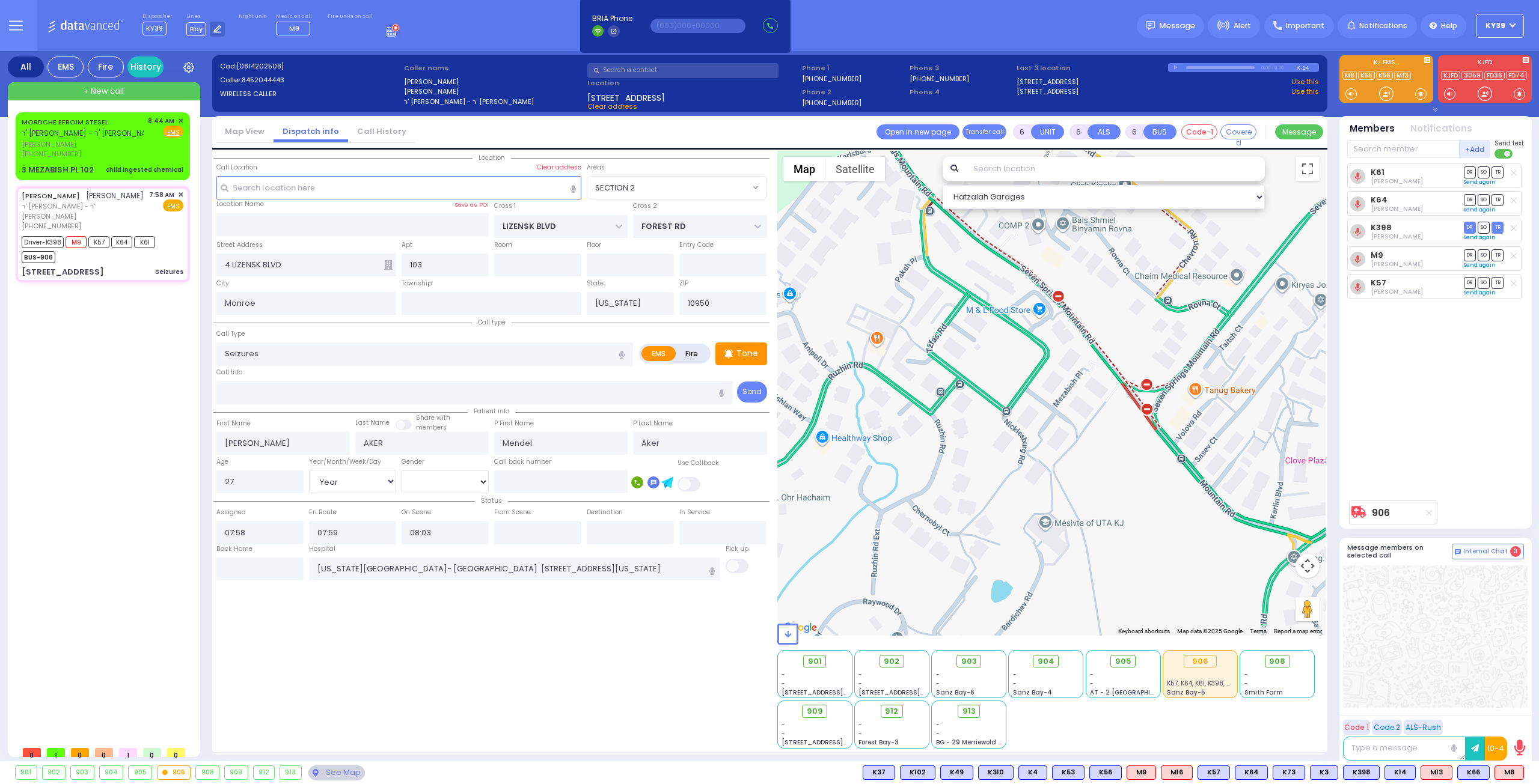
select select "SECTION 2"
select select "Hatzalah Garages"
select select
radio input "true"
select select "Year"
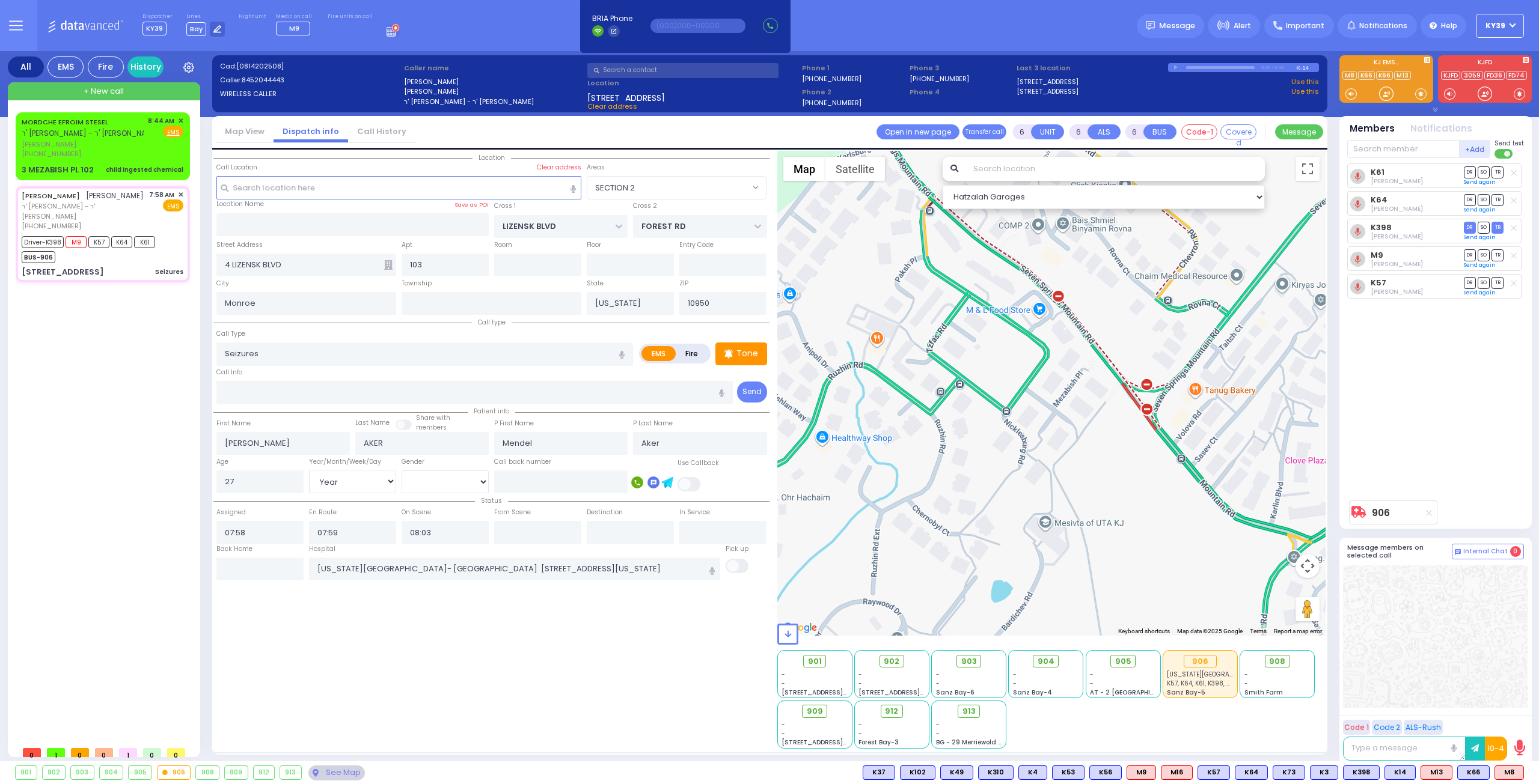
select select "[DEMOGRAPHIC_DATA]"
radio input "true"
select select "Year"
select select "[DEMOGRAPHIC_DATA]"
radio input "true"
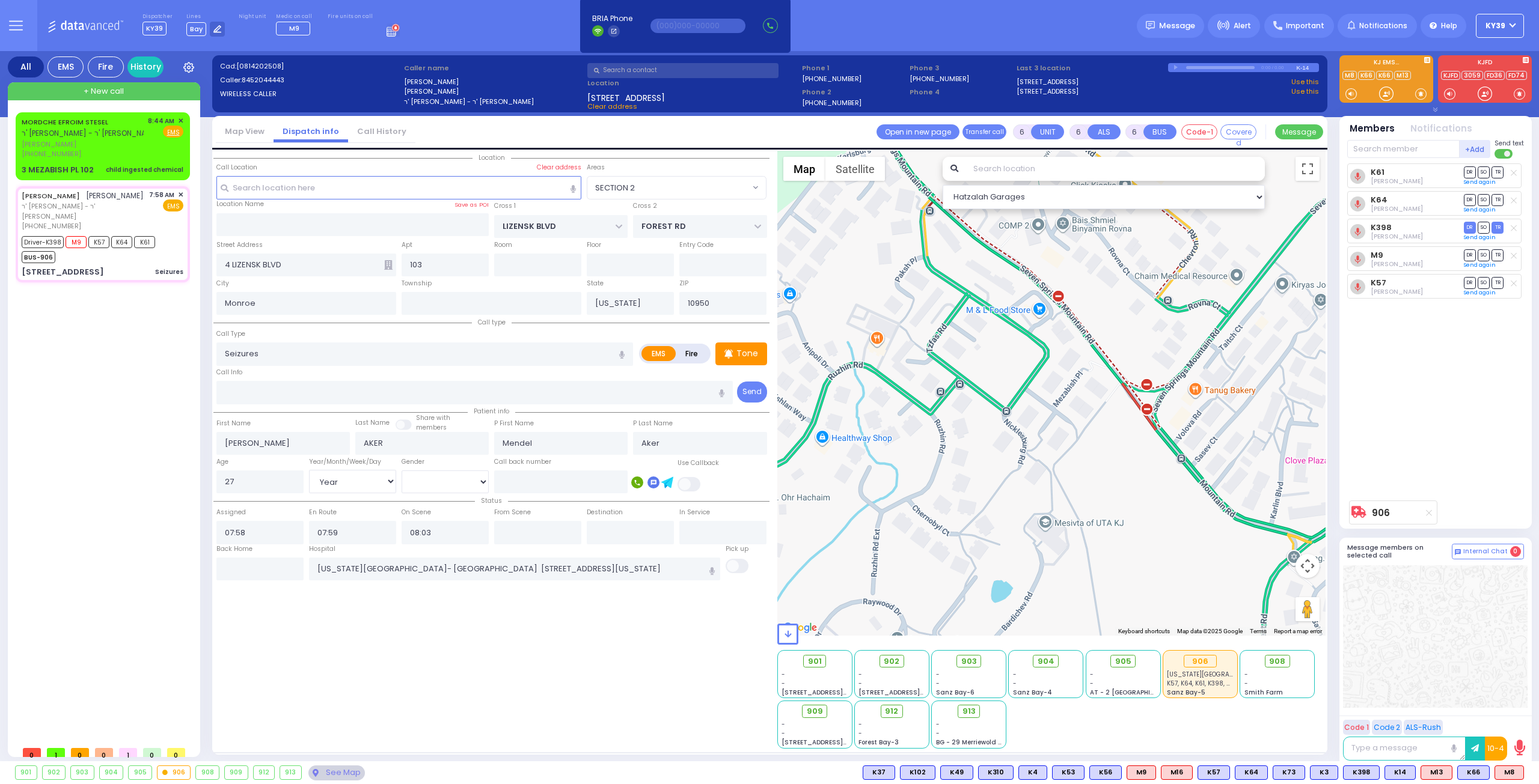
select select "Year"
select select "[DEMOGRAPHIC_DATA]"
radio input "true"
select select "Year"
select select "[DEMOGRAPHIC_DATA]"
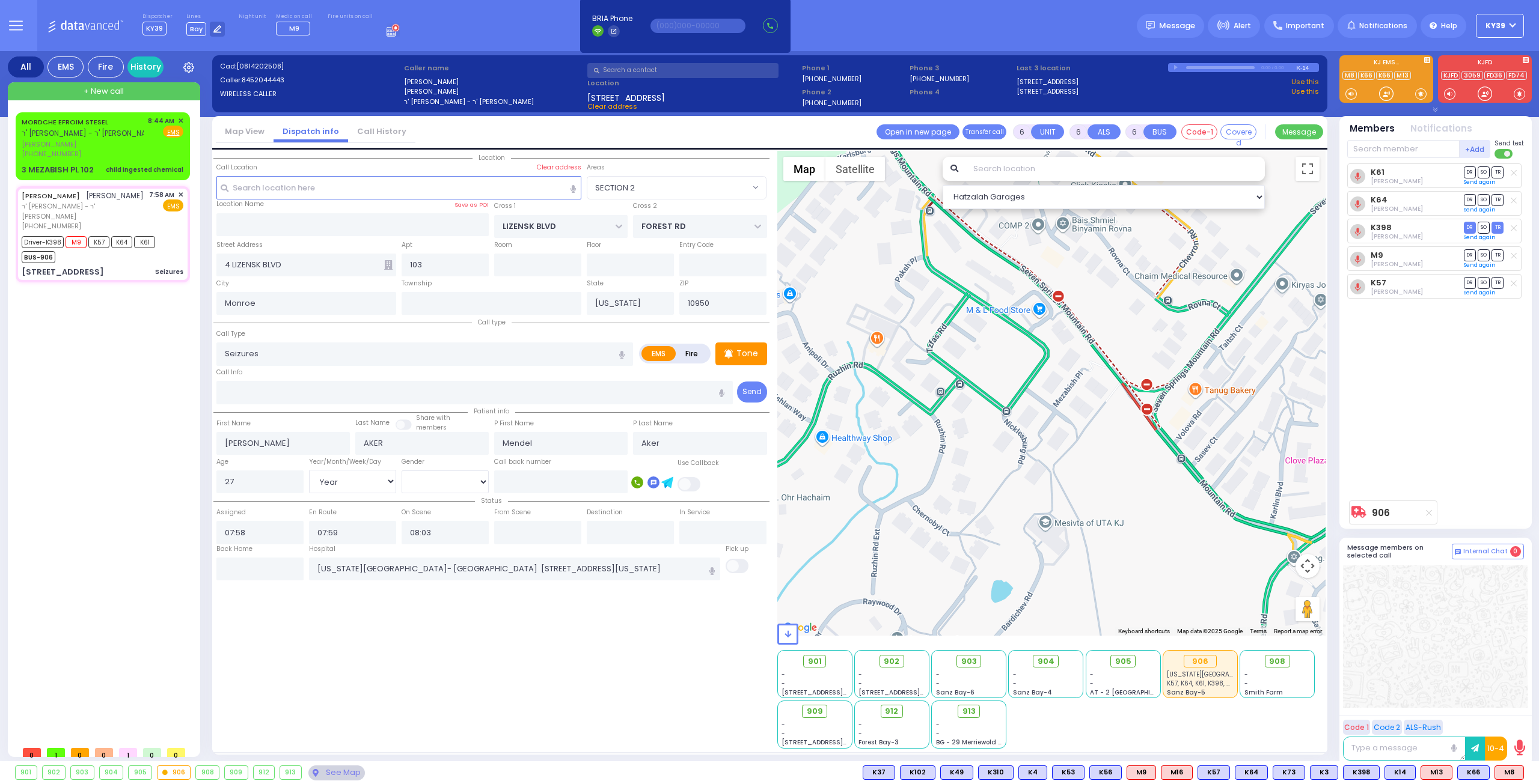
radio input "true"
select select "Year"
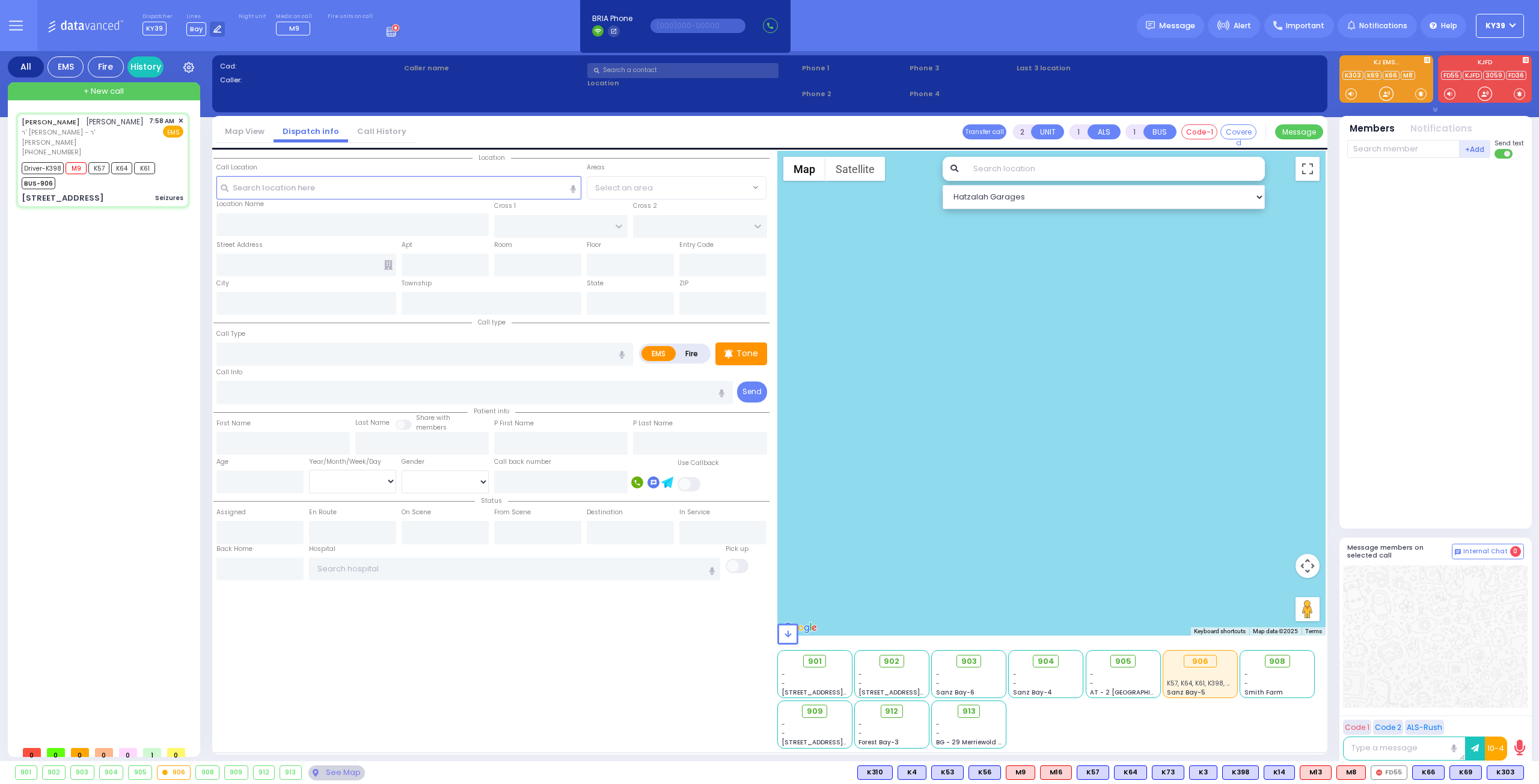
type input "6"
select select
type input "Seizures"
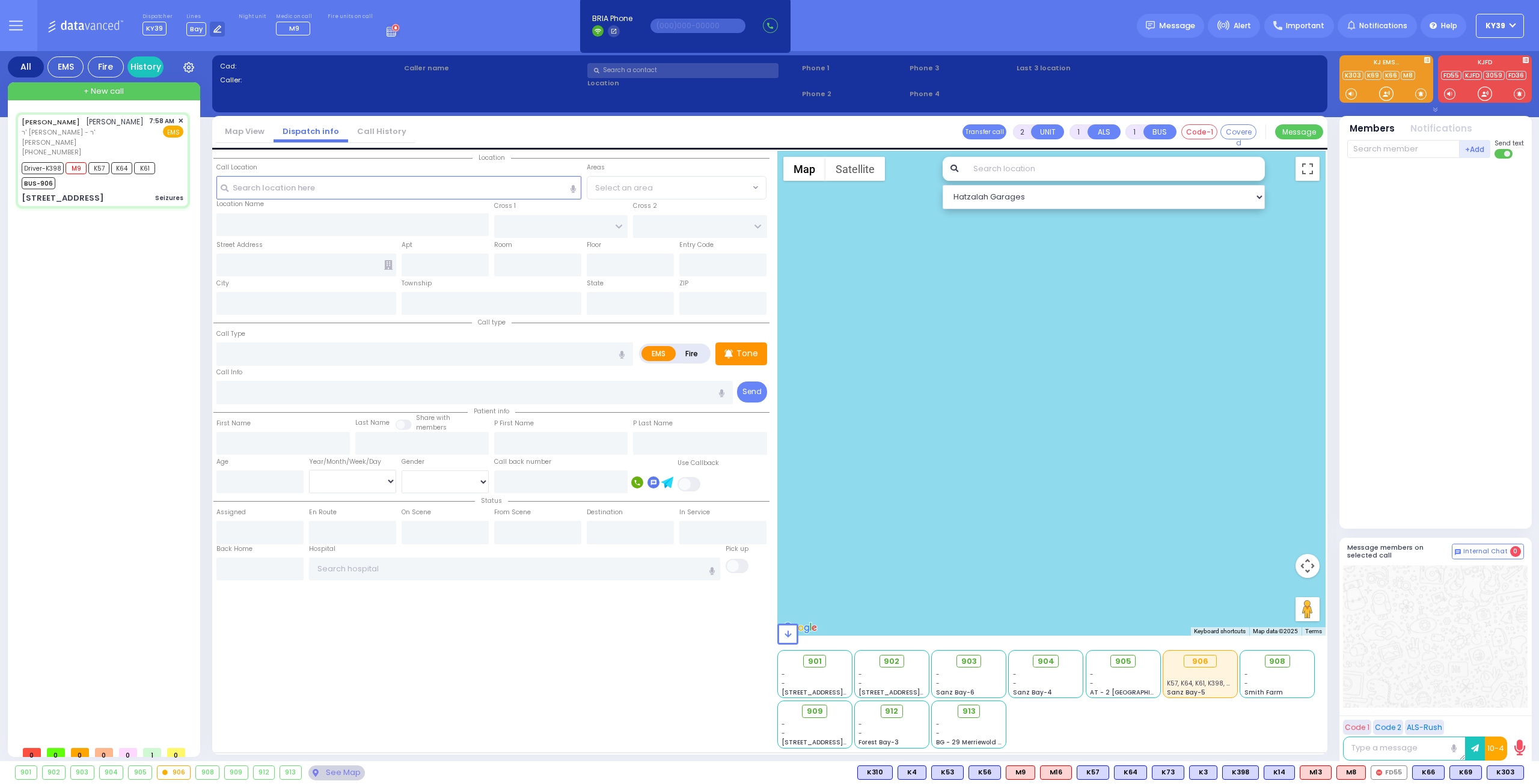
radio input "true"
type input "[PERSON_NAME]"
type input "AKER"
type input "Mendel"
type input "Aker"
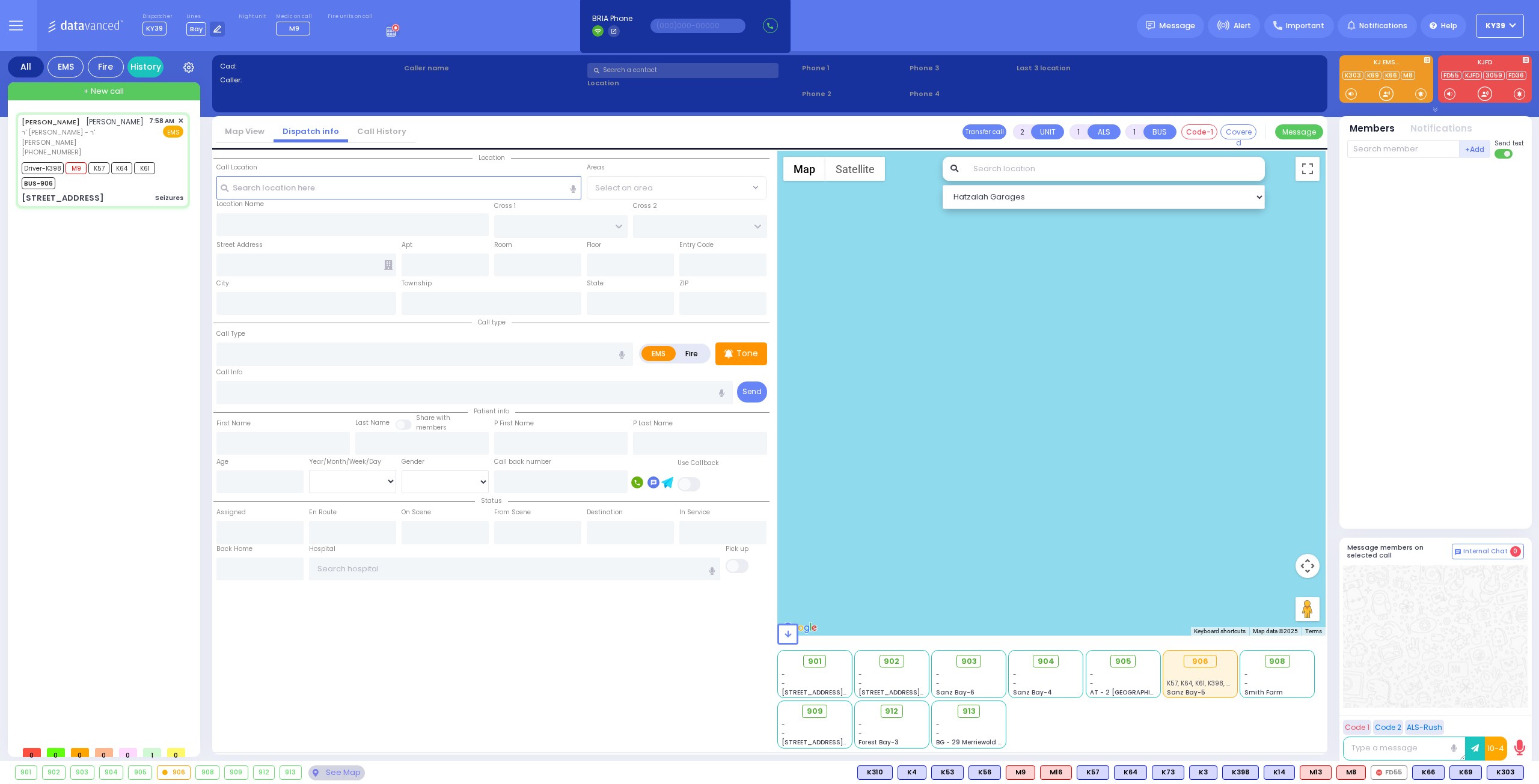
type input "27"
select select "Year"
select select "[DEMOGRAPHIC_DATA]"
type input "07:58"
type input "07:59"
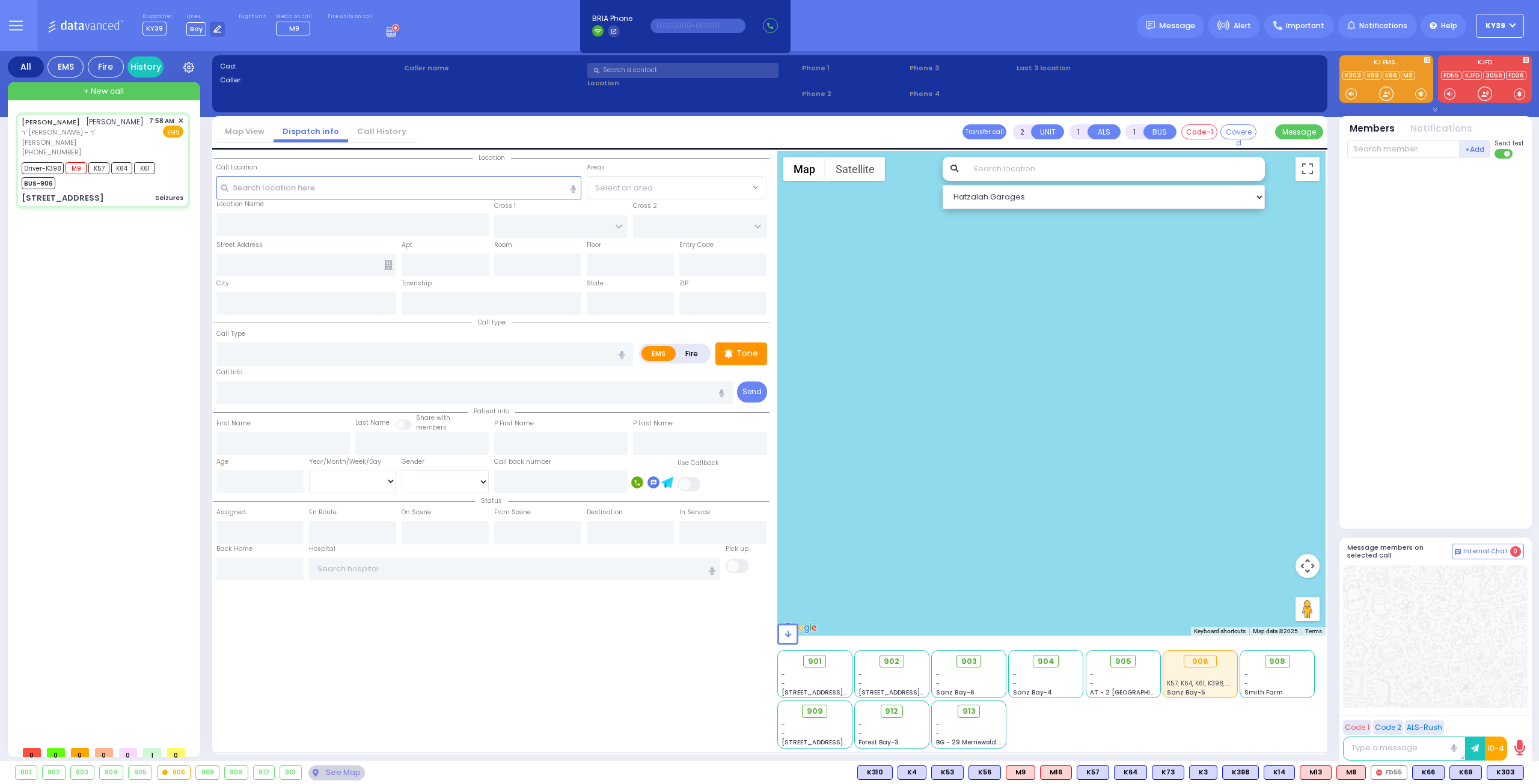
type input "08:03"
type input "08:10"
type input "09:22"
select select "Hatzalah Garages"
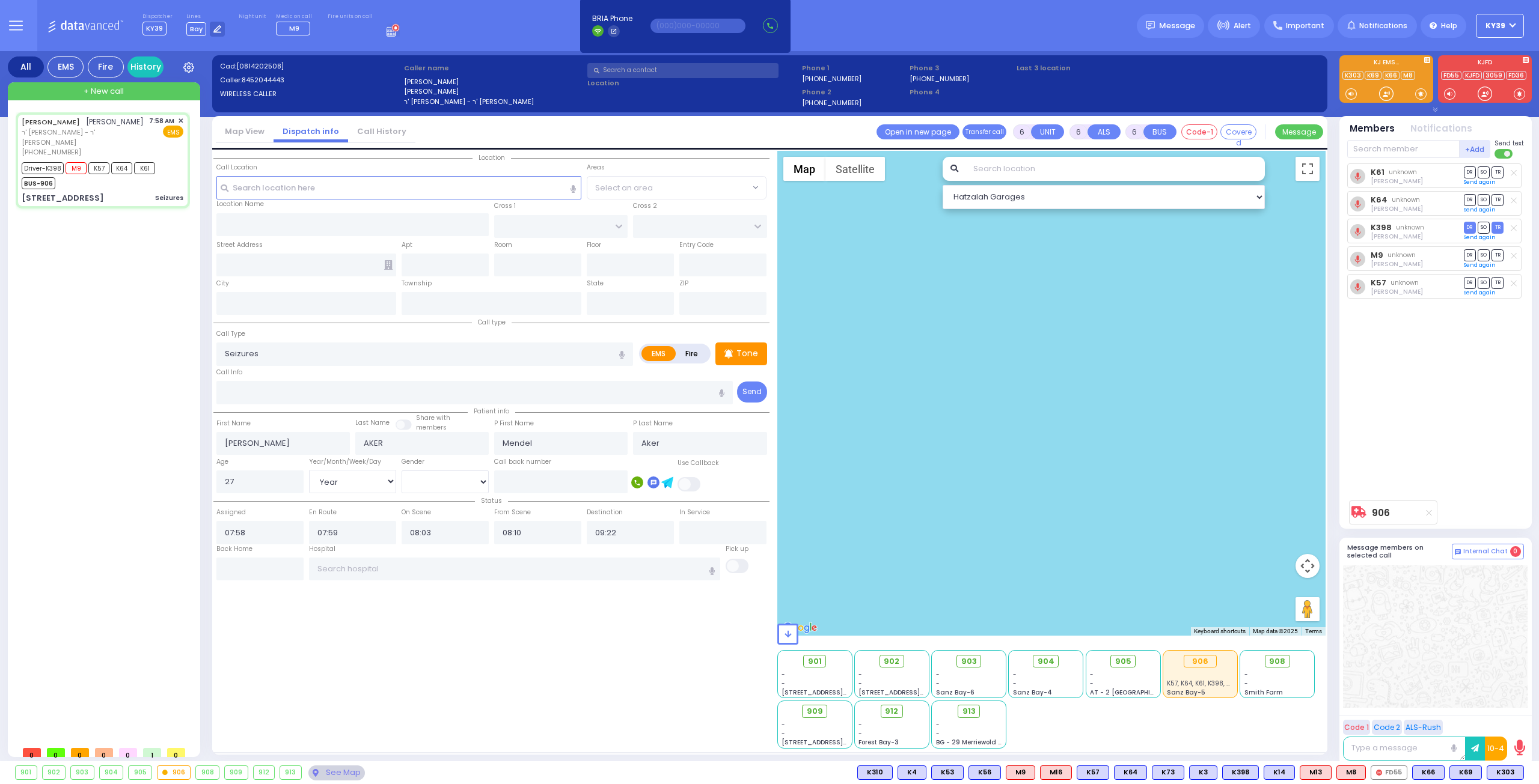
type input "LIZENSK BLVD"
type input "FOREST RD"
type input "4 LIZENSK BLVD"
type input "103"
type input "Monroe"
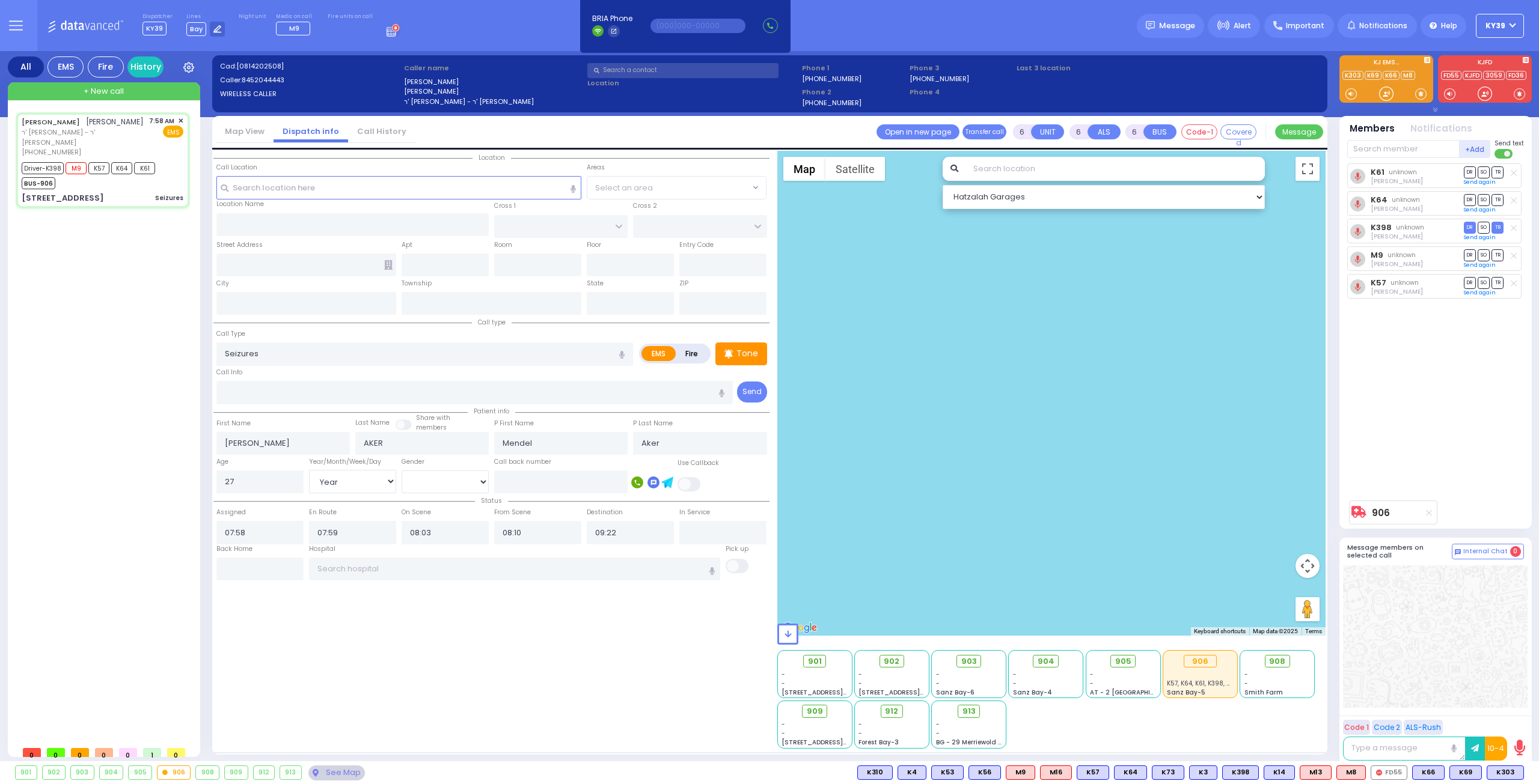
type input "[US_STATE]"
type input "10950"
select select "SECTION 2"
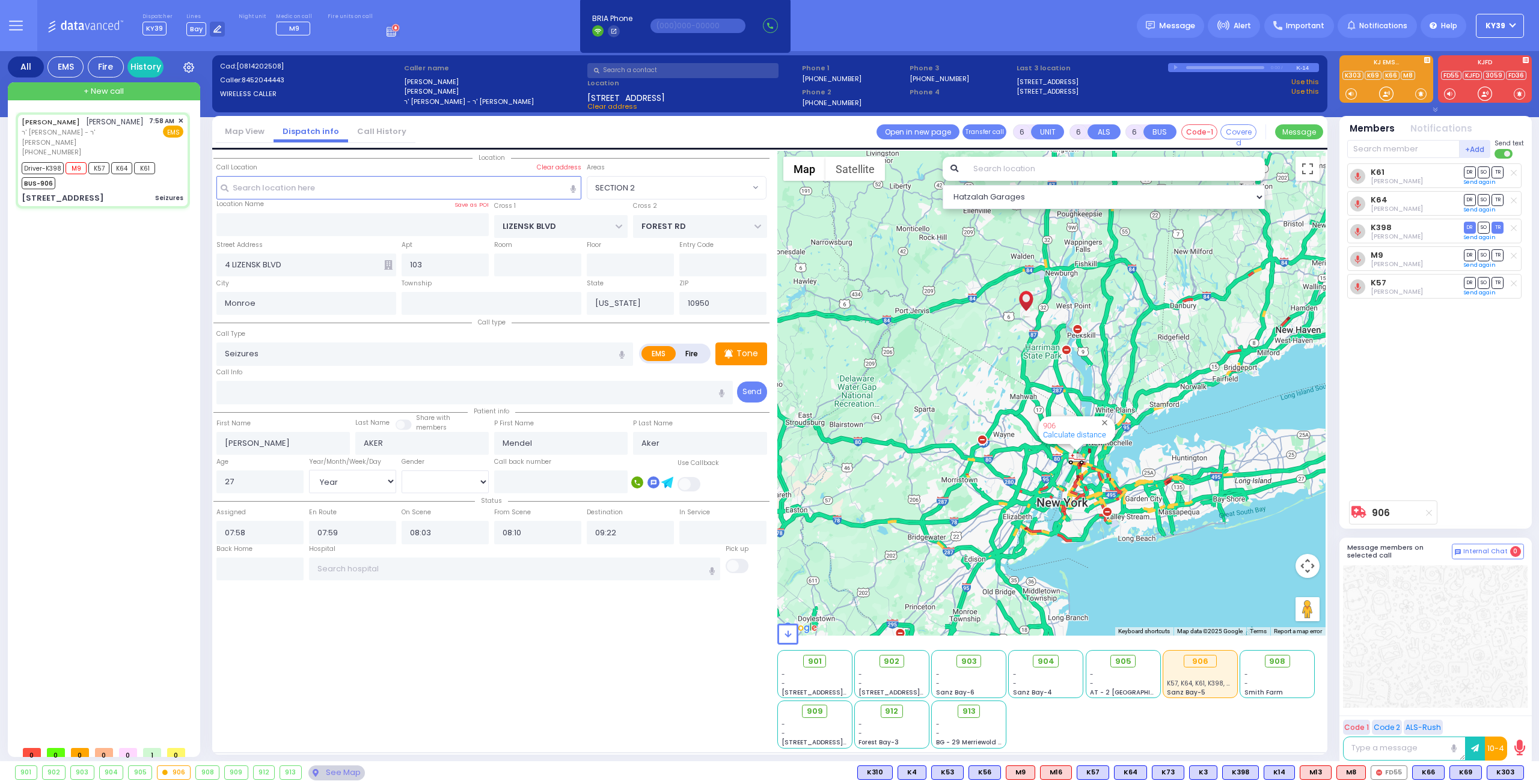
select select
radio input "true"
select select "Year"
select select "[DEMOGRAPHIC_DATA]"
type input "[US_STATE][GEOGRAPHIC_DATA]- [GEOGRAPHIC_DATA] [STREET_ADDRESS][US_STATE]"
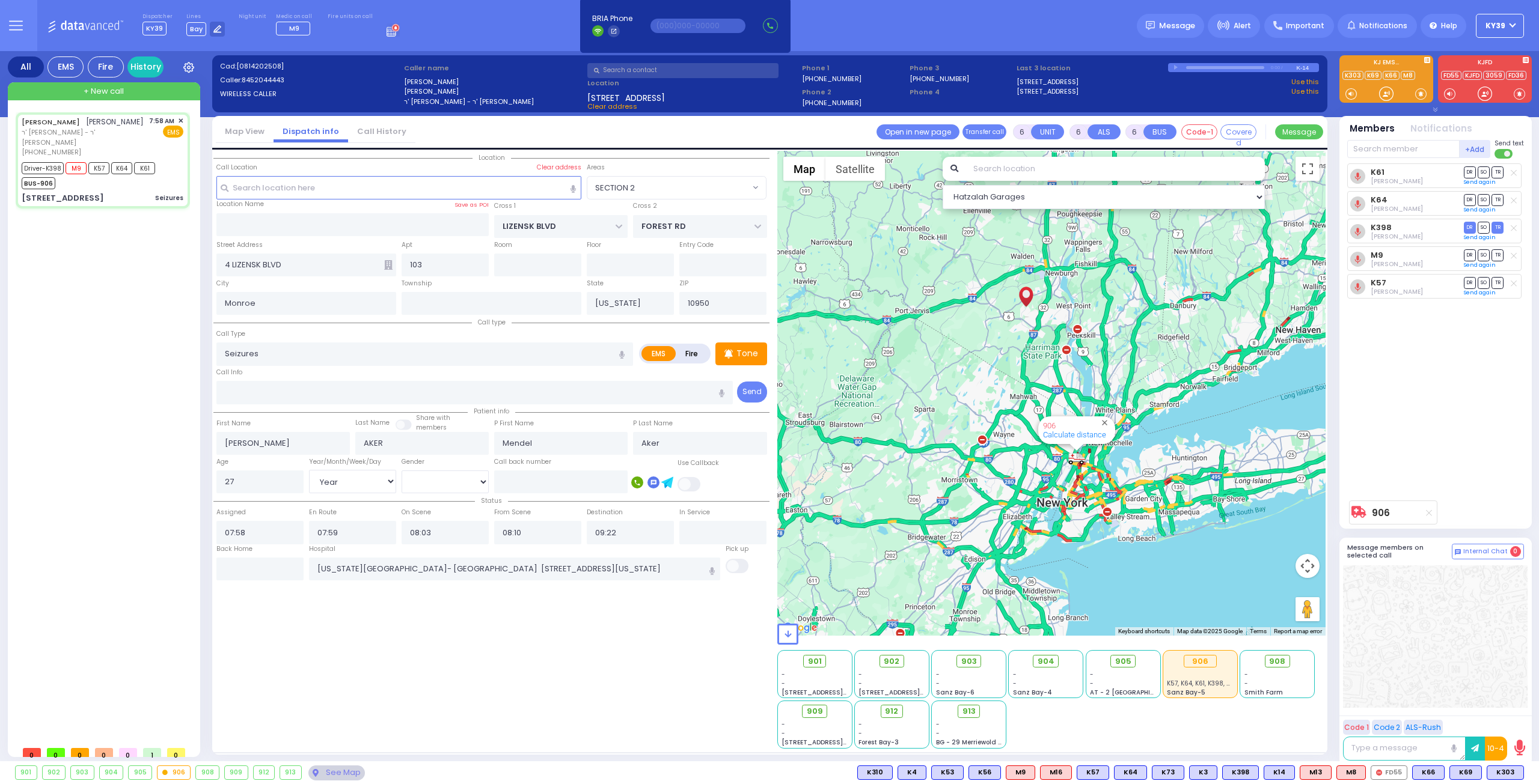
select select "Hatzalah Garages"
select select "SECTION 2"
select select
radio input "true"
select select "Year"
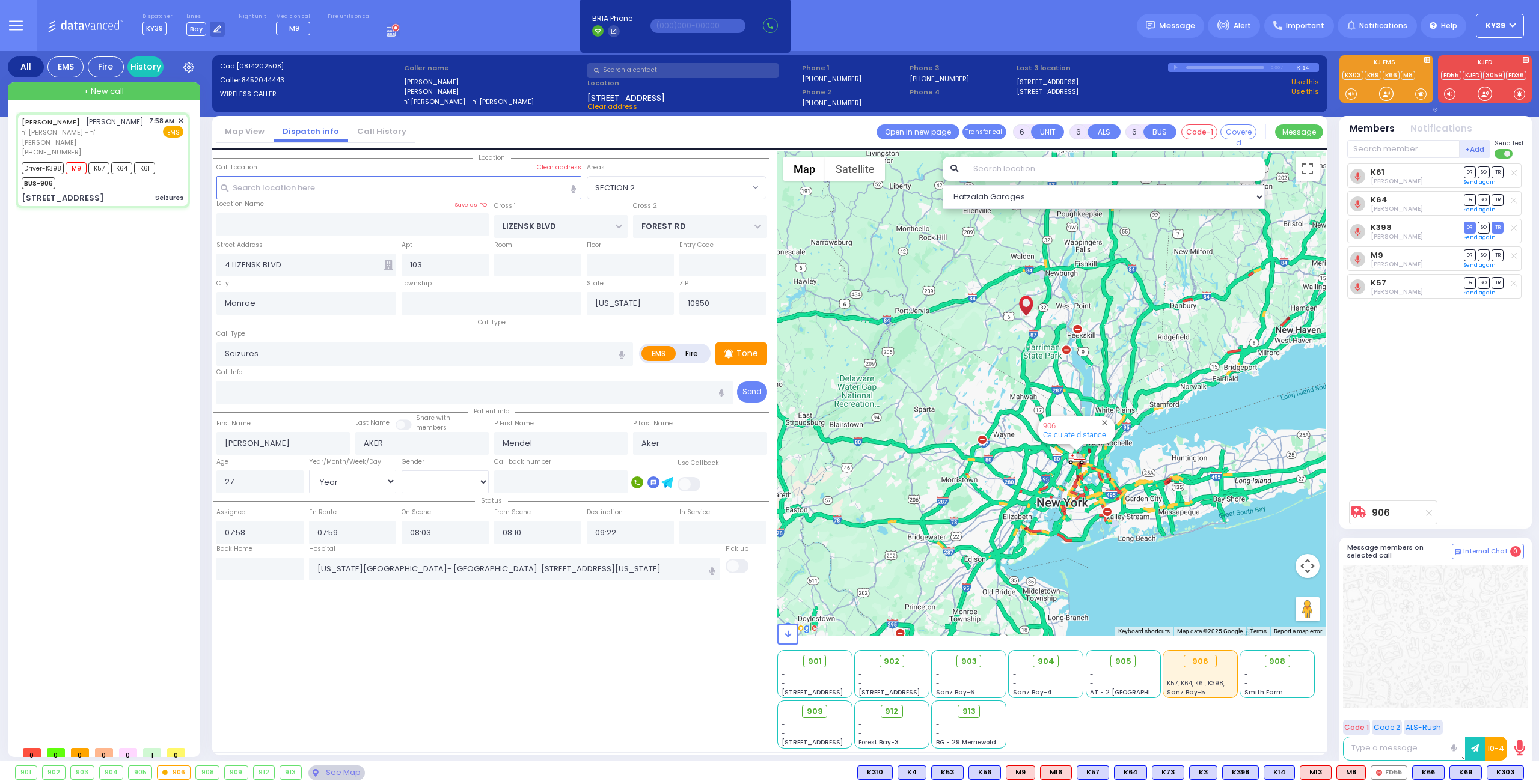
select select "[DEMOGRAPHIC_DATA]"
select select "Hatzalah Garages"
select select "SECTION 2"
select select
radio input "true"
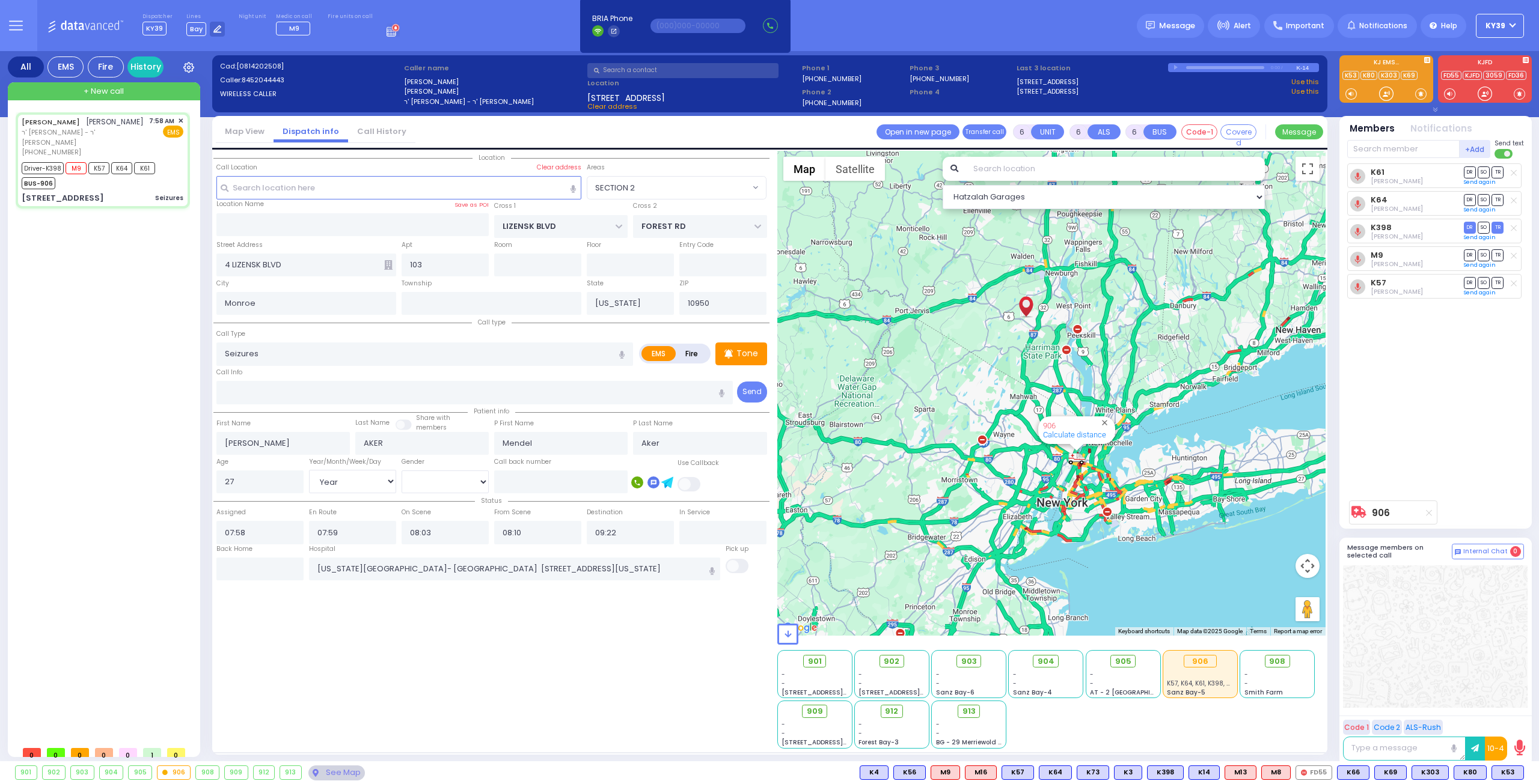
select select "Year"
select select "[DEMOGRAPHIC_DATA]"
select select "Hatzalah Garages"
select select "SECTION 2"
select select
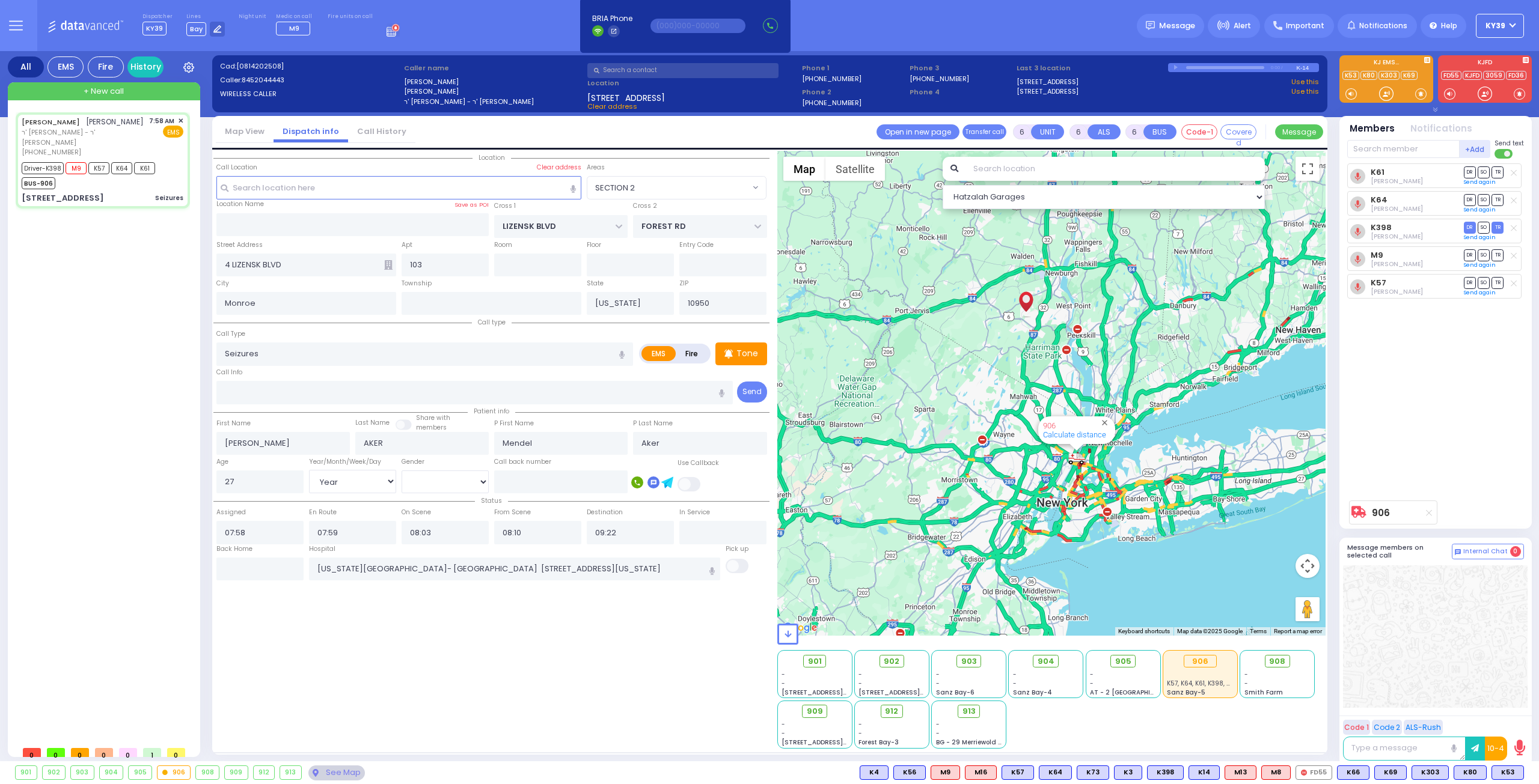
radio input "true"
select select "Year"
select select "[DEMOGRAPHIC_DATA]"
select select "Hatzalah Garages"
select select "SECTION 2"
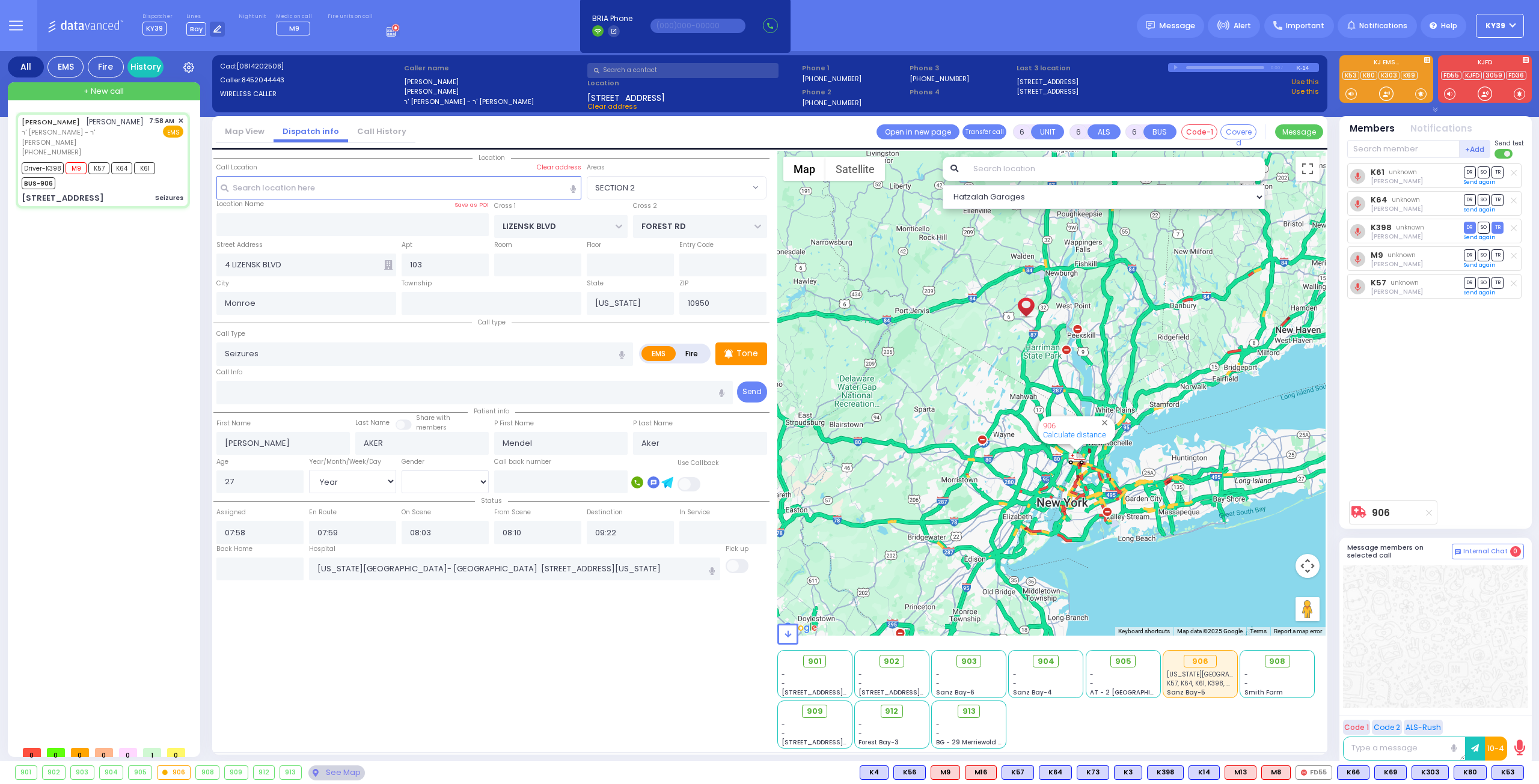
select select
radio input "true"
select select "Year"
select select "[DEMOGRAPHIC_DATA]"
select select "Hatzalah Garages"
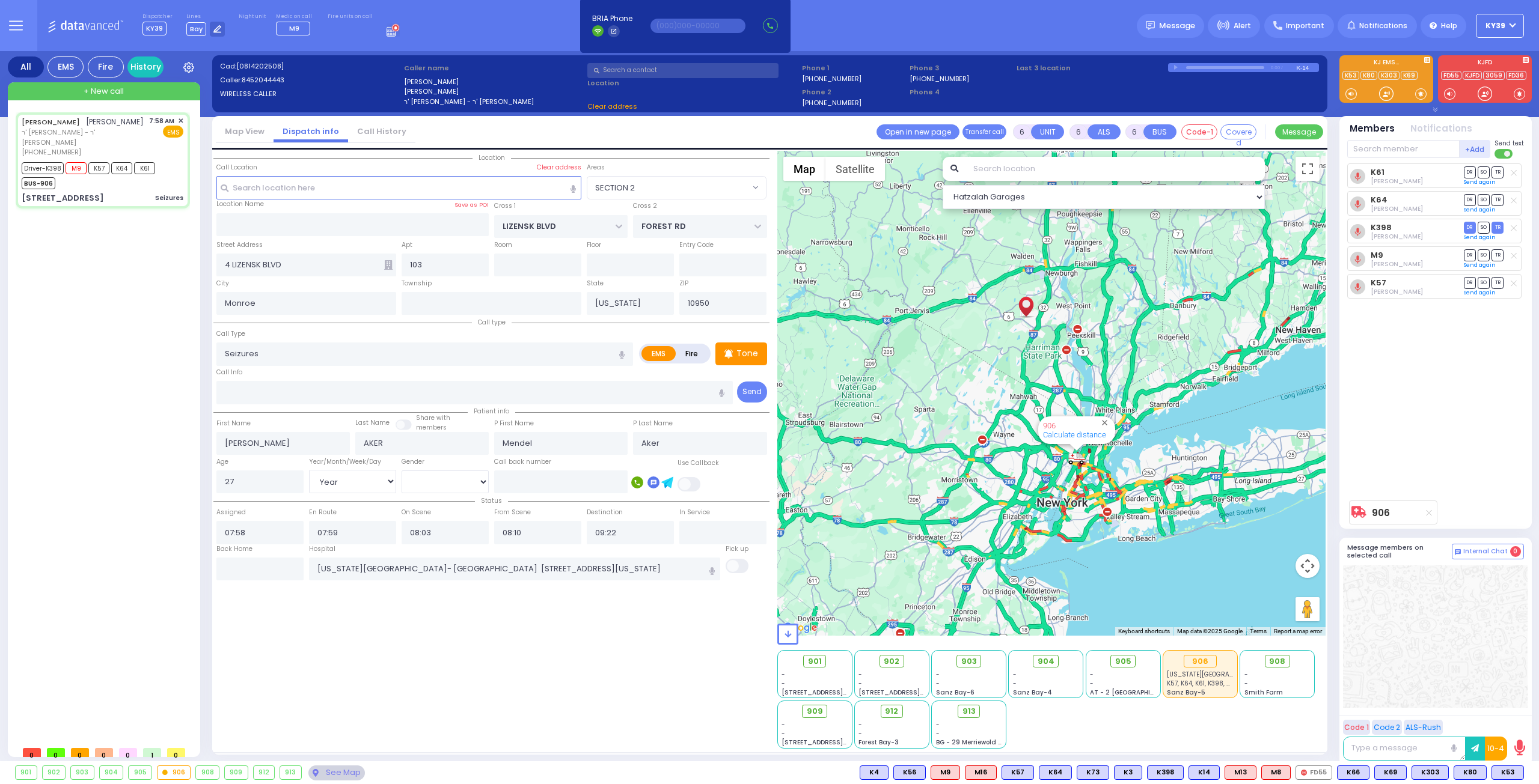
select select
radio input "true"
select select "Year"
select select "[DEMOGRAPHIC_DATA]"
select select "Hatzalah Garages"
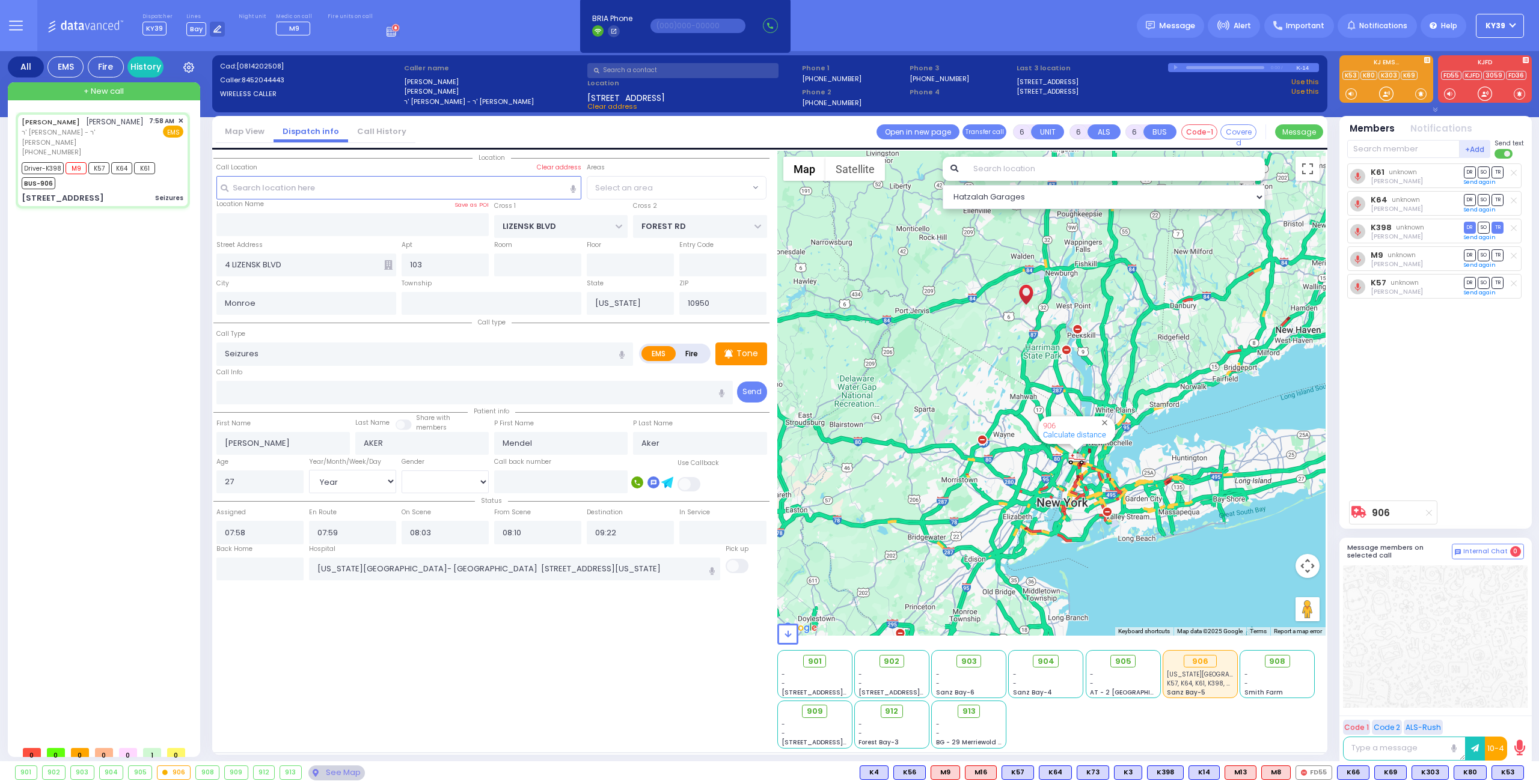
select select
radio input "true"
select select "Year"
select select "[DEMOGRAPHIC_DATA]"
select select "SECTION 2"
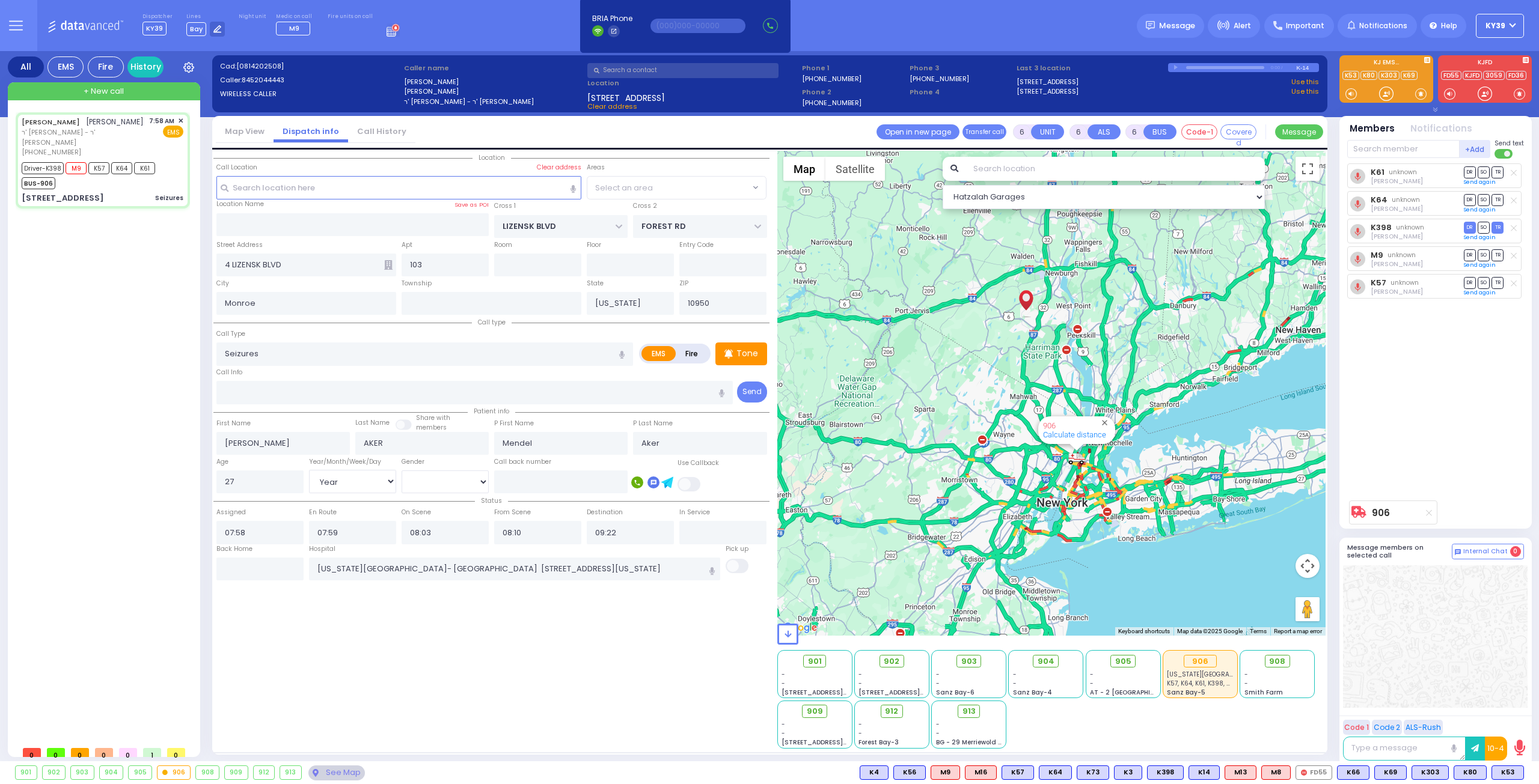
select select "Hatzalah Garages"
select select "SECTION 2"
select select
radio input "true"
select select "Year"
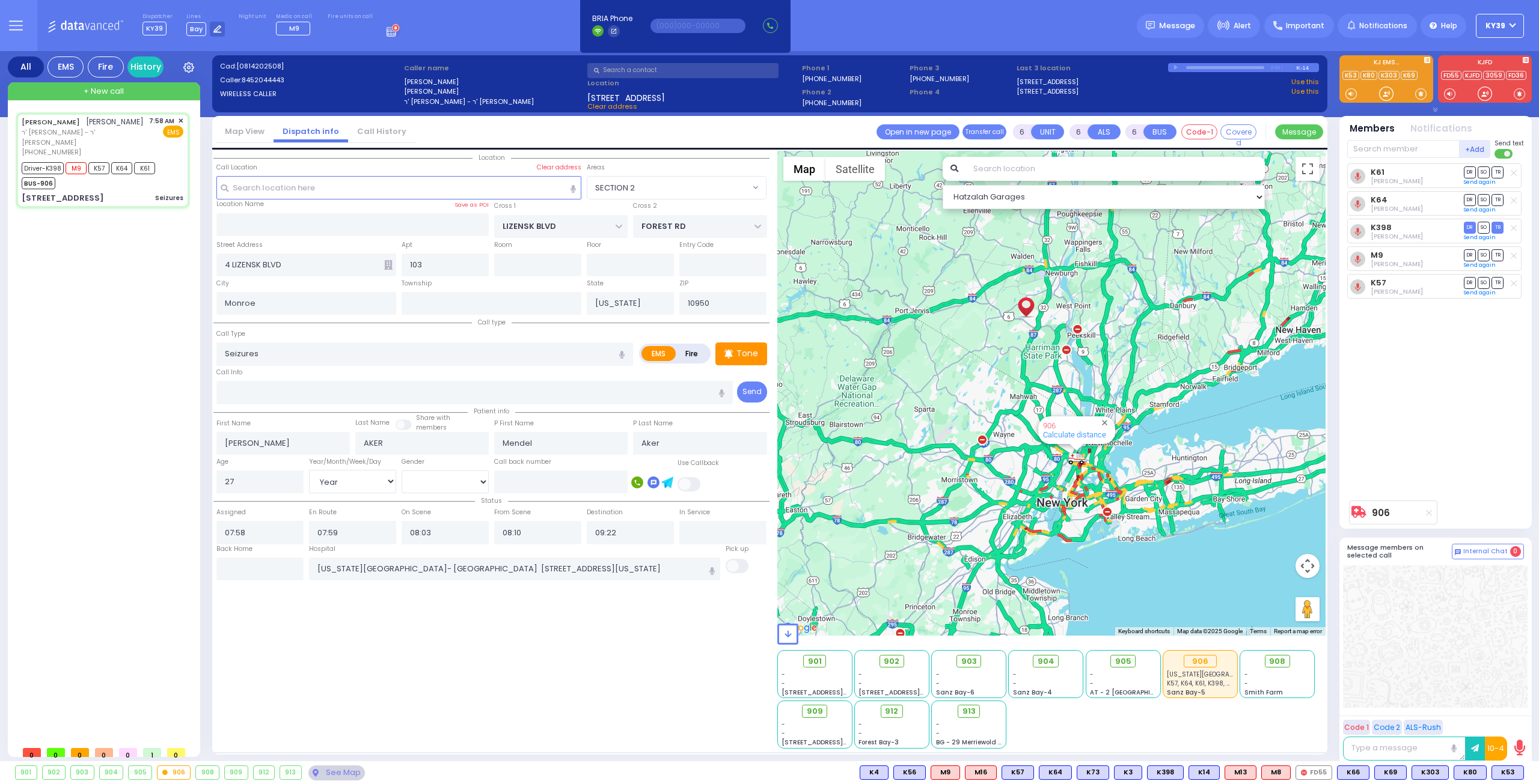
select select "[DEMOGRAPHIC_DATA]"
select select "Hatzalah Garages"
select select "SECTION 2"
click at [1523, 771] on button at bounding box center [1520, 773] width 6 height 13
click at [1510, 717] on icon at bounding box center [1512, 720] width 13 height 13
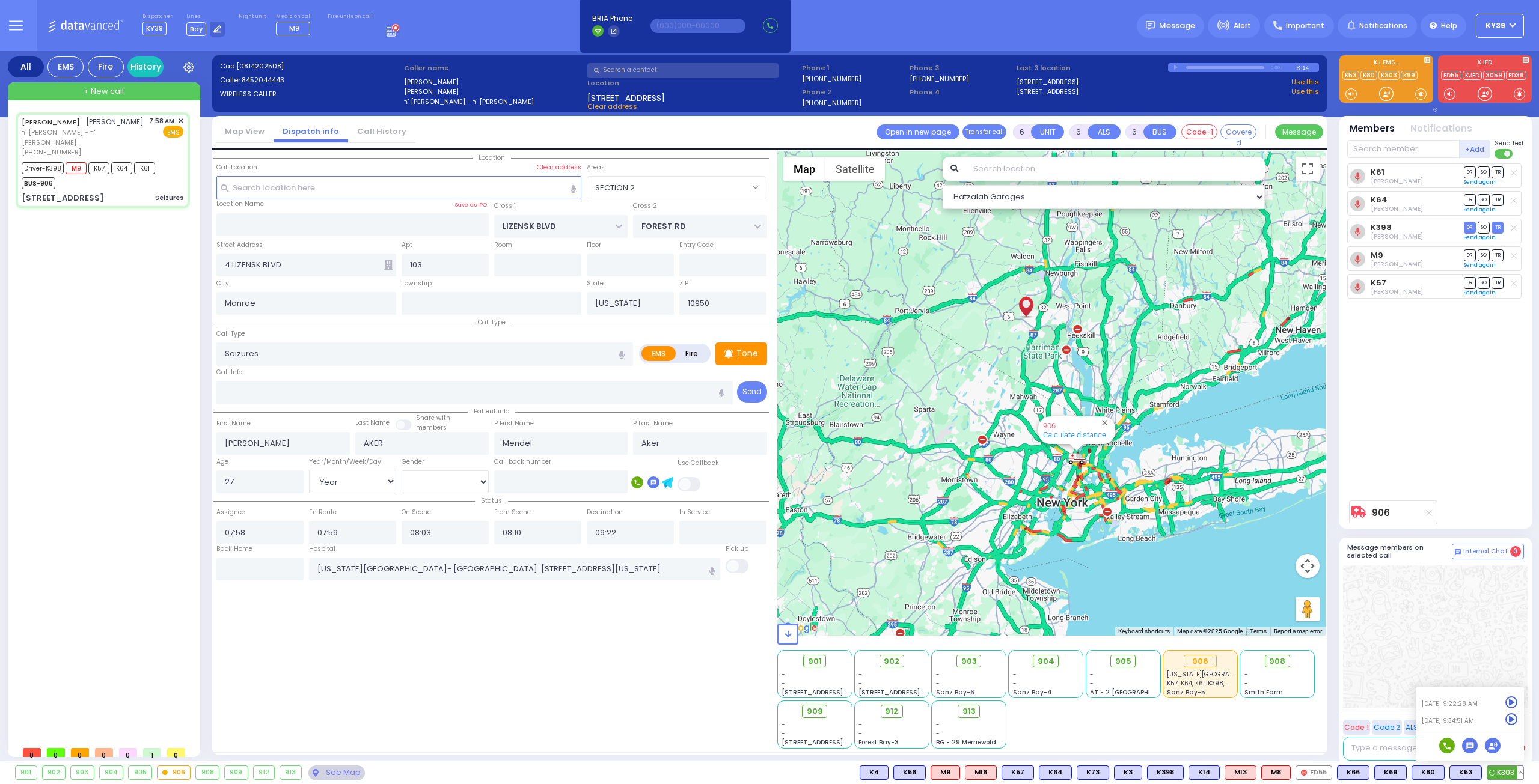
click at [1515, 703] on icon at bounding box center [1512, 703] width 13 height 13
click at [1449, 381] on div "K61 Aron Polatsek DR SO TR Sending text K64 DR" at bounding box center [1437, 329] width 179 height 331
click at [1524, 779] on div "901 902 903 904 905 906 K303" at bounding box center [770, 773] width 1539 height 15
click at [1481, 774] on button at bounding box center [1478, 773] width 6 height 13
click at [1474, 716] on icon at bounding box center [1469, 720] width 13 height 13
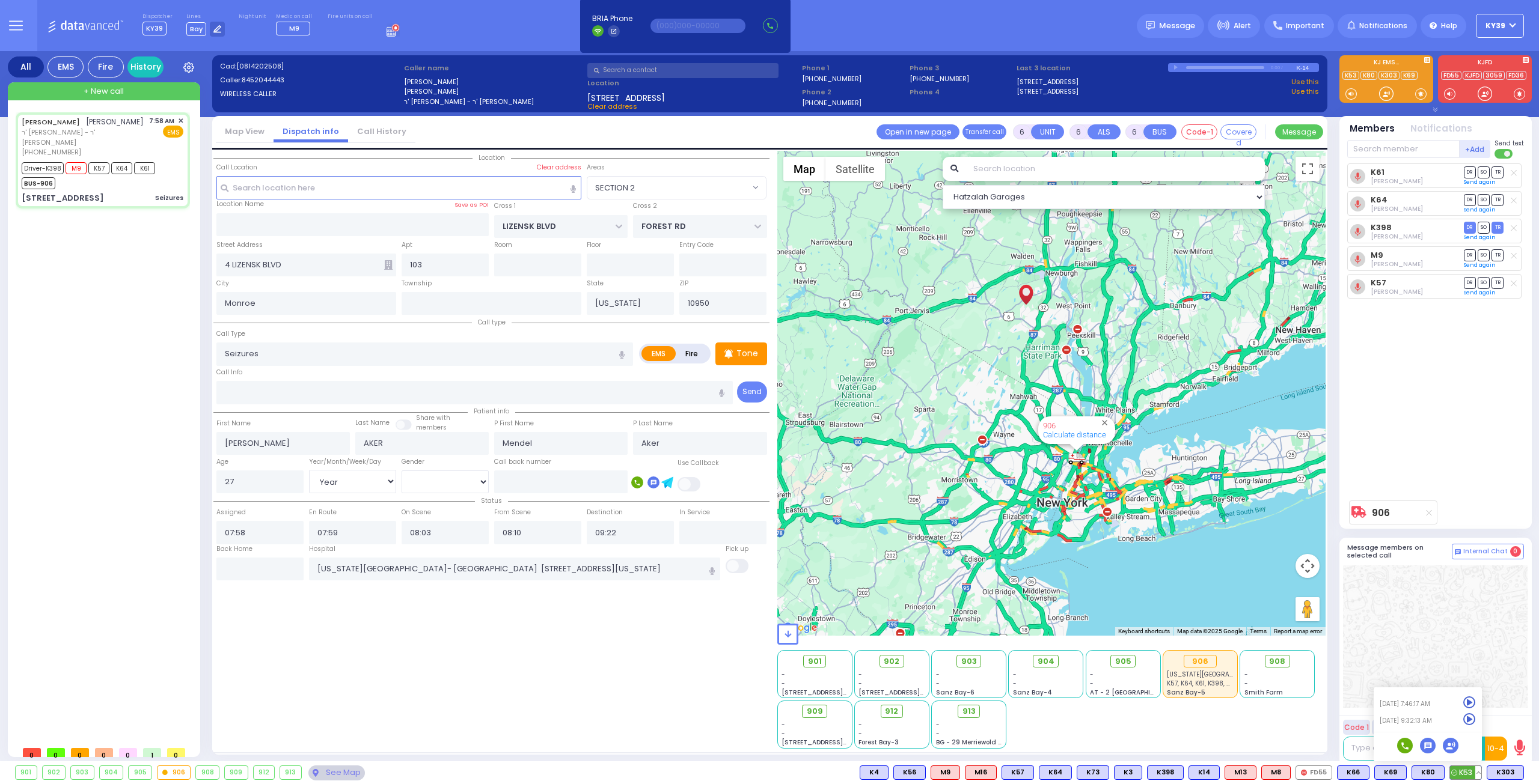
click at [1469, 702] on icon at bounding box center [1469, 703] width 13 height 13
click at [1488, 631] on div at bounding box center [1435, 637] width 184 height 142
select select
radio input "true"
select select "Year"
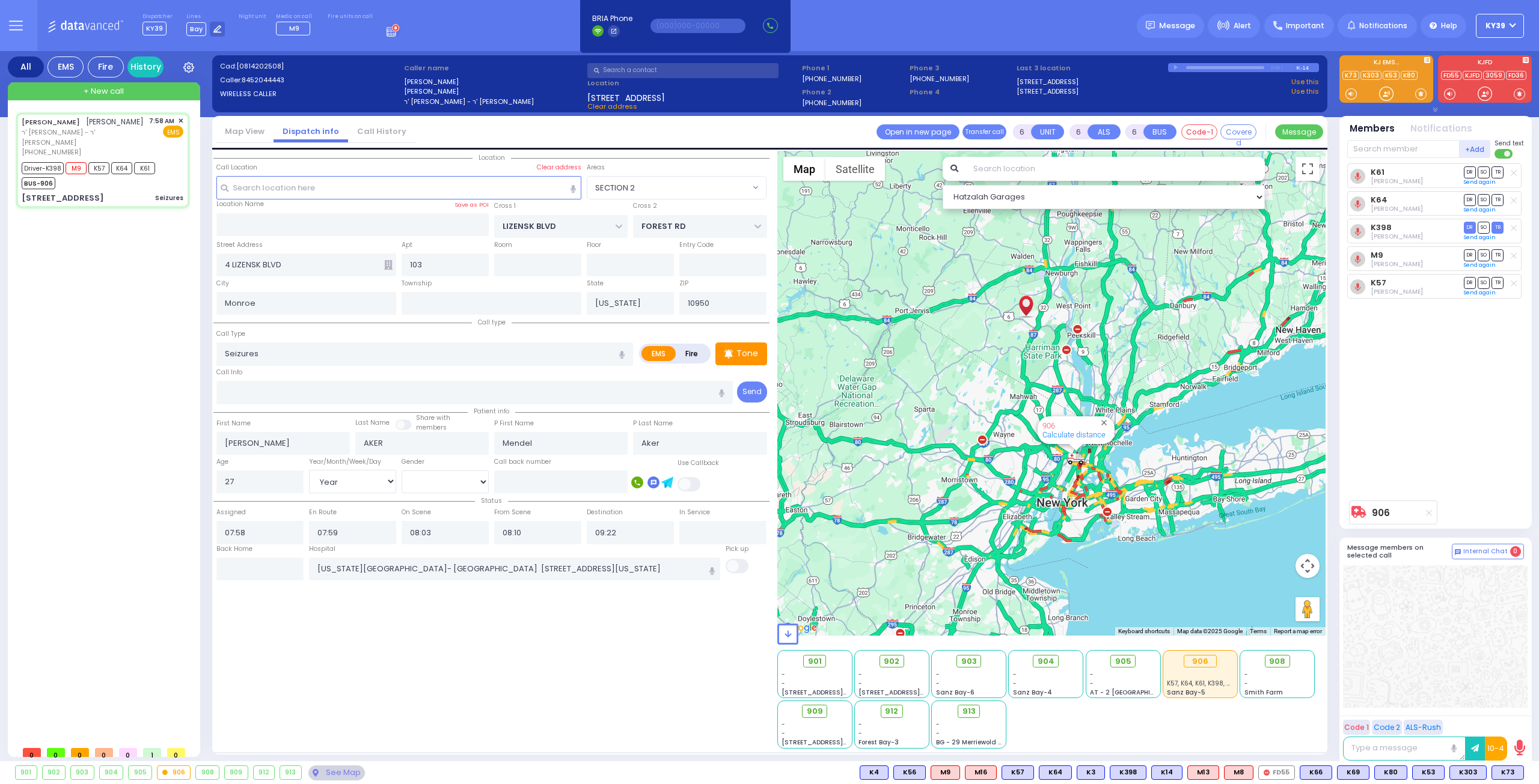
select select "[DEMOGRAPHIC_DATA]"
select select "Hatzalah Garages"
select select "SECTION 2"
select select
radio input "true"
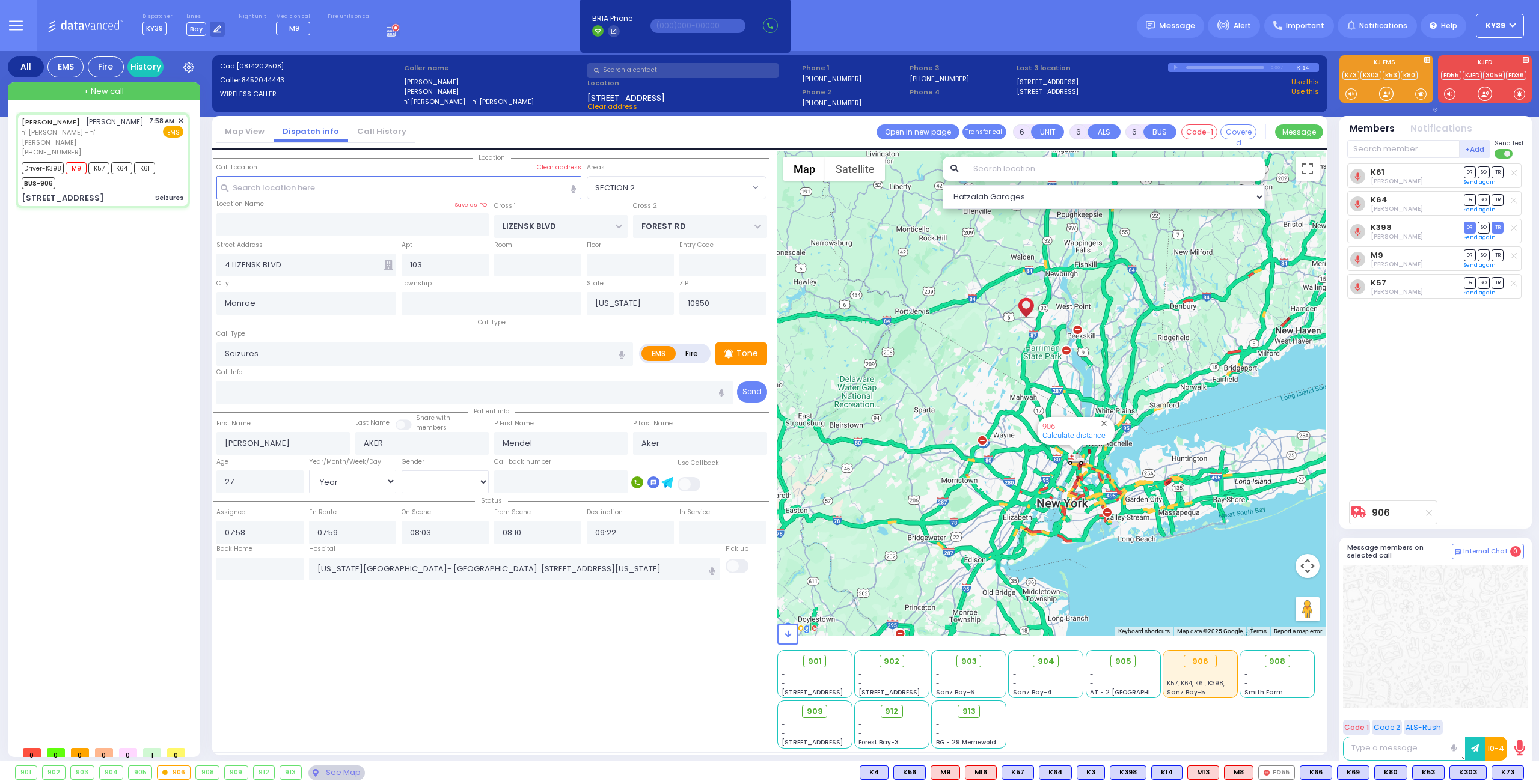
select select "Year"
select select "[DEMOGRAPHIC_DATA]"
select select "Hatzalah Garages"
select select "SECTION 2"
select select
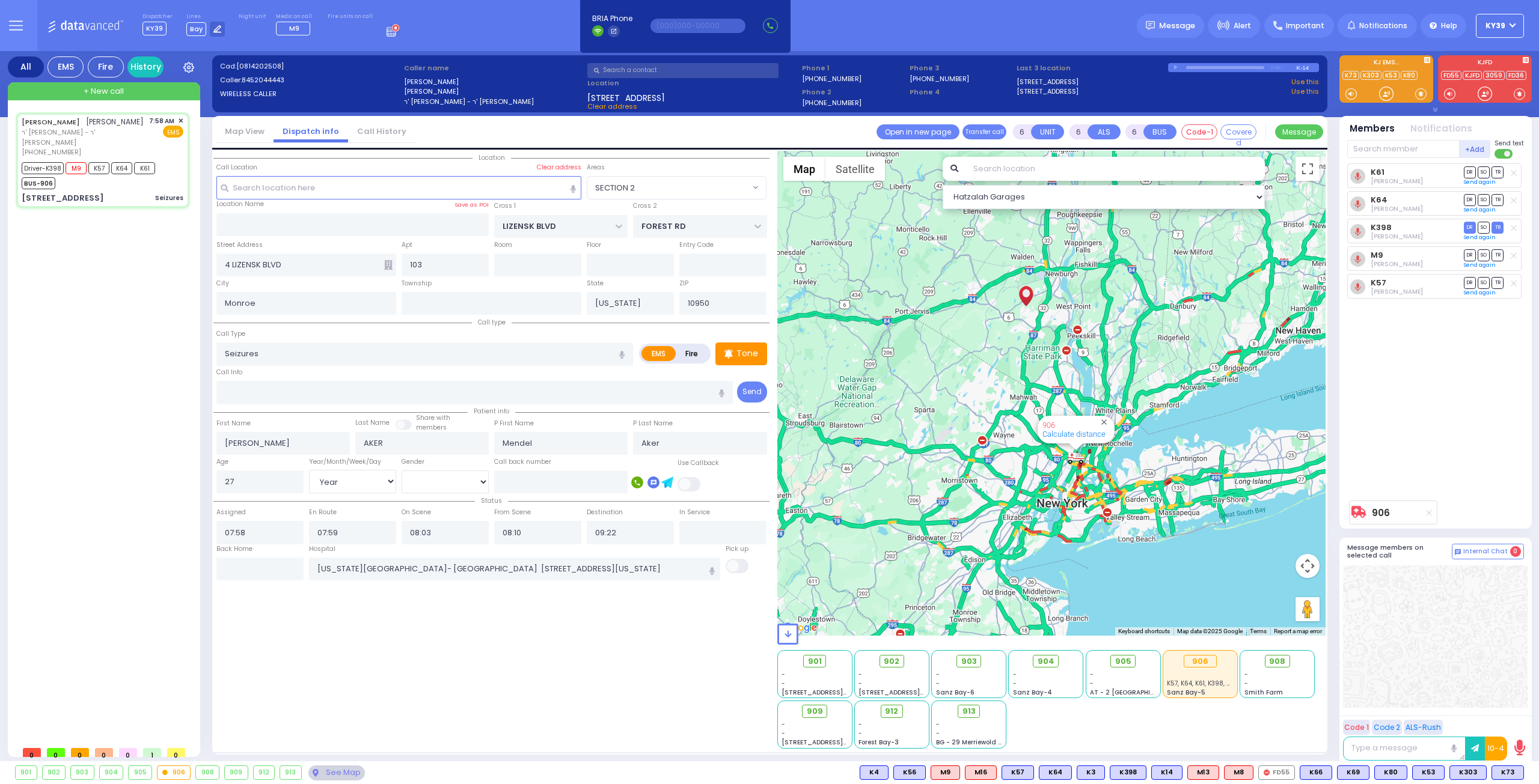
radio input "true"
select select "Year"
select select "[DEMOGRAPHIC_DATA]"
select select "Hatzalah Garages"
select select "SECTION 2"
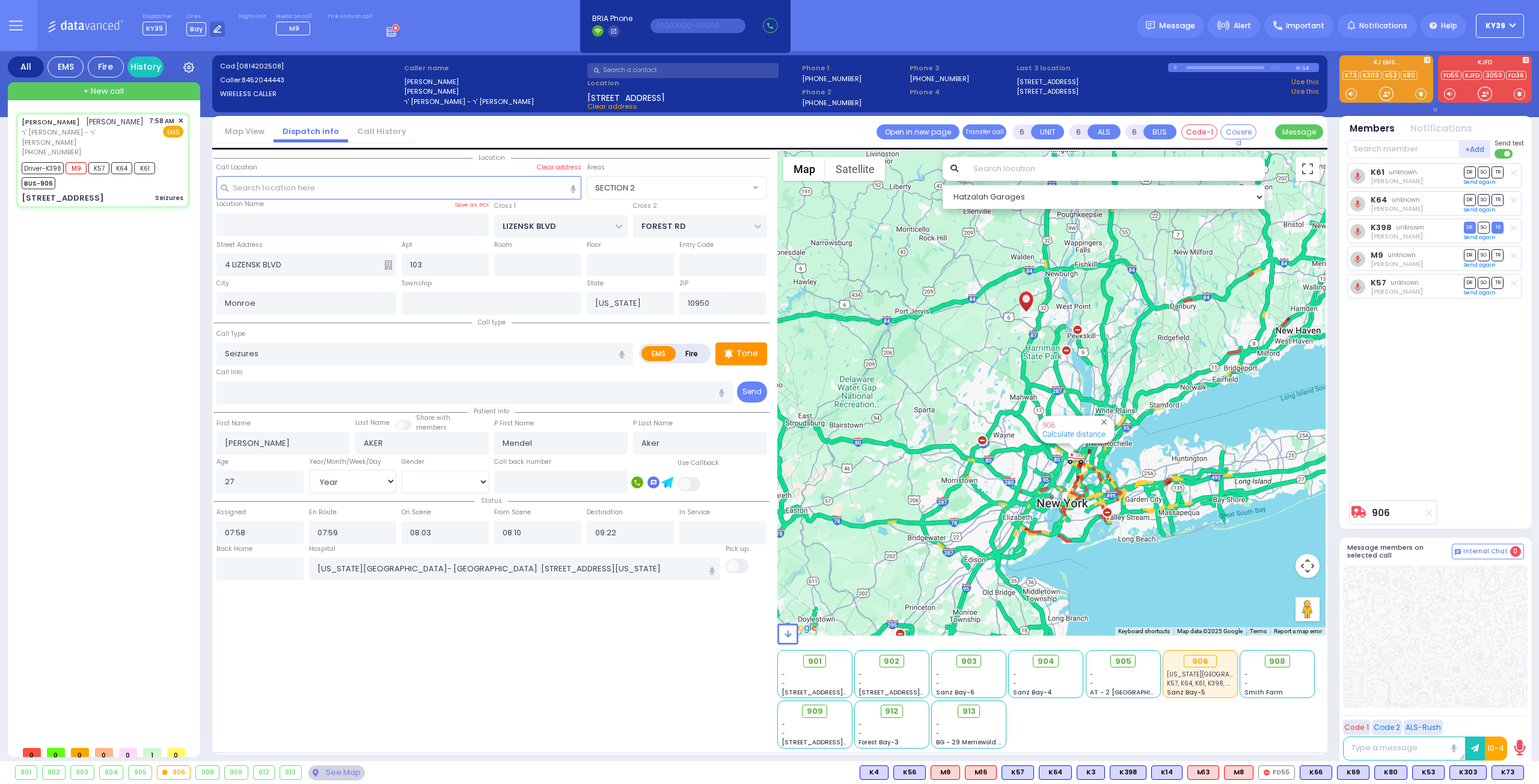
select select
radio input "true"
select select "Year"
select select "[DEMOGRAPHIC_DATA]"
select select "Hatzalah Garages"
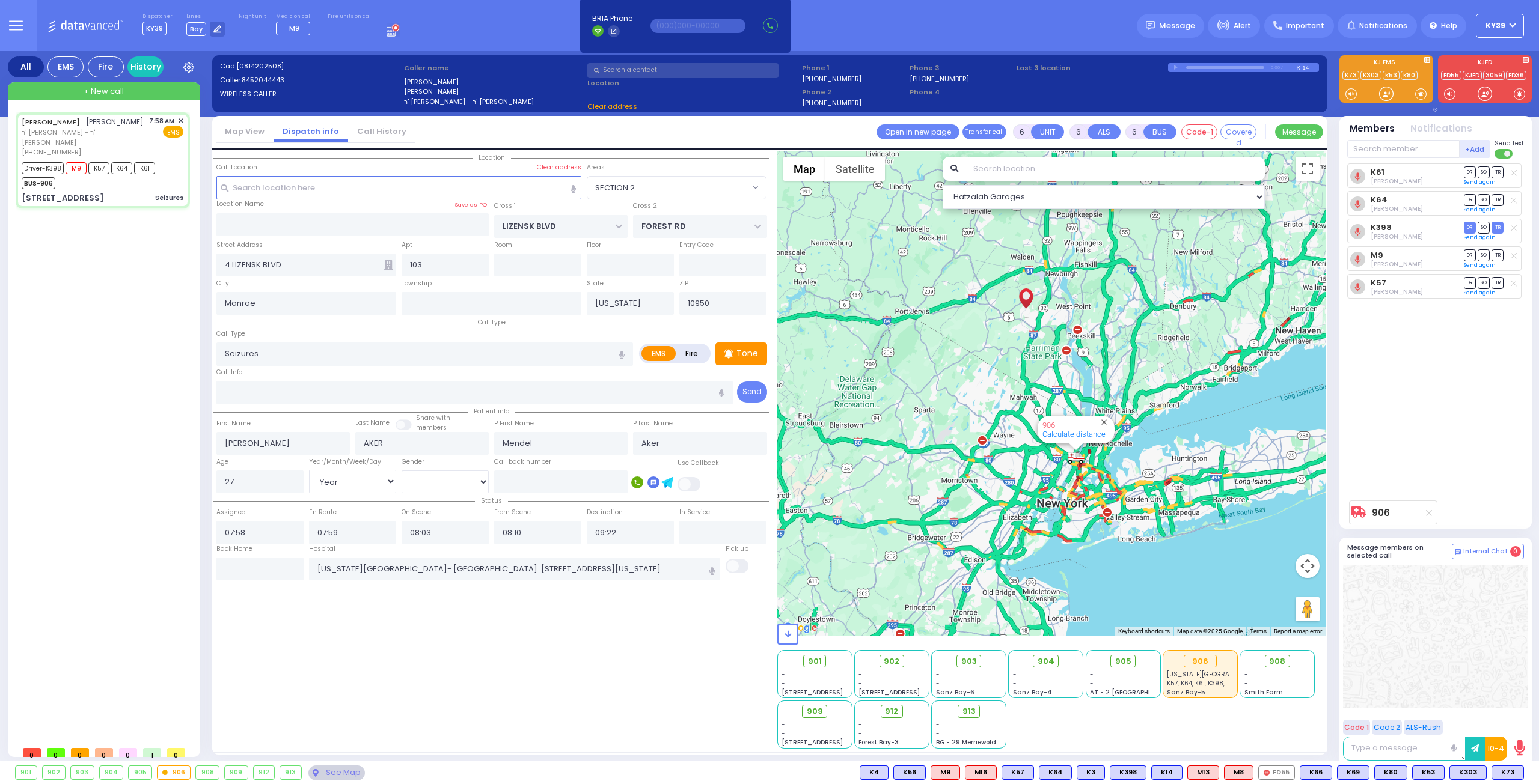
select select "SECTION 2"
select select
radio input "true"
select select "Year"
select select "[DEMOGRAPHIC_DATA]"
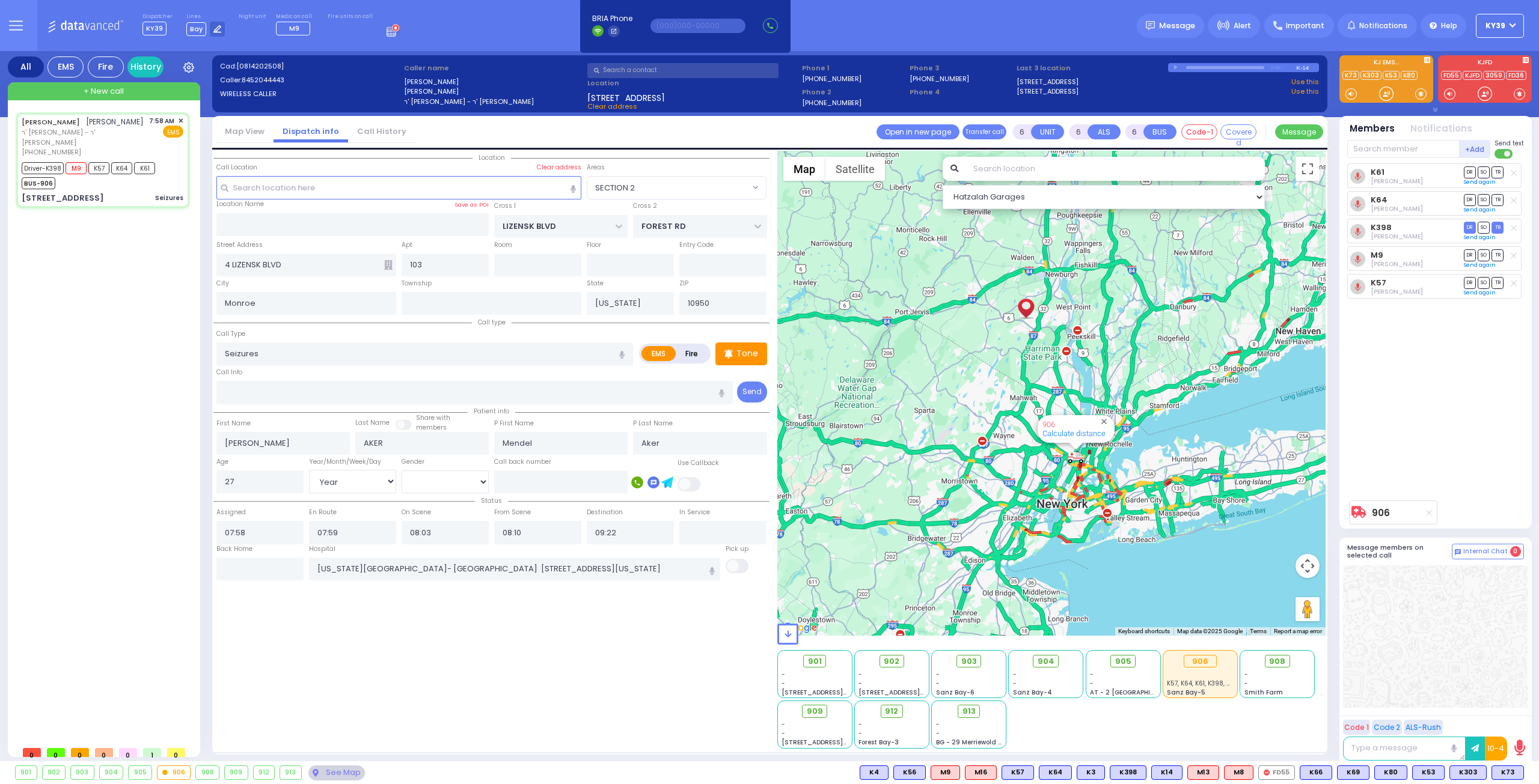
select select "Hatzalah Garages"
select select "SECTION 2"
select select
radio input "true"
select select "Year"
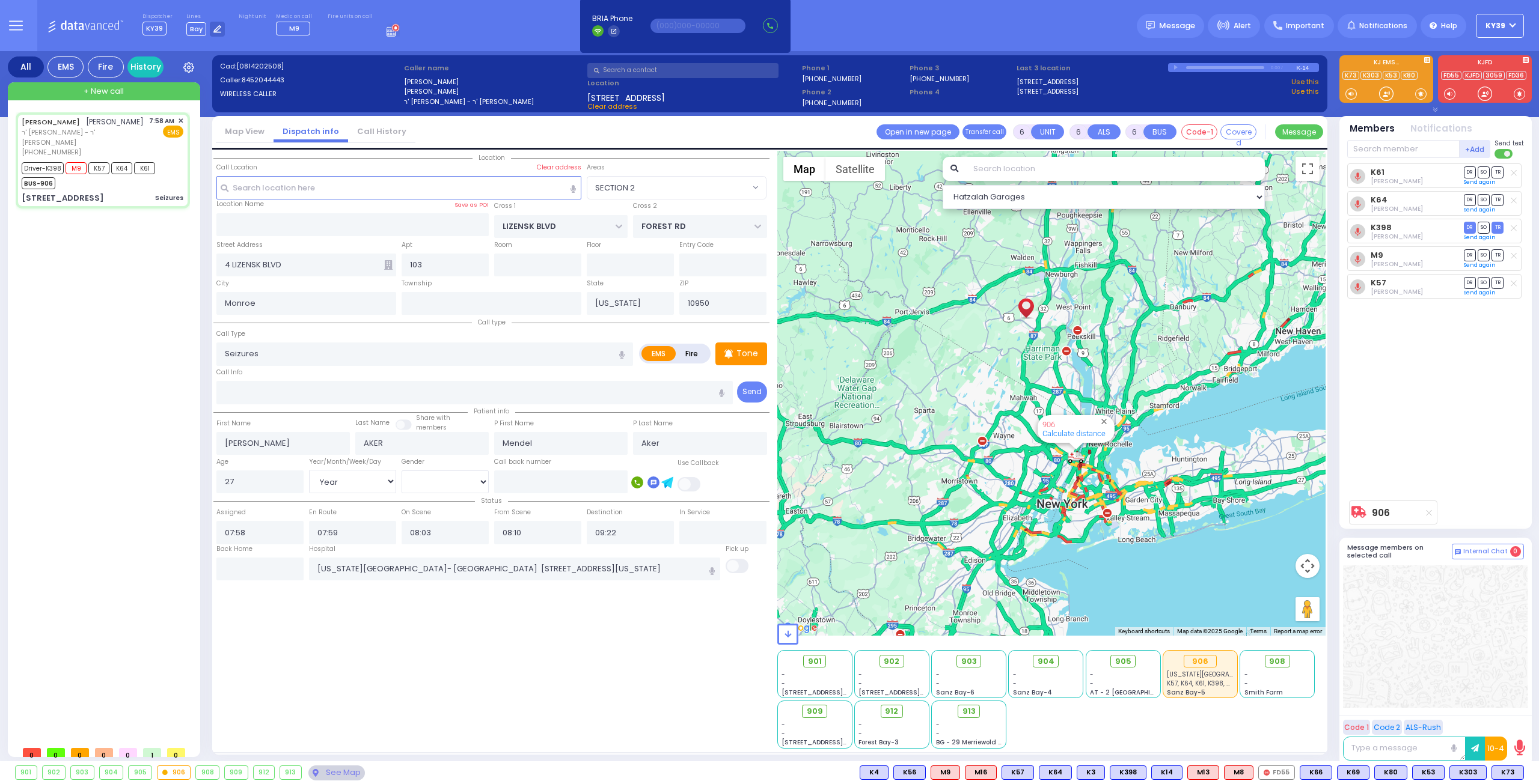
select select "[DEMOGRAPHIC_DATA]"
select select "Hatzalah Garages"
select select "SECTION 2"
select select
radio input "true"
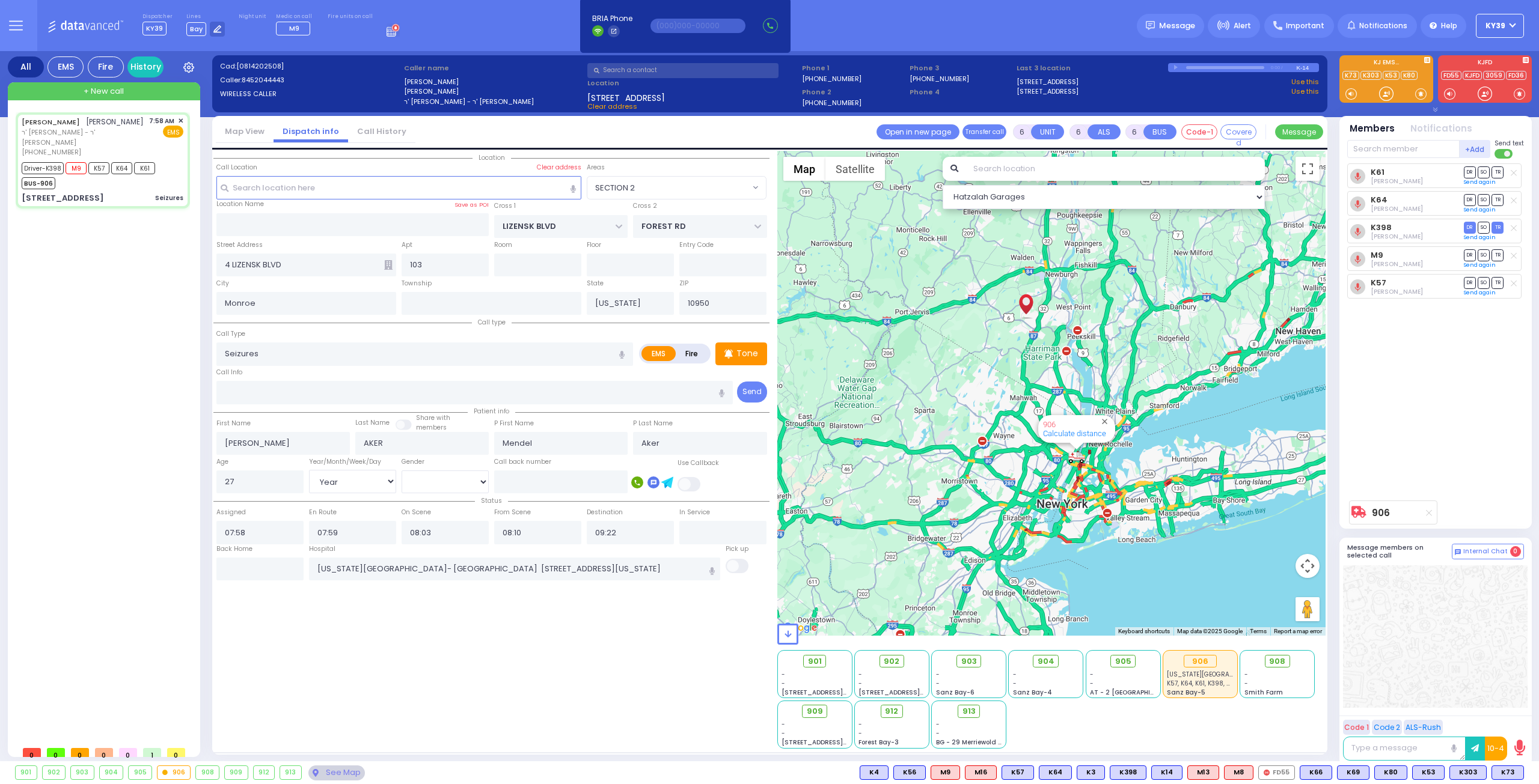
select select "Year"
select select "[DEMOGRAPHIC_DATA]"
select select "Hatzalah Garages"
select select "SECTION 2"
select select
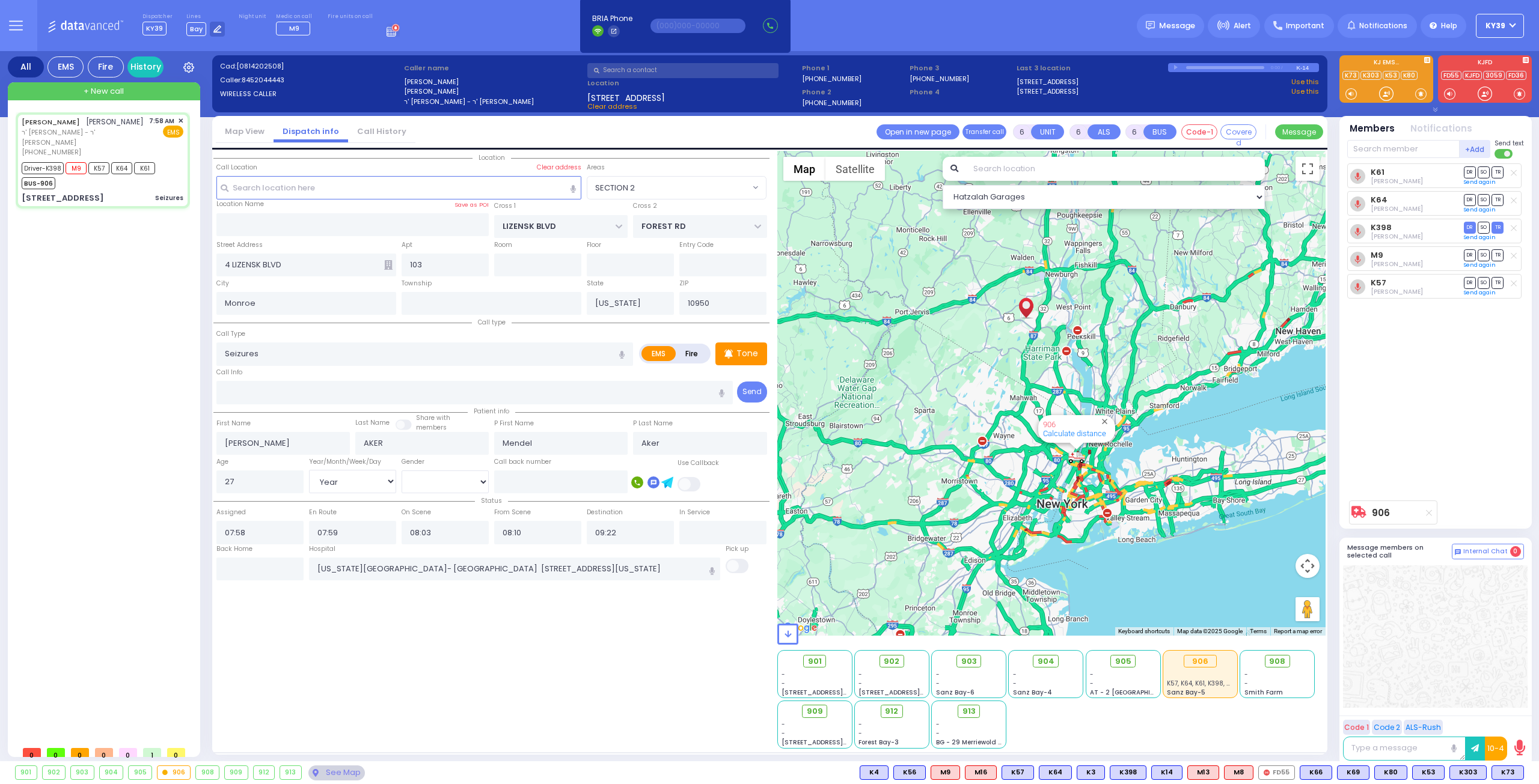
radio input "true"
select select "Year"
select select "[DEMOGRAPHIC_DATA]"
type input "10:30"
select select "Hatzalah Garages"
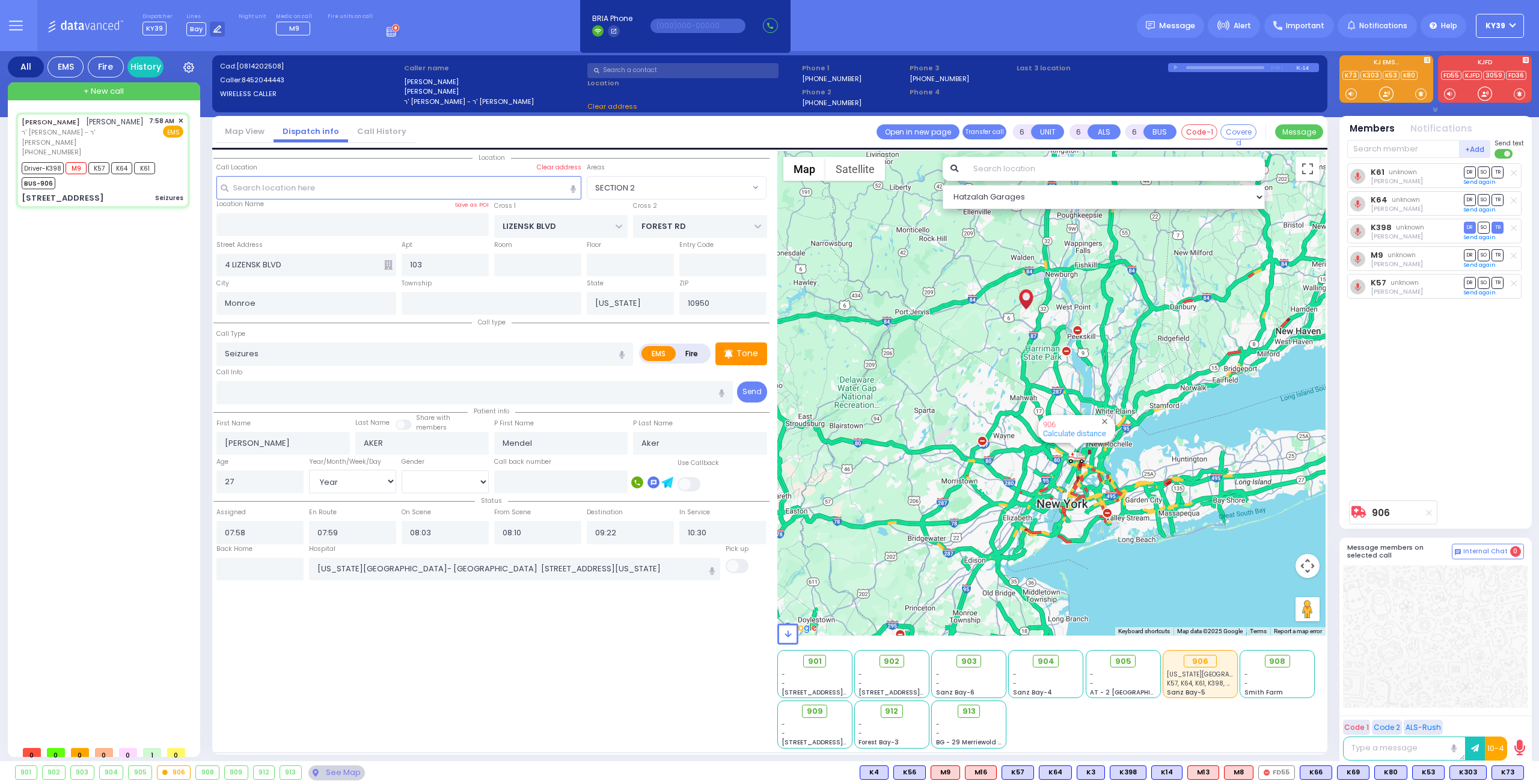
select select "SECTION 2"
select select
radio input "true"
select select "Year"
select select "[DEMOGRAPHIC_DATA]"
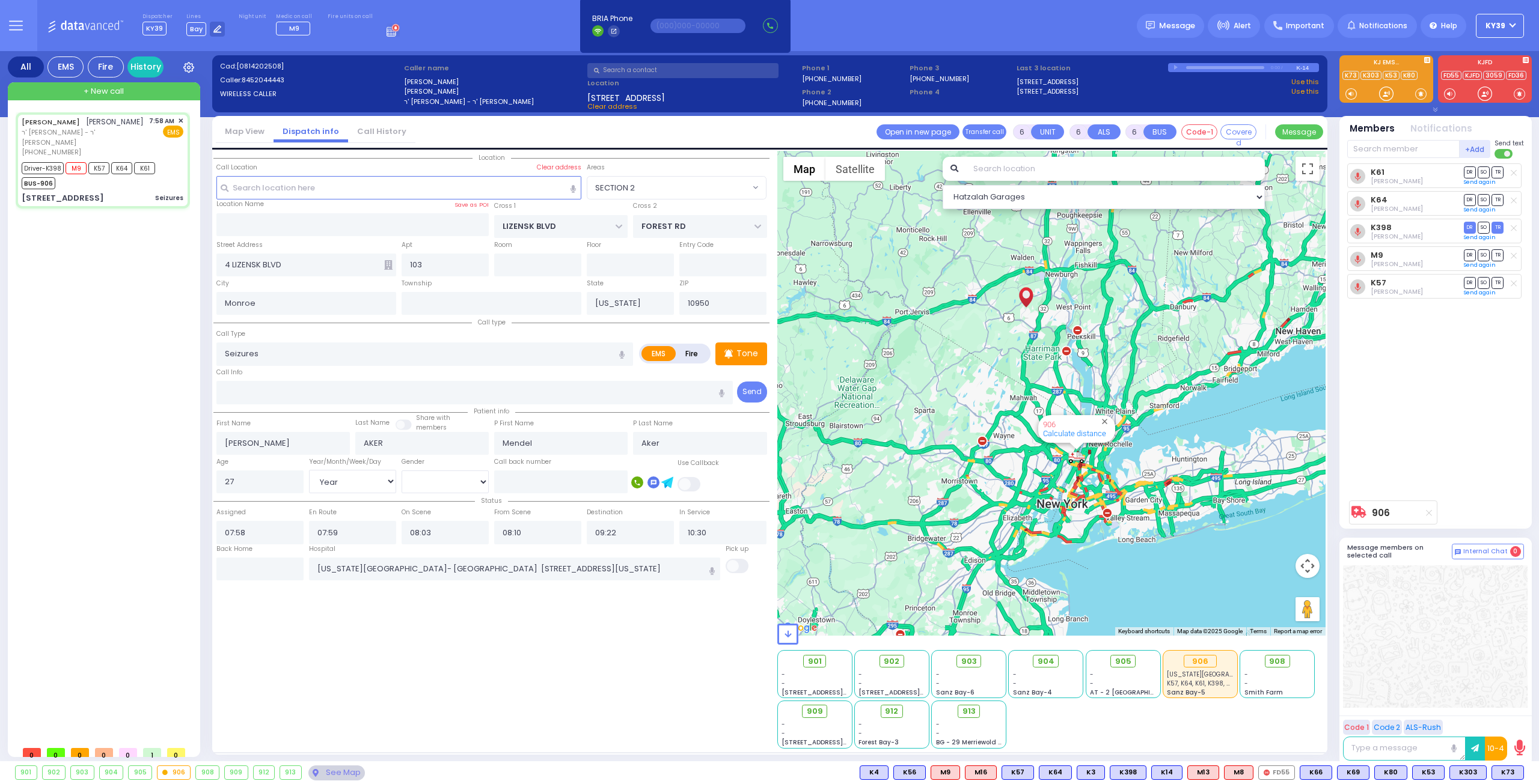
select select "Hatzalah Garages"
select select "SECTION 2"
select select
radio input "true"
select select "Year"
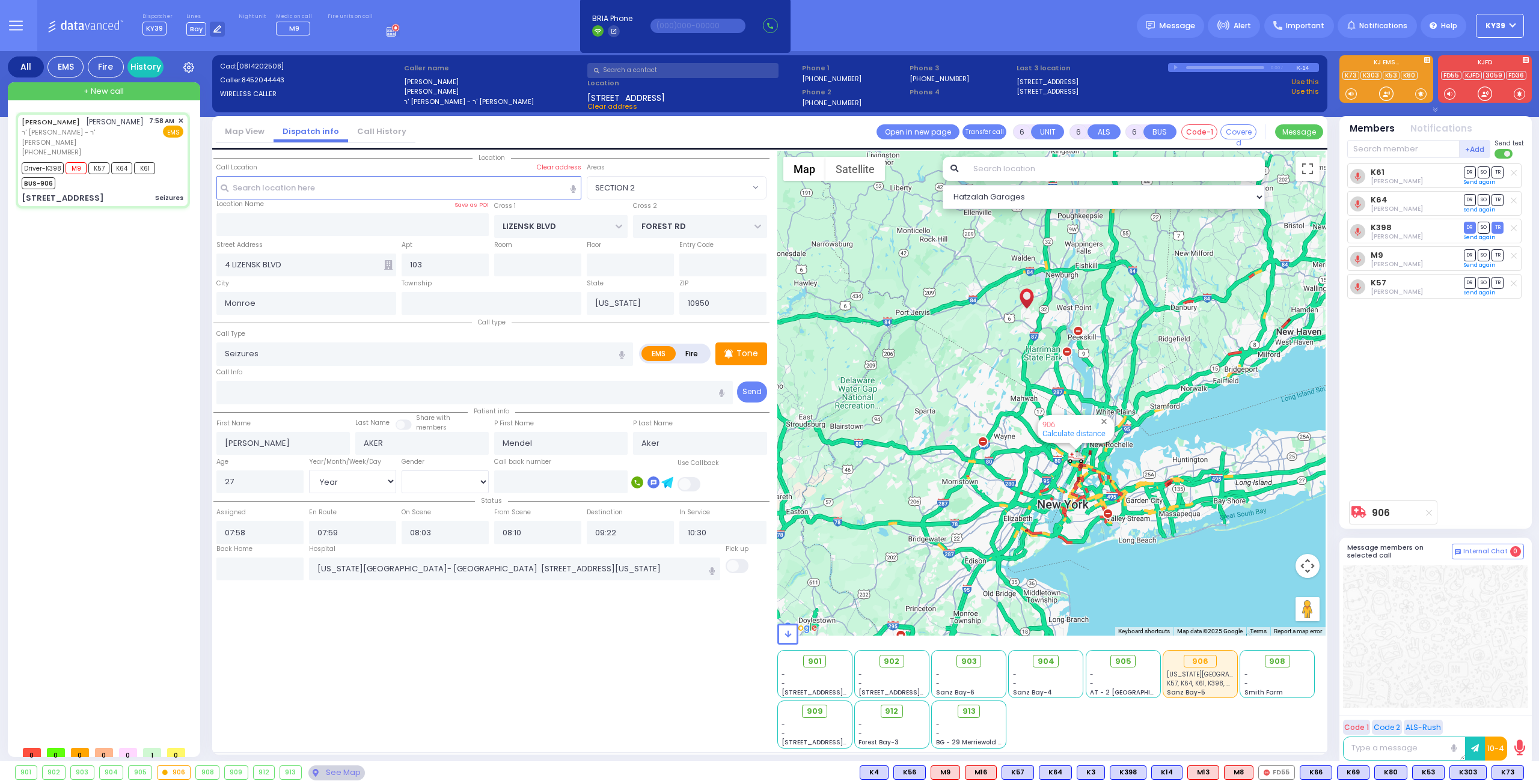
select select "[DEMOGRAPHIC_DATA]"
select select "Hatzalah Garages"
select select "SECTION 2"
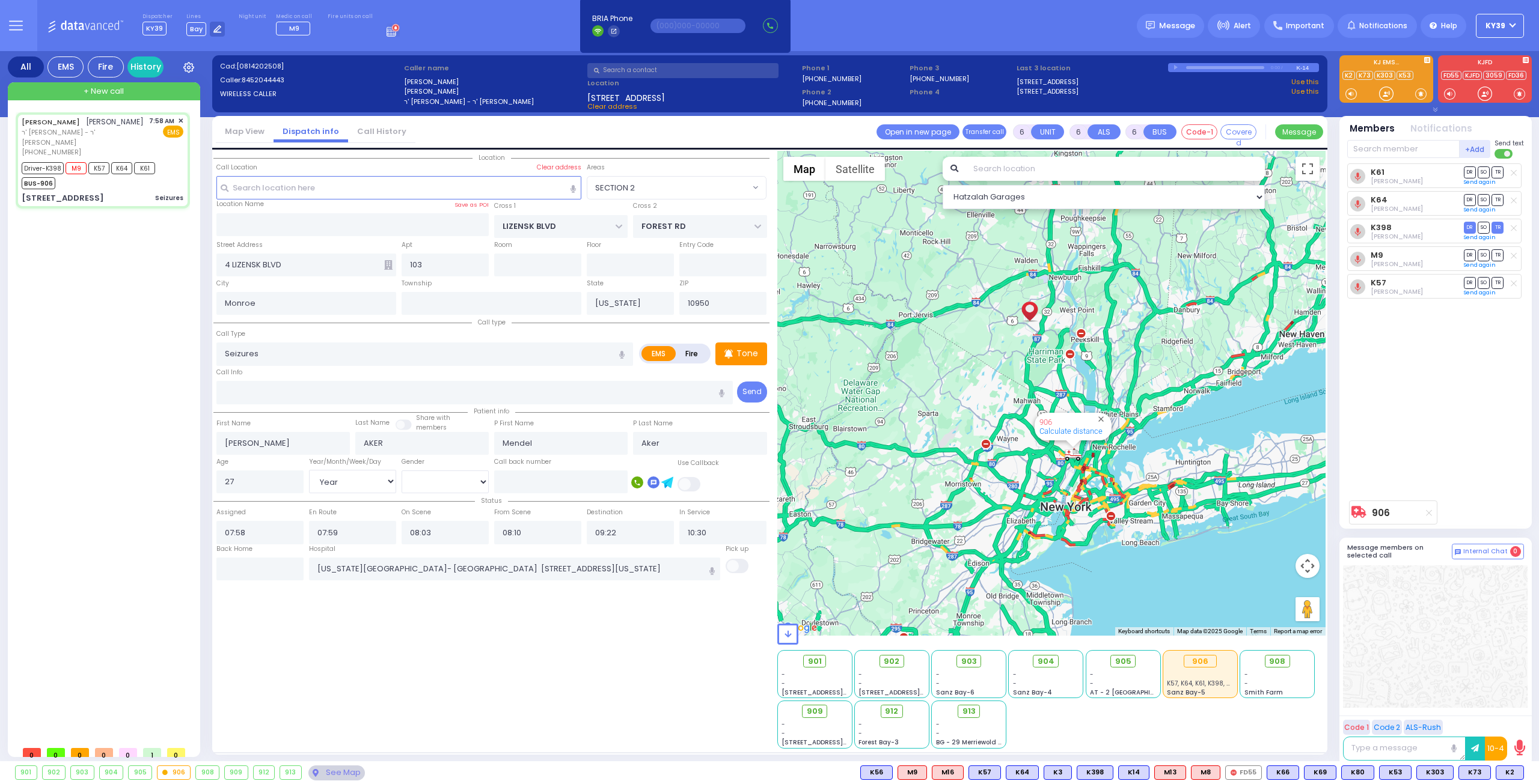
select select
radio input "true"
select select "Year"
select select "[DEMOGRAPHIC_DATA]"
select select "Hatzalah Garages"
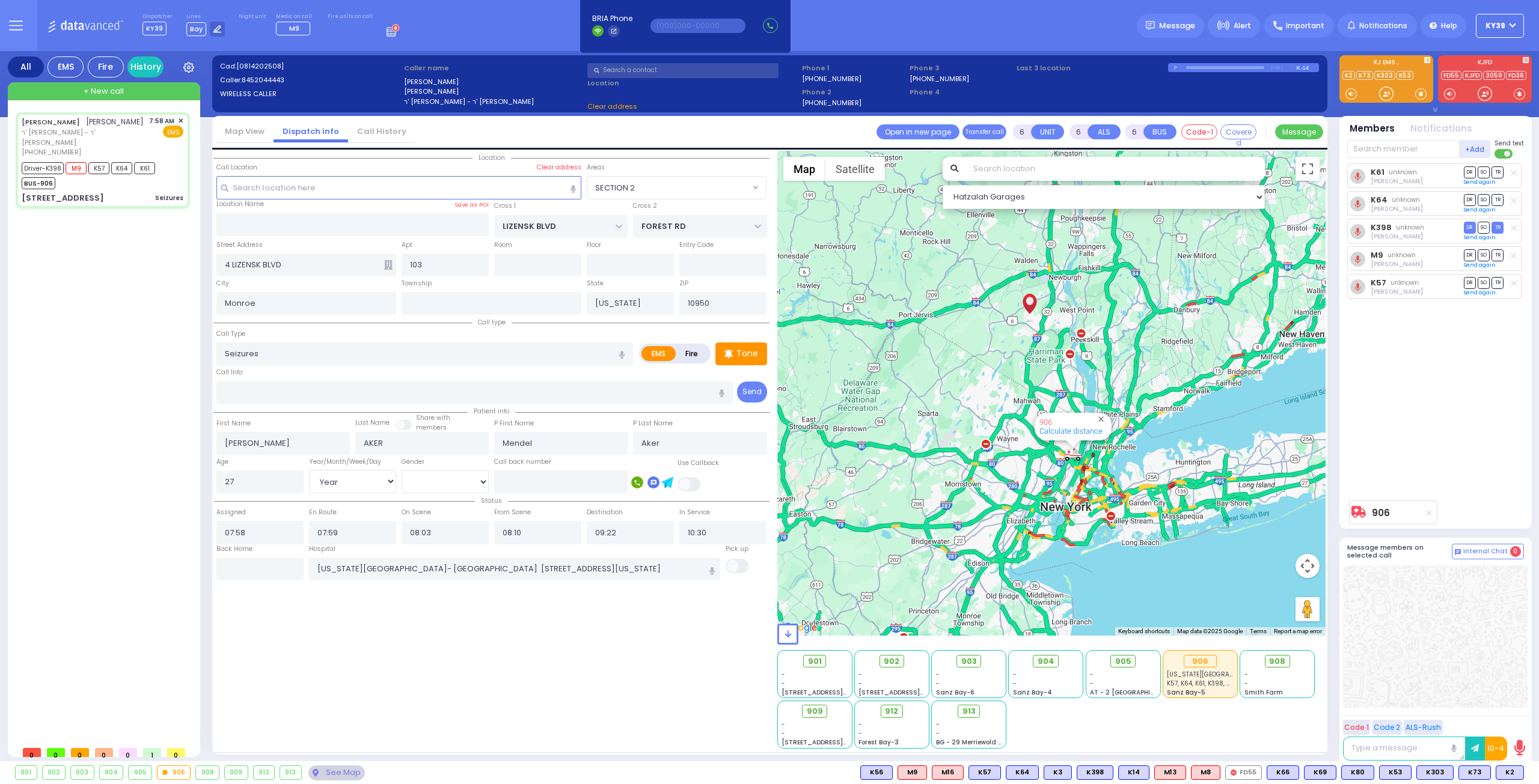
select select "SECTION 2"
select select
radio input "true"
select select "Year"
select select "[DEMOGRAPHIC_DATA]"
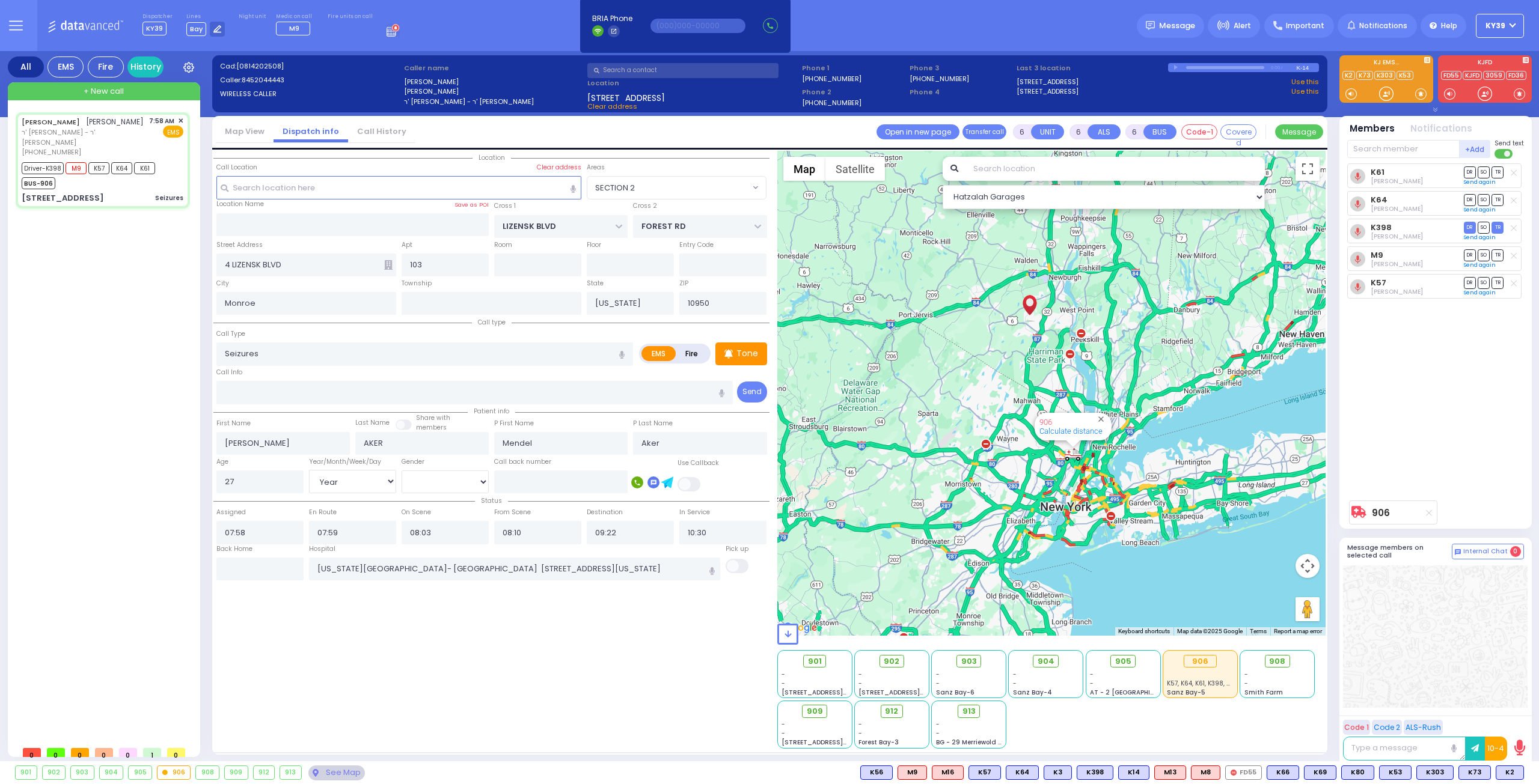
select select "Hatzalah Garages"
select select "SECTION 2"
select select
radio input "true"
select select "Year"
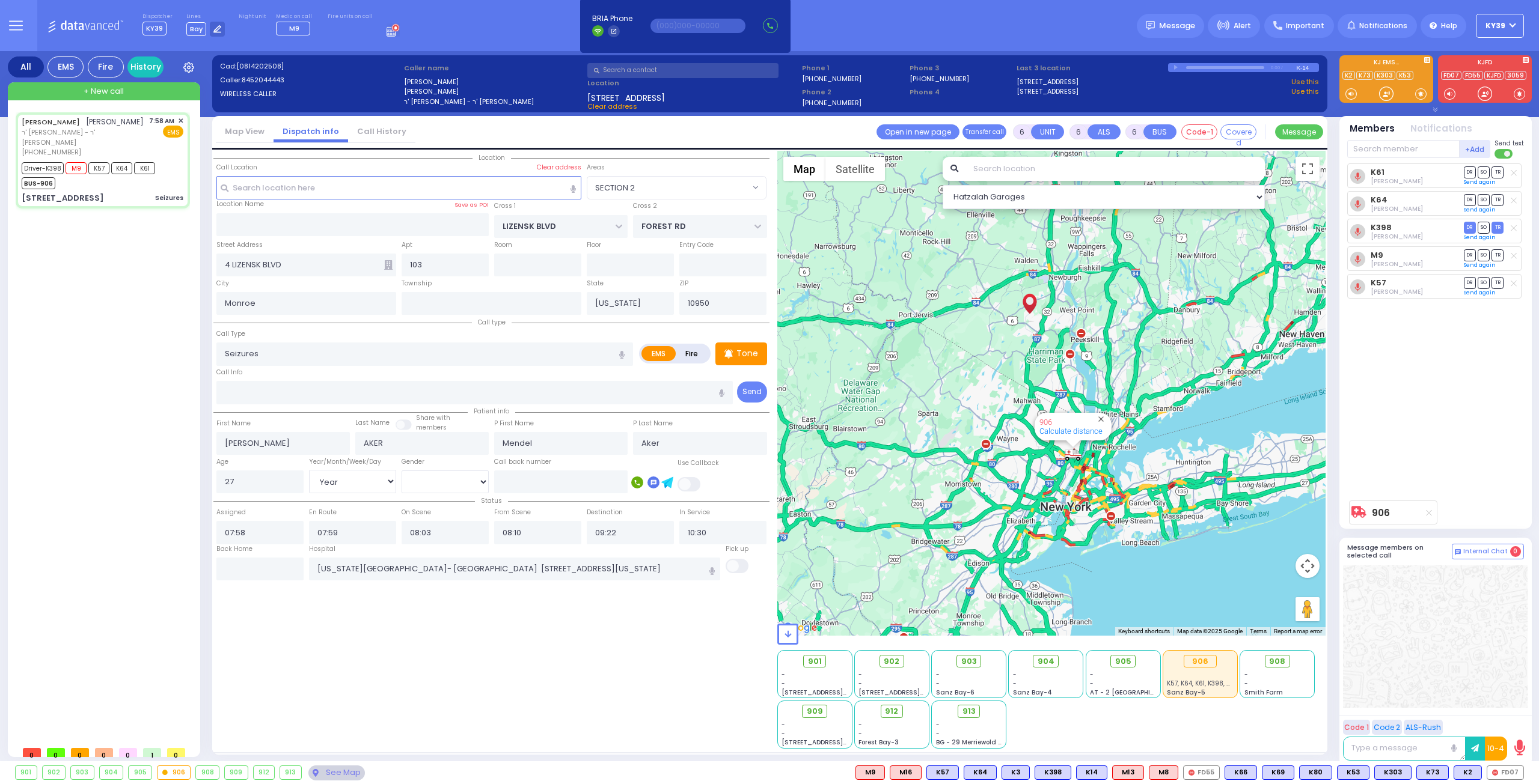
select select "[DEMOGRAPHIC_DATA]"
select select "Hatzalah Garages"
select select "SECTION 2"
select select
radio input "true"
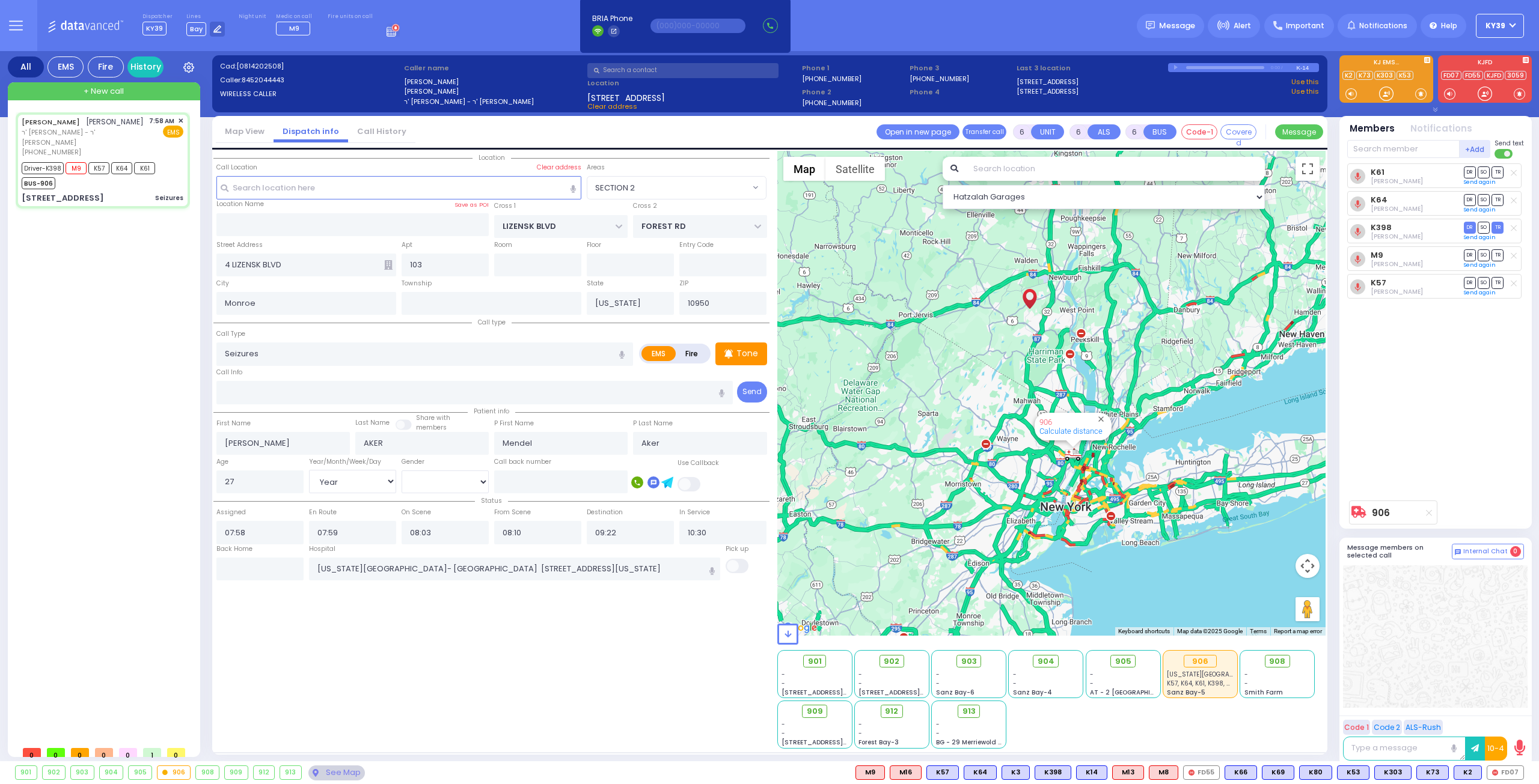
select select "Year"
select select "[DEMOGRAPHIC_DATA]"
select select "Hatzalah Garages"
select select "SECTION 2"
select select
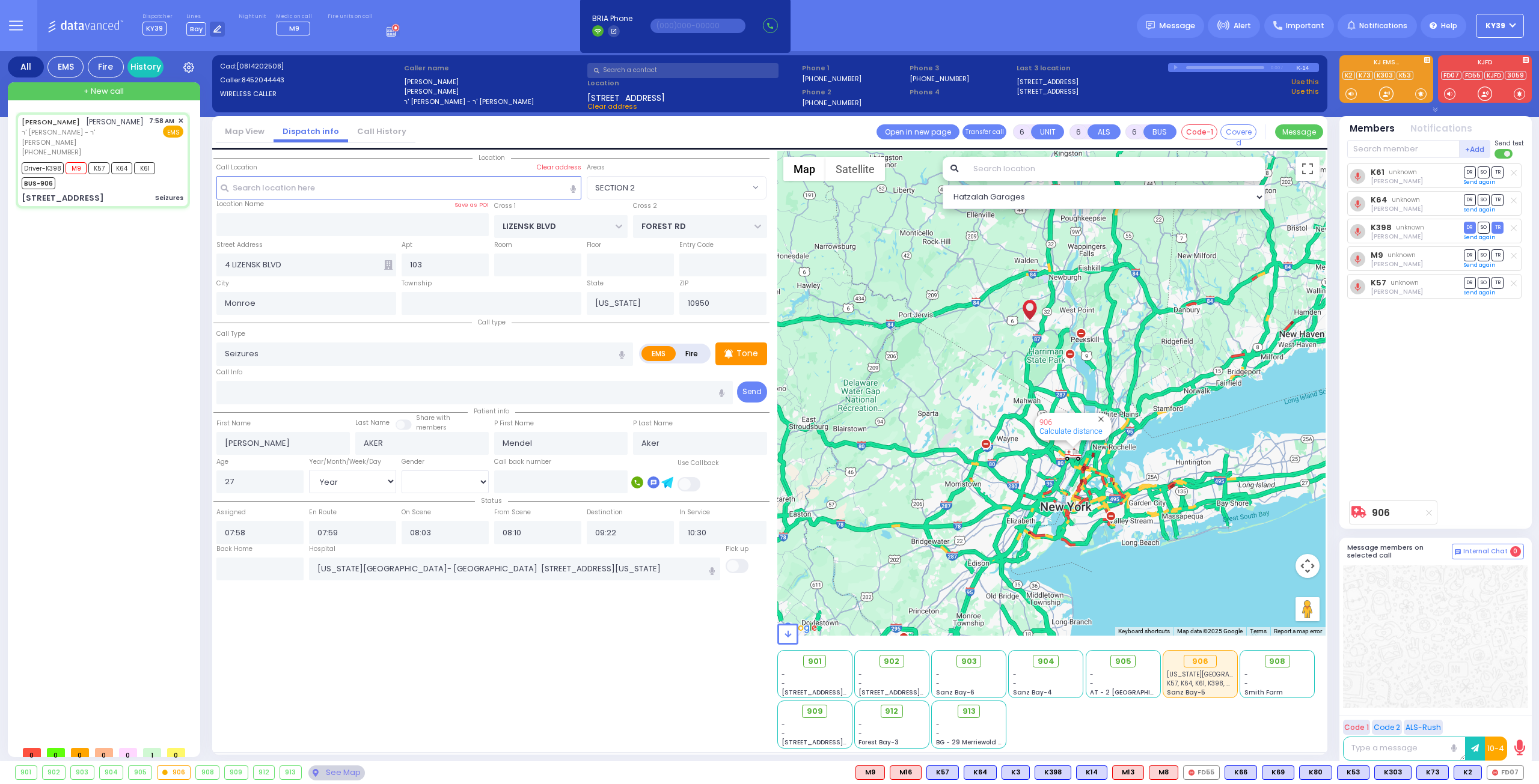
radio input "true"
select select "Year"
select select "[DEMOGRAPHIC_DATA]"
select select "Hatzalah Garages"
select select "SECTION 2"
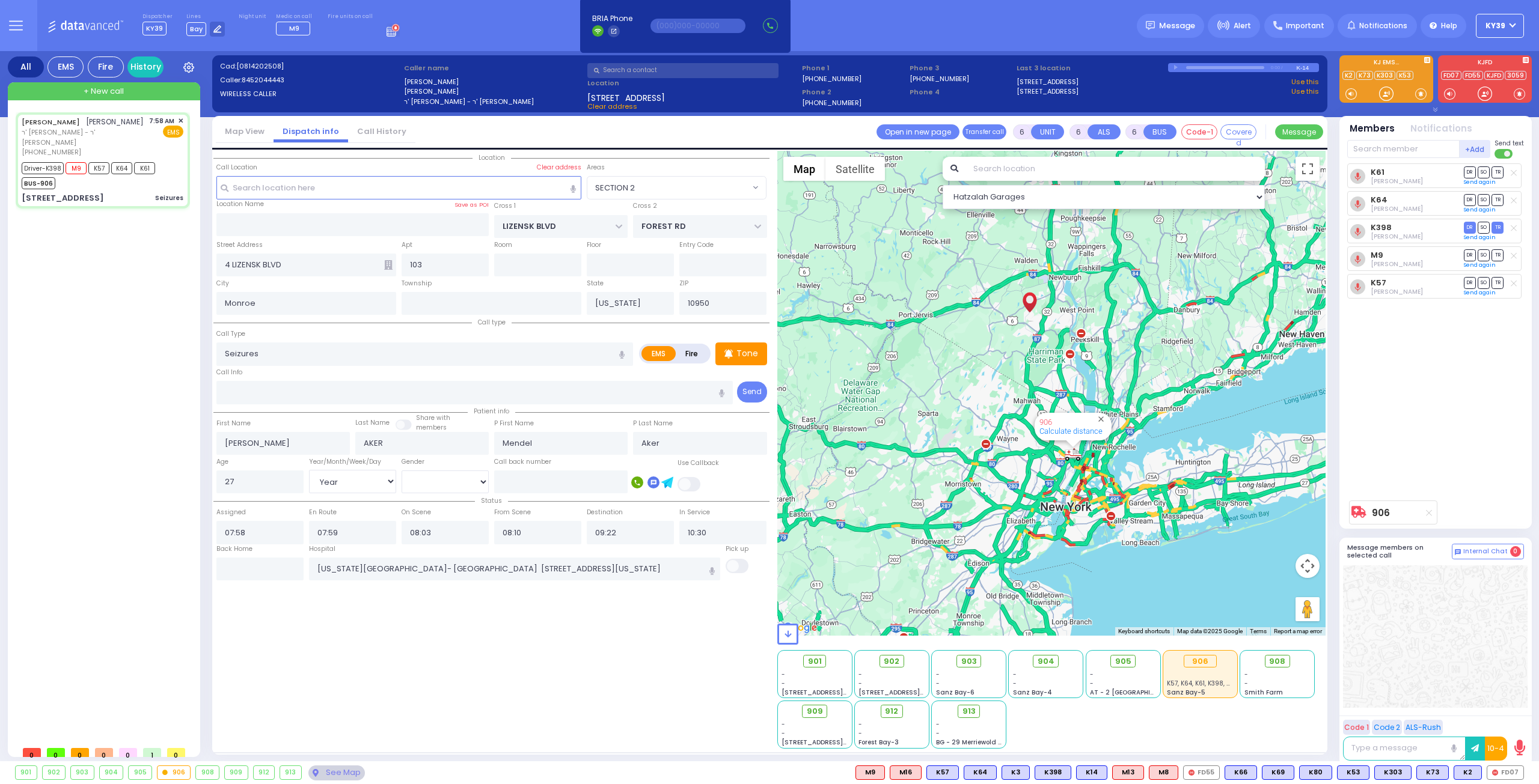
select select
radio input "true"
select select "Year"
select select "[DEMOGRAPHIC_DATA]"
select select "Hatzalah Garages"
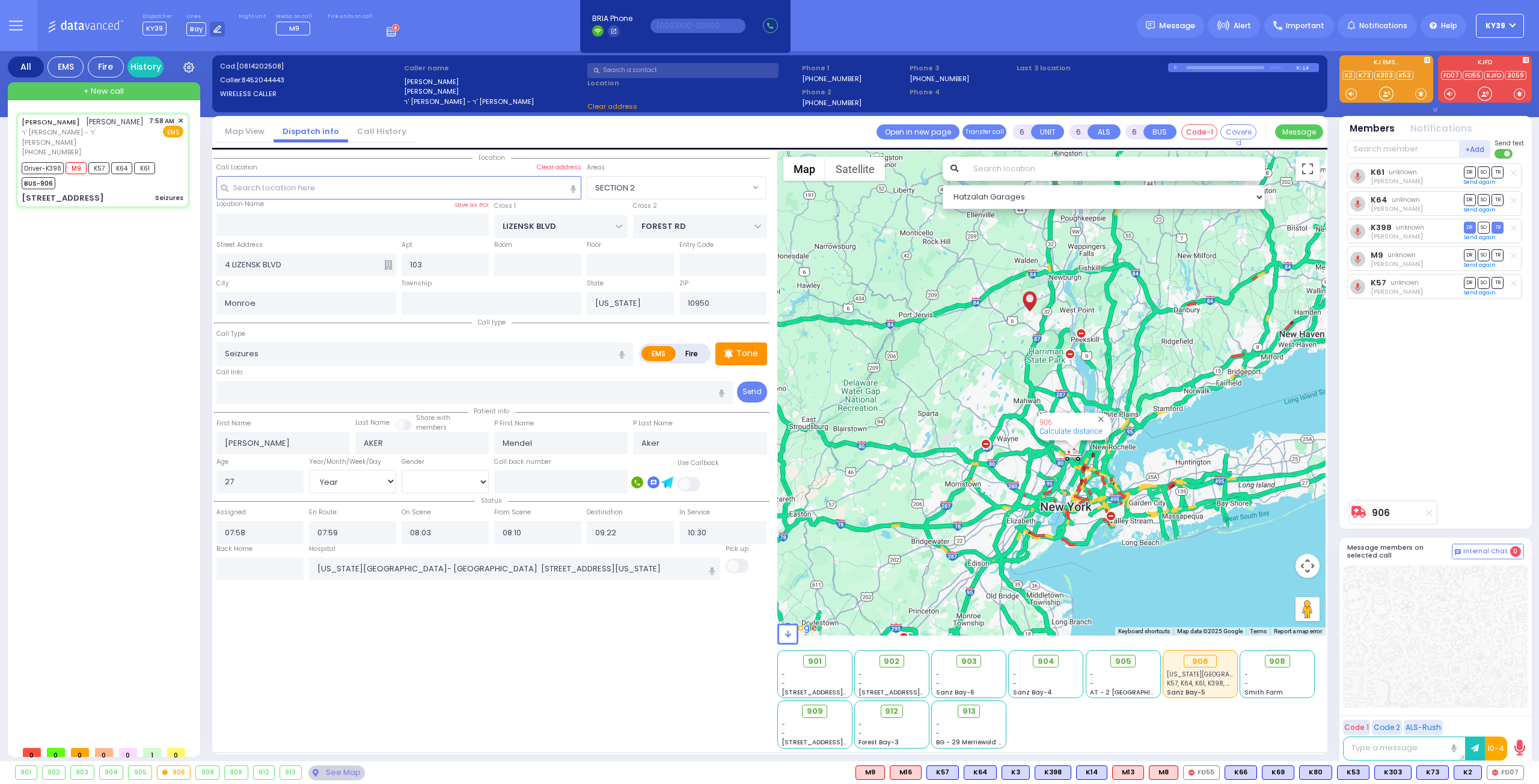
select select "SECTION 2"
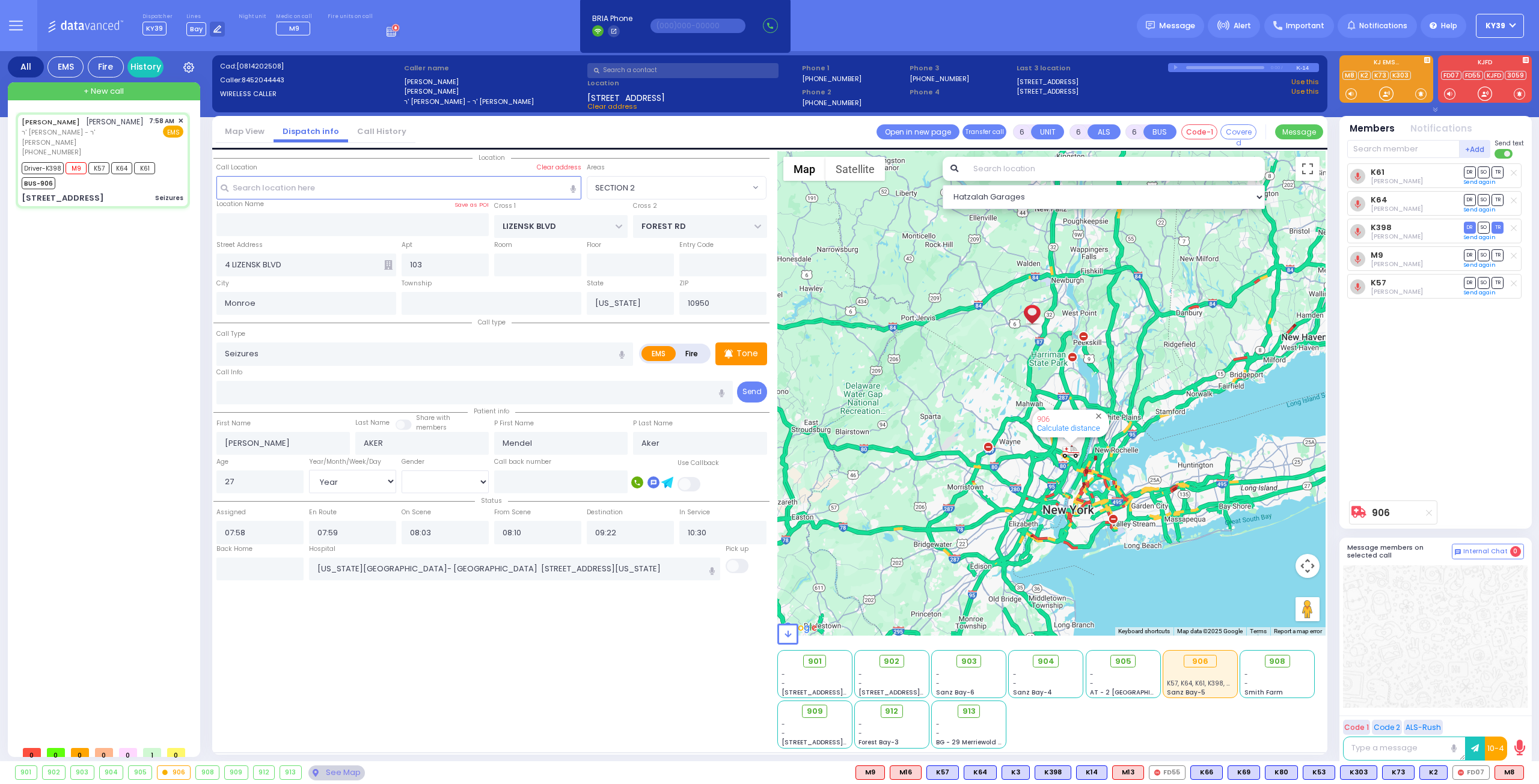
select select
radio input "true"
select select "Year"
select select "[DEMOGRAPHIC_DATA]"
select select "Hatzalah Garages"
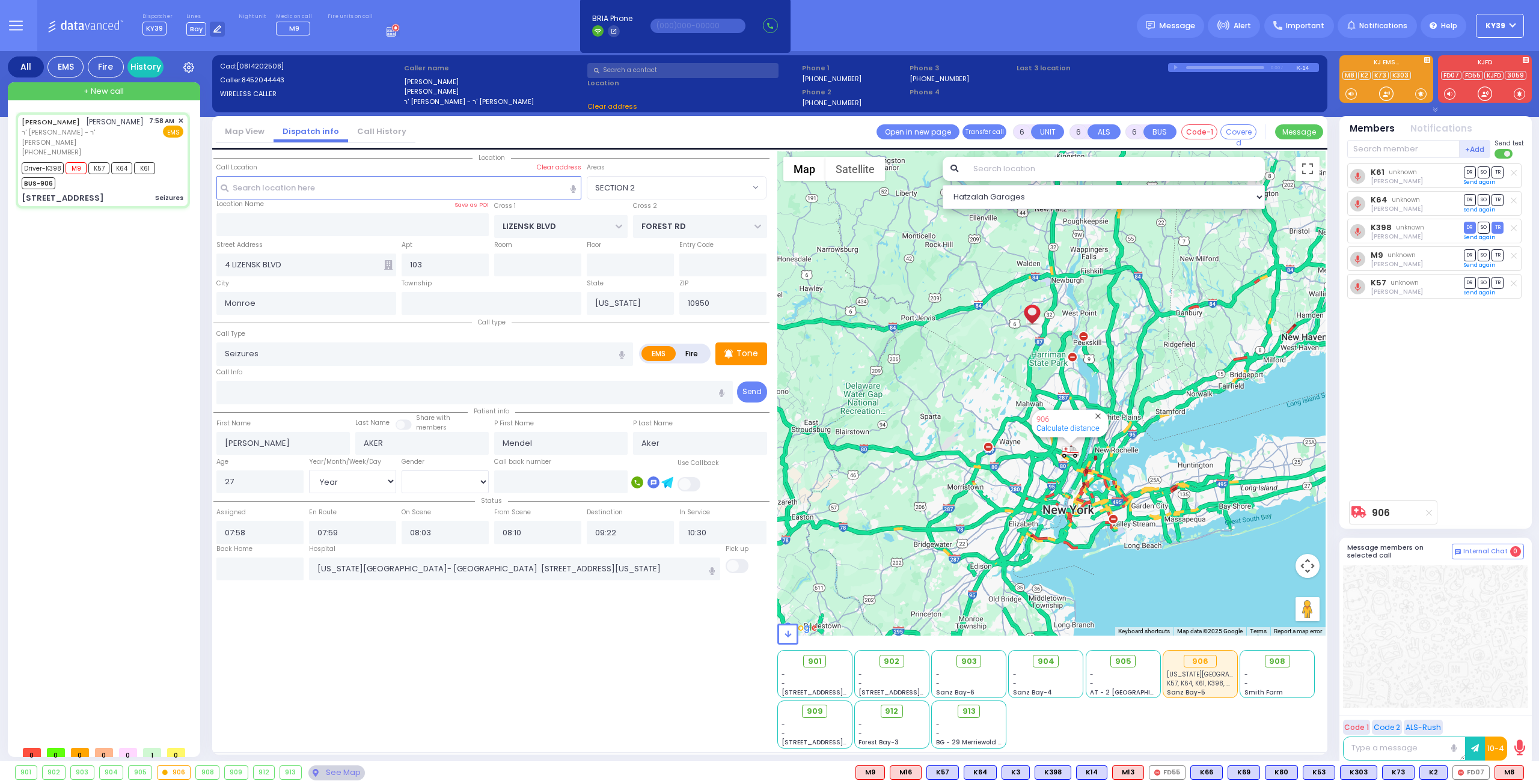
select select "SECTION 2"
select select
radio input "true"
select select "Year"
select select "[DEMOGRAPHIC_DATA]"
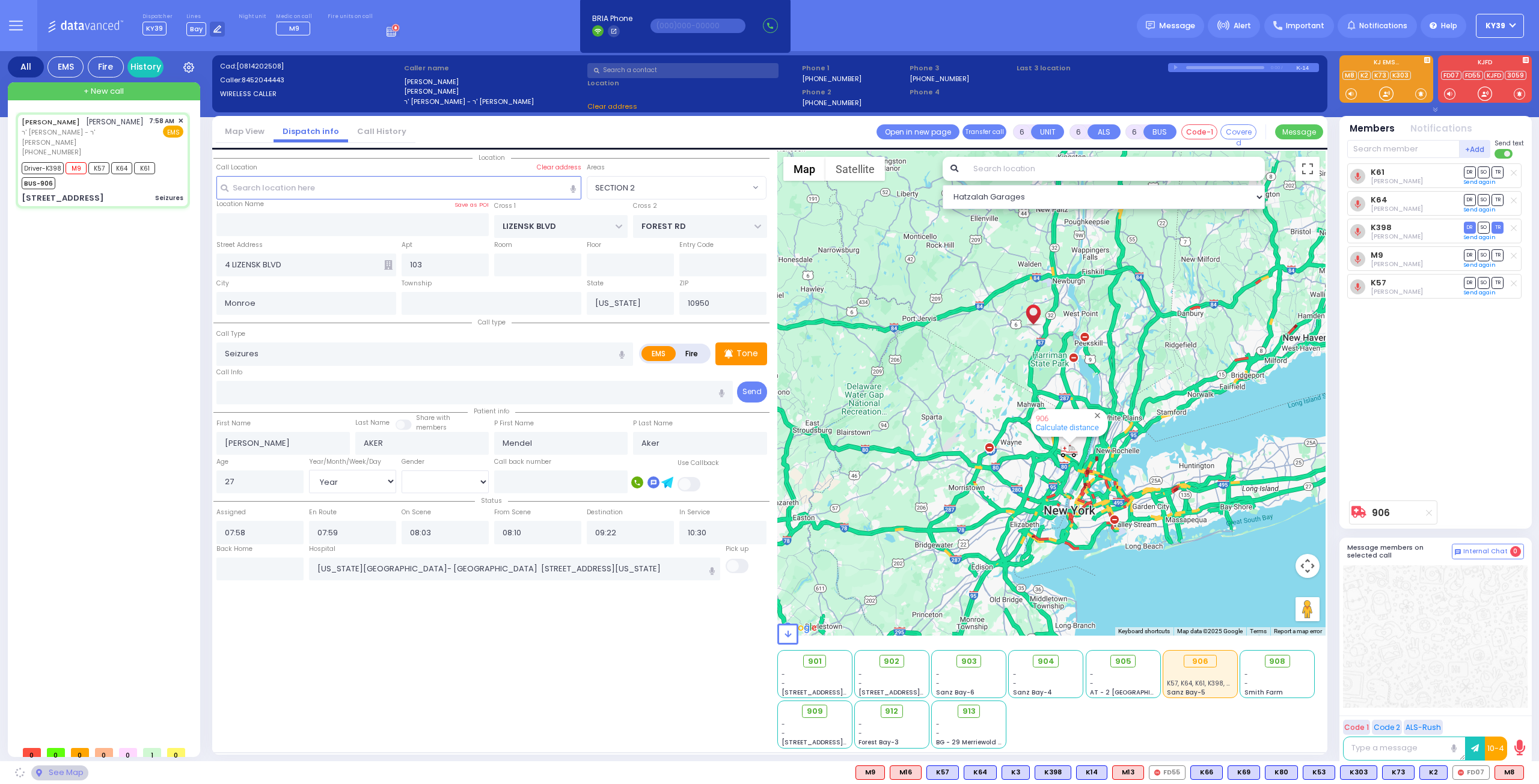
select select "Hatzalah Garages"
select select "SECTION 2"
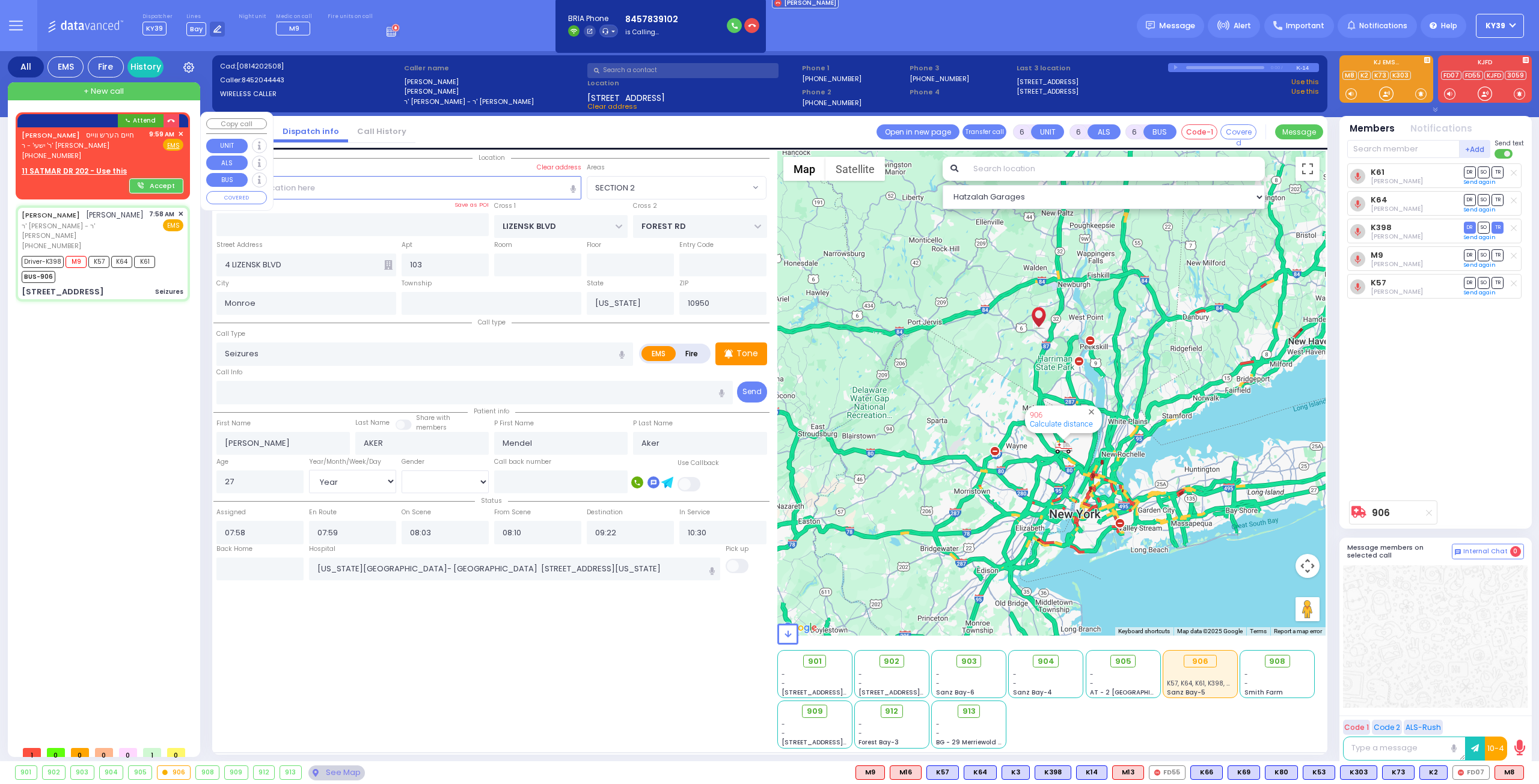
click at [118, 138] on span "חיים הערש ווייס" at bounding box center [110, 135] width 48 height 10
type input "2"
type input "1"
select select
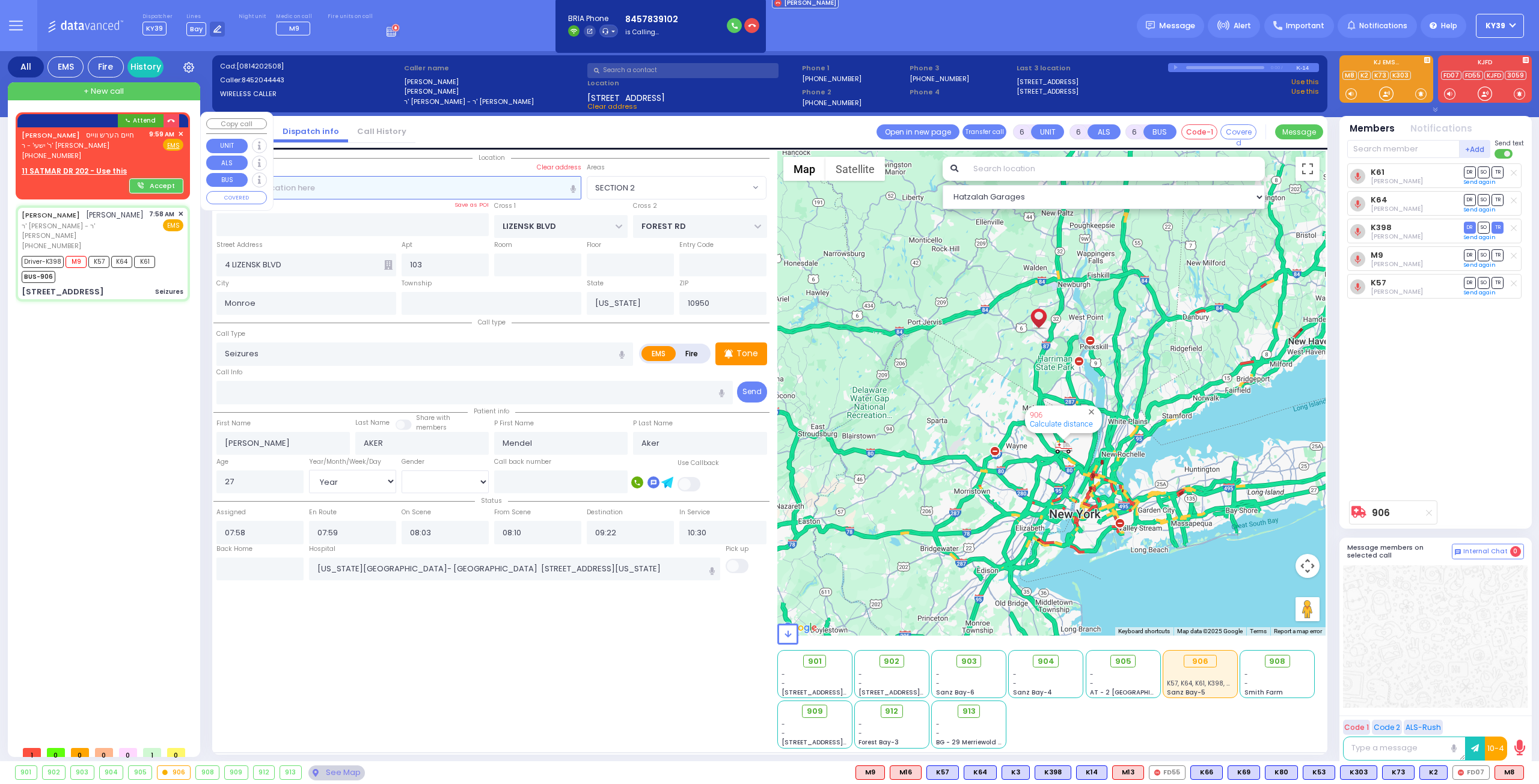
radio input "true"
type input "CHAIM HERSH"
type input "WEISS"
select select
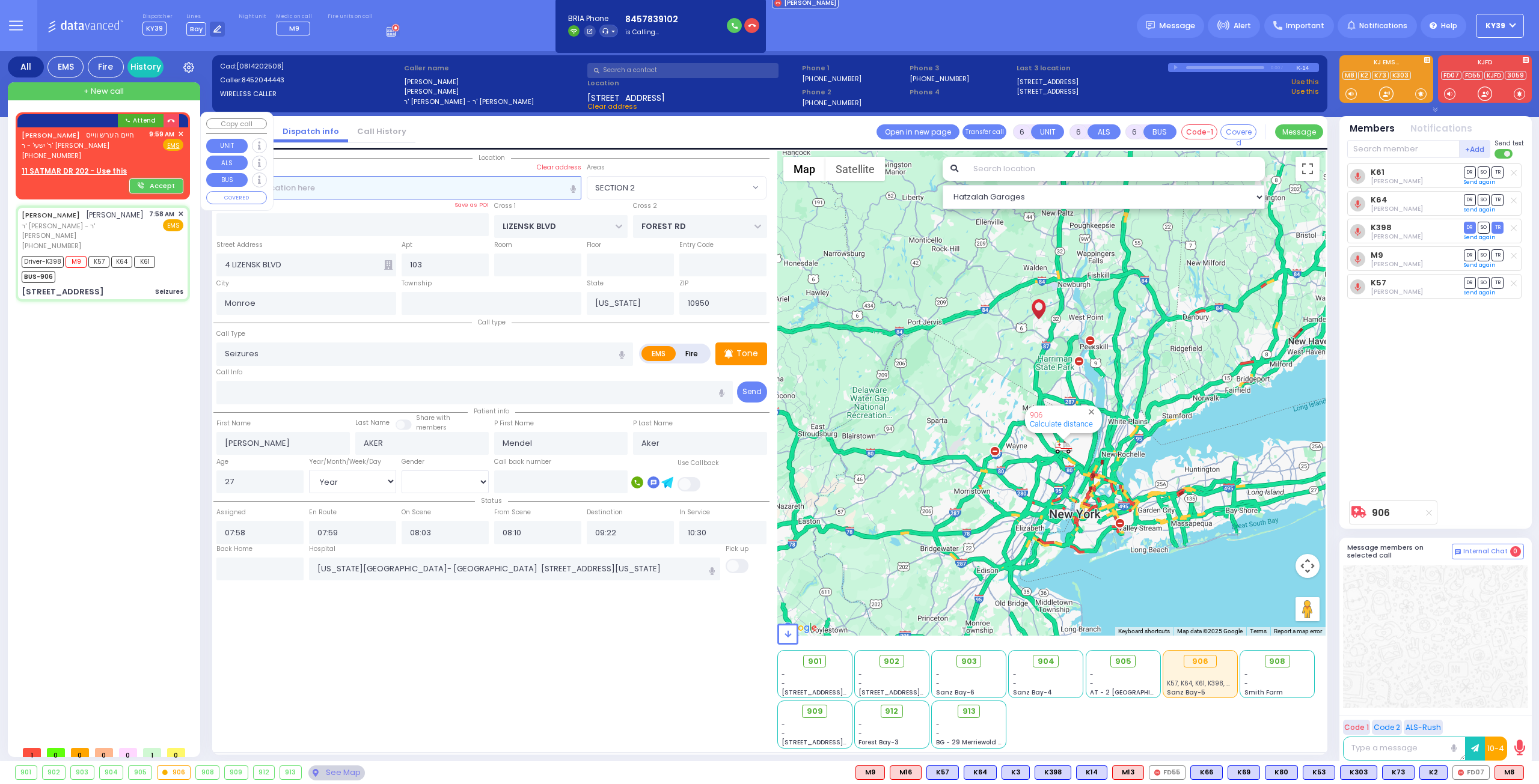
type input "09:59"
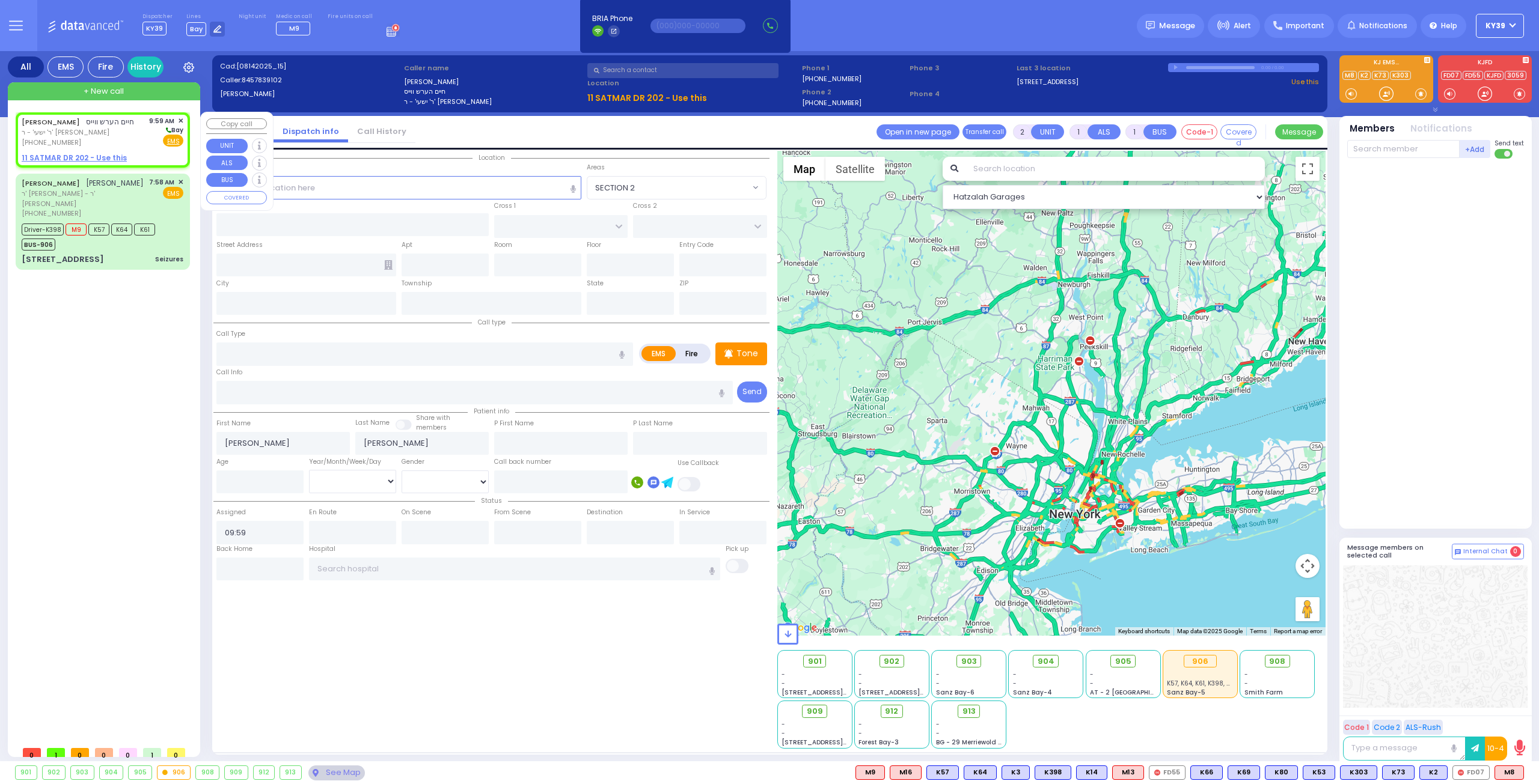
click at [116, 155] on u "11 SATMAR DR 202 - Use this" at bounding box center [74, 158] width 105 height 10
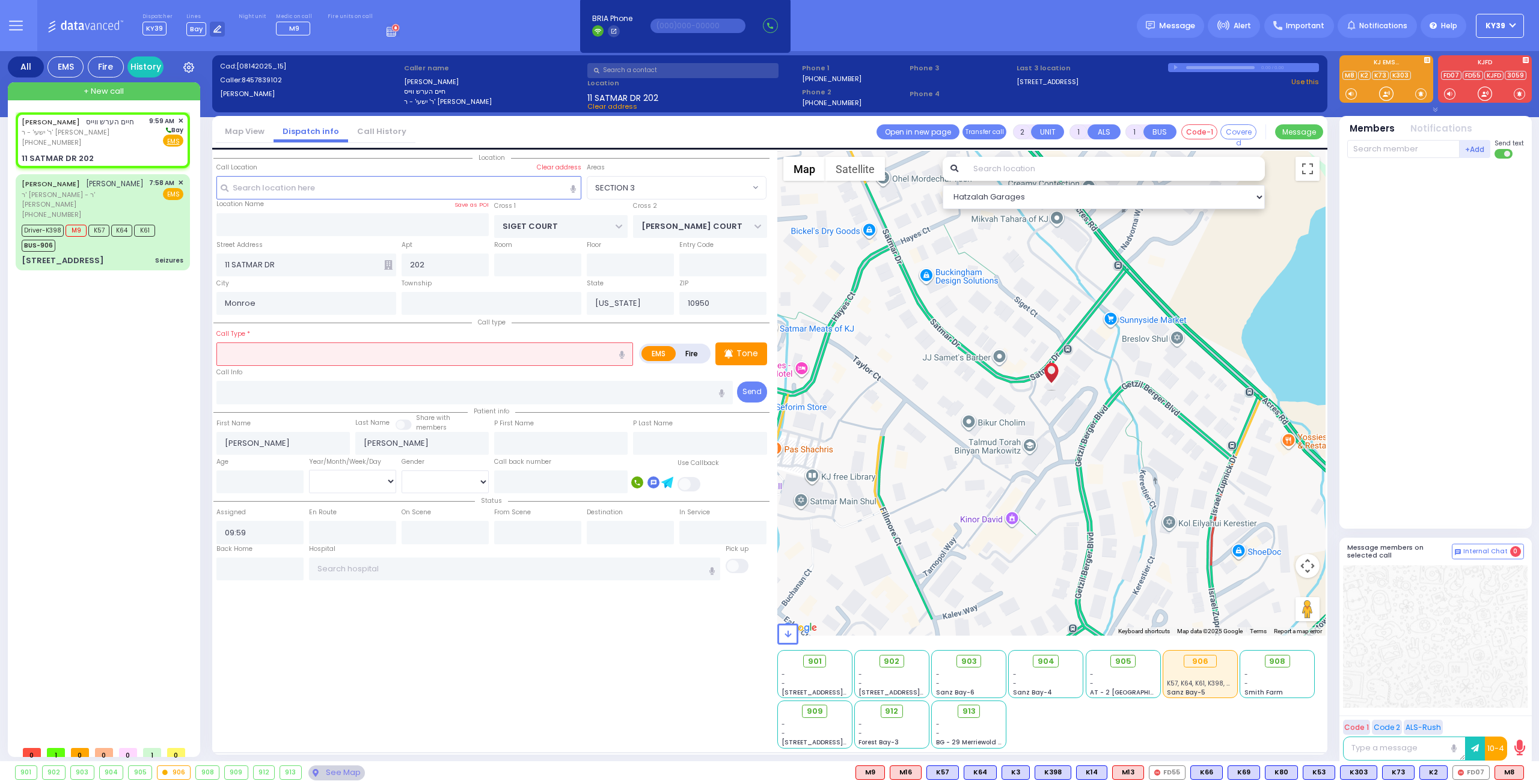
click at [247, 355] on input "text" at bounding box center [424, 354] width 417 height 23
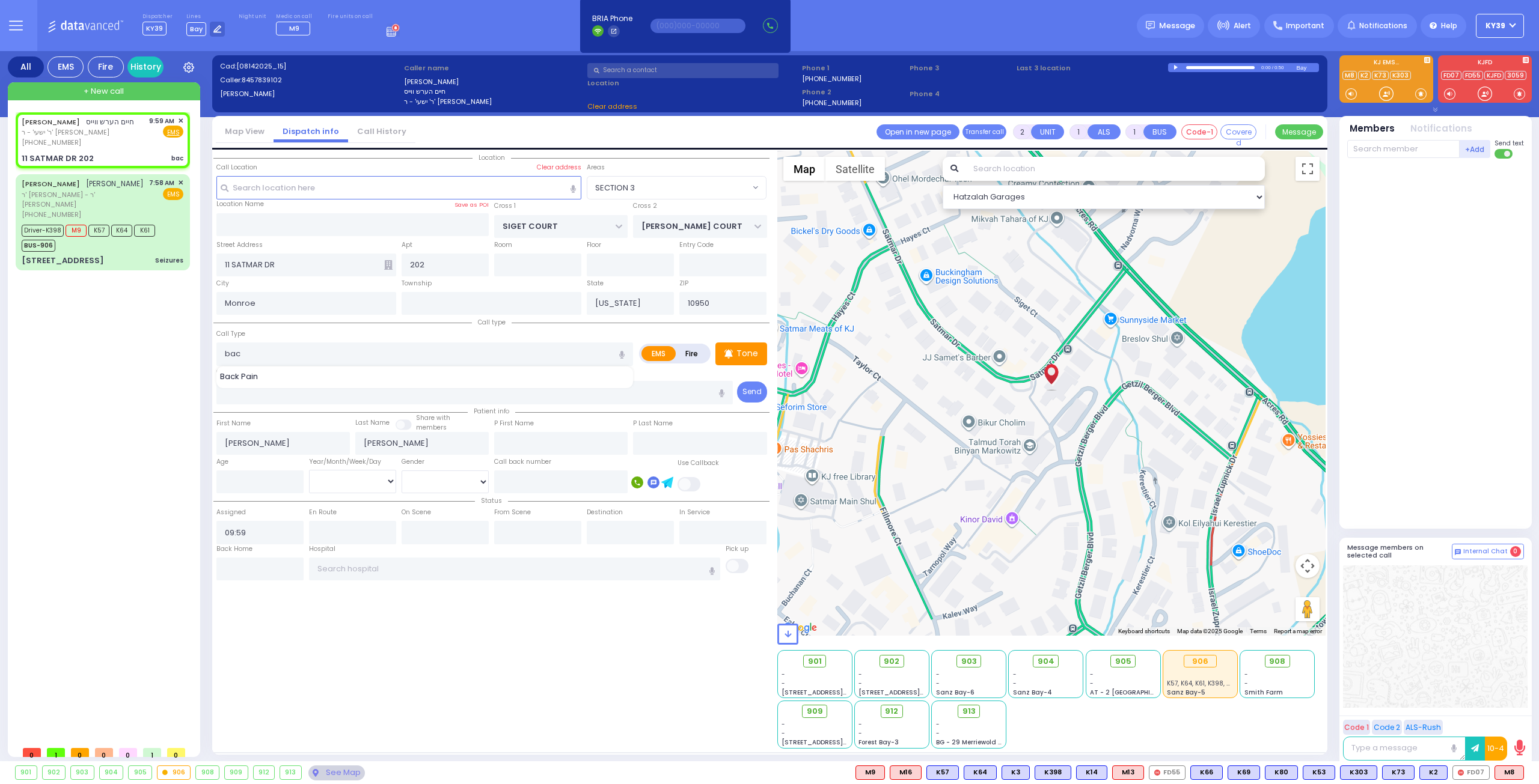
click at [253, 381] on div "Back Pain" at bounding box center [426, 378] width 419 height 14
click at [235, 375] on span "Back Pain" at bounding box center [241, 377] width 42 height 12
click at [81, 444] on div "CHAIM HERSH WEISS חיים הערש ווייס ר' ישעי' - ר' ליפא פארקאש (845) 783-9102 9:59…" at bounding box center [105, 426] width 179 height 628
click at [118, 121] on span "חיים הערש ווייס" at bounding box center [110, 121] width 48 height 10
click at [1511, 775] on span "K60" at bounding box center [1507, 773] width 32 height 13
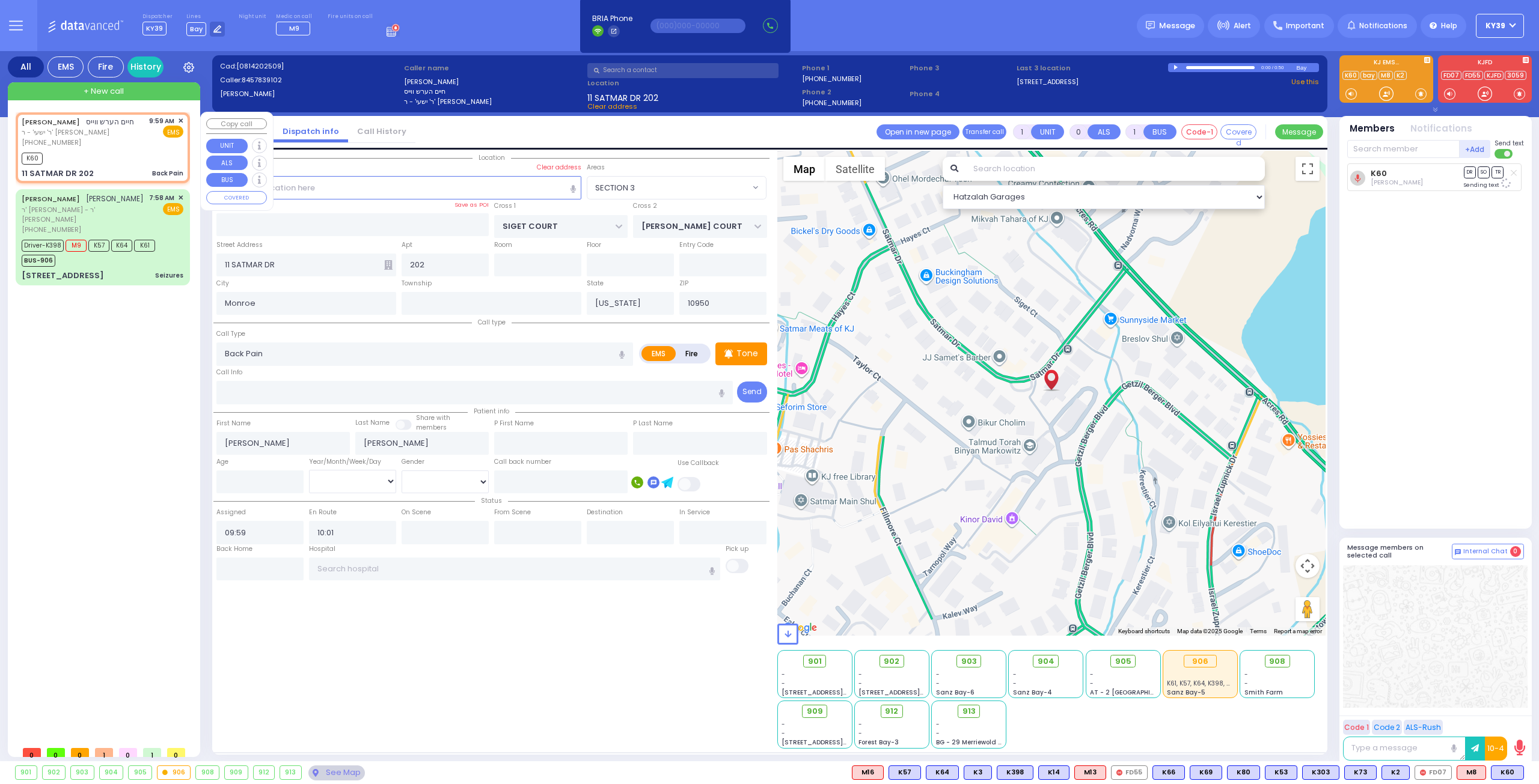
click at [126, 127] on span "ר' ישעי' - ר' ליפא פארקאש" at bounding box center [78, 133] width 113 height 10
click at [1506, 772] on span "K101" at bounding box center [1507, 773] width 33 height 13
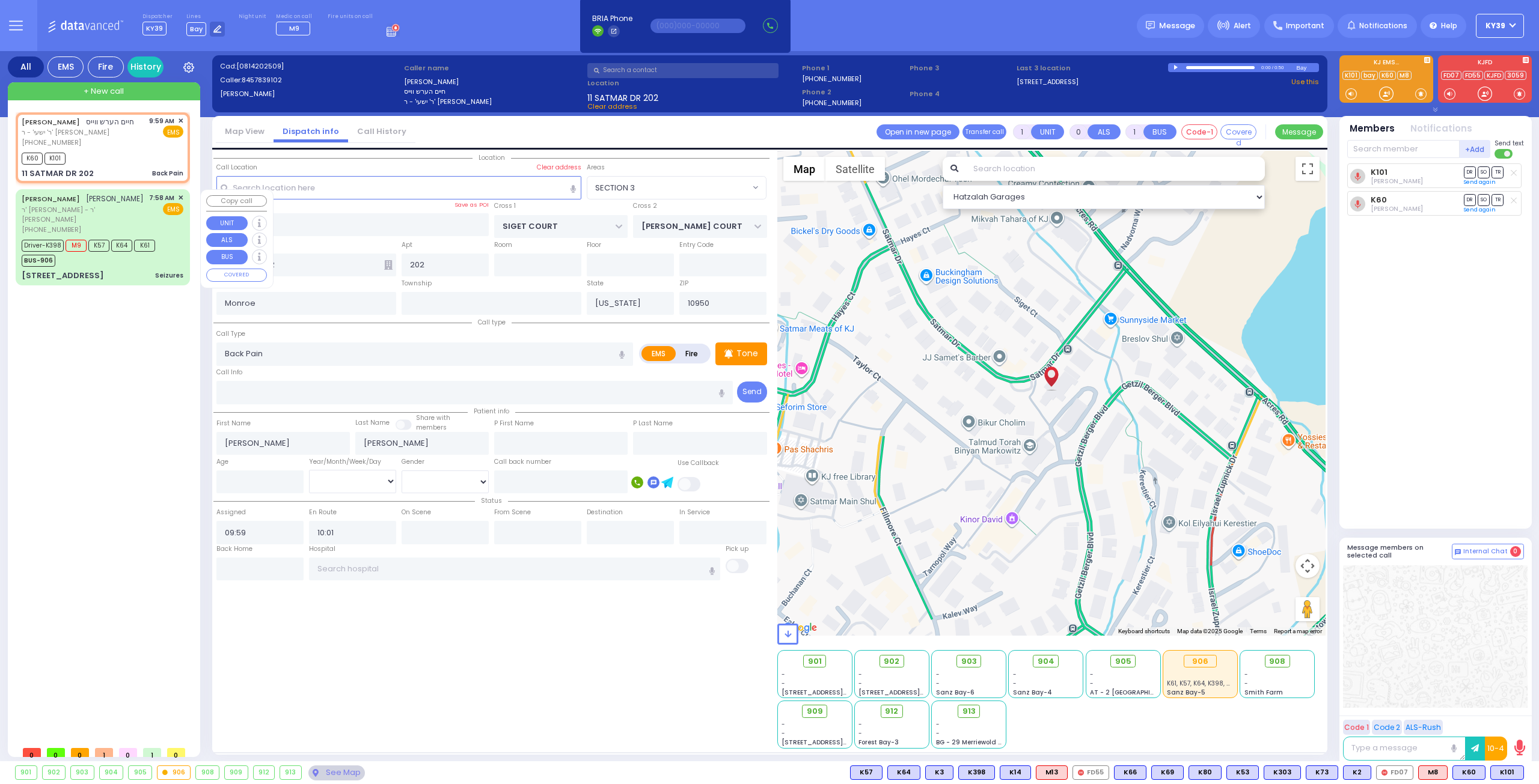
click at [112, 205] on div "[PERSON_NAME] [PERSON_NAME]" at bounding box center [82, 199] width 122 height 12
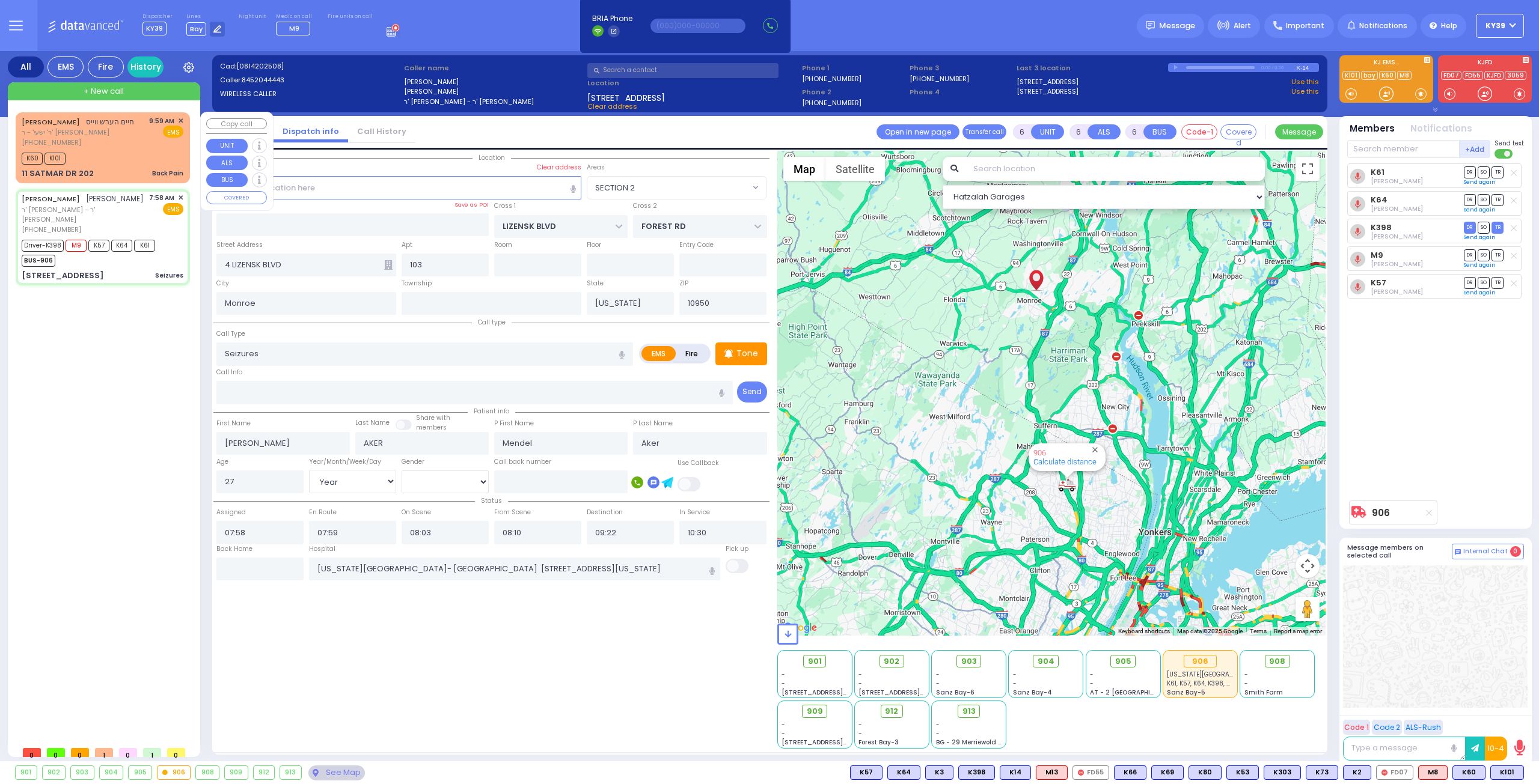
click at [100, 166] on div "CHAIM HERSH WEISS חיים הערש ווייס ר' ישעי' - ר' ליפא פארקאש (845) 783-9102 9:59…" at bounding box center [102, 147] width 170 height 67
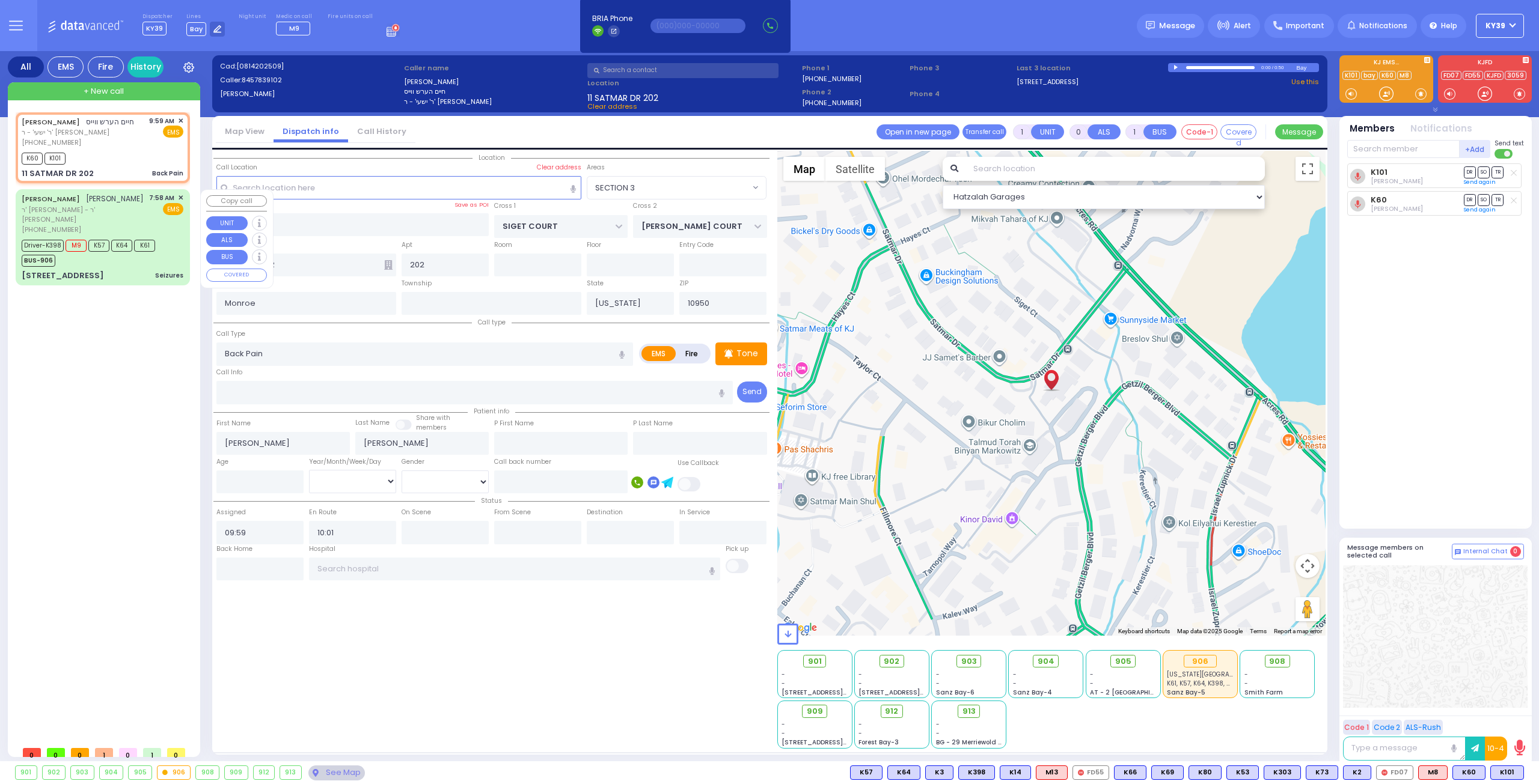
click at [123, 204] on div "[PERSON_NAME] [PERSON_NAME]" at bounding box center [82, 199] width 122 height 12
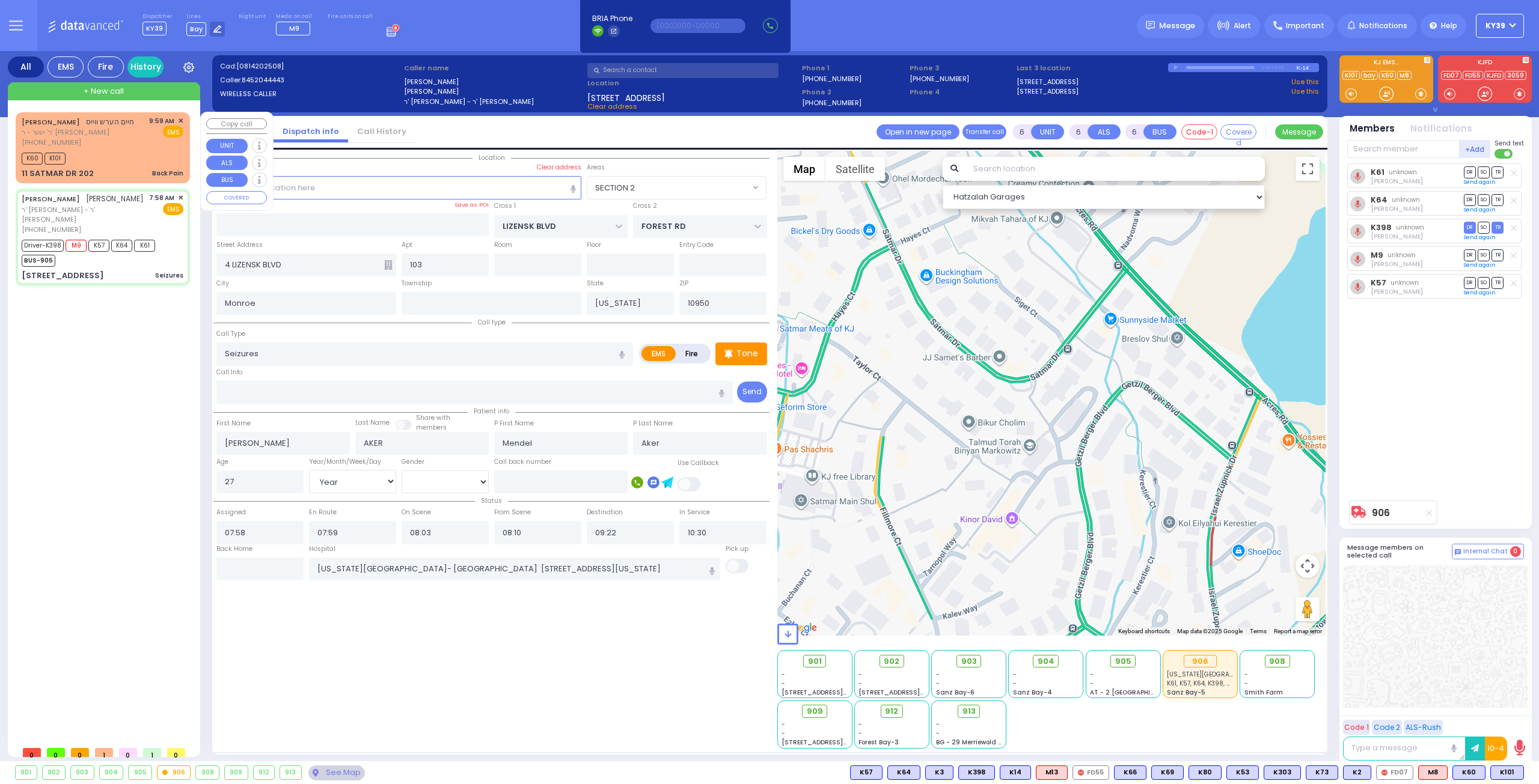
click at [148, 147] on div "CHAIM HERSH WEISS חיים הערש ווייס ר' ישעי' - ר' ליפא פארקאש (845) 783-9102 9:59…" at bounding box center [102, 132] width 161 height 32
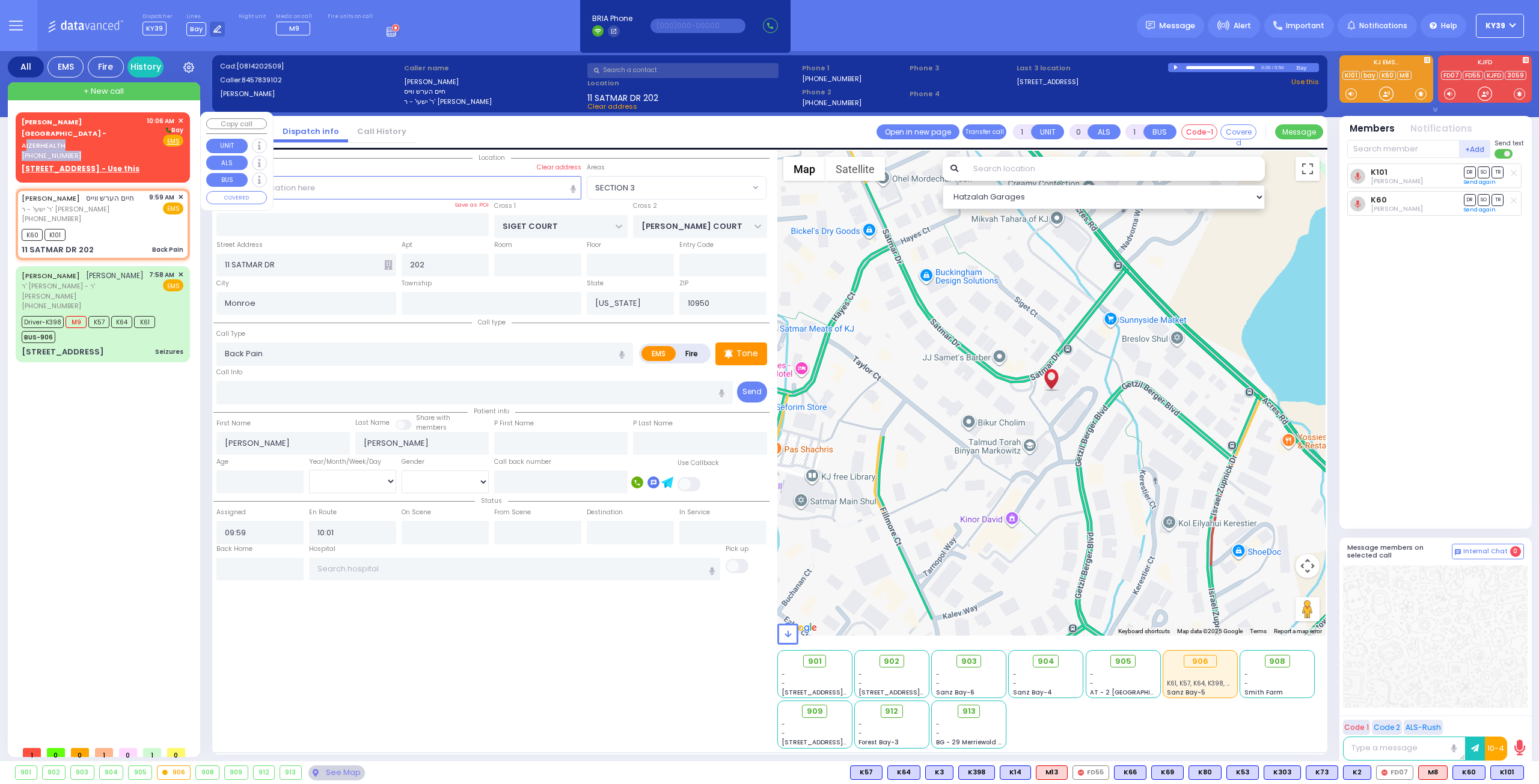
click at [96, 127] on div "Aizer Health Center - AIZERHEALTH (845) 782-3242" at bounding box center [81, 138] width 121 height 45
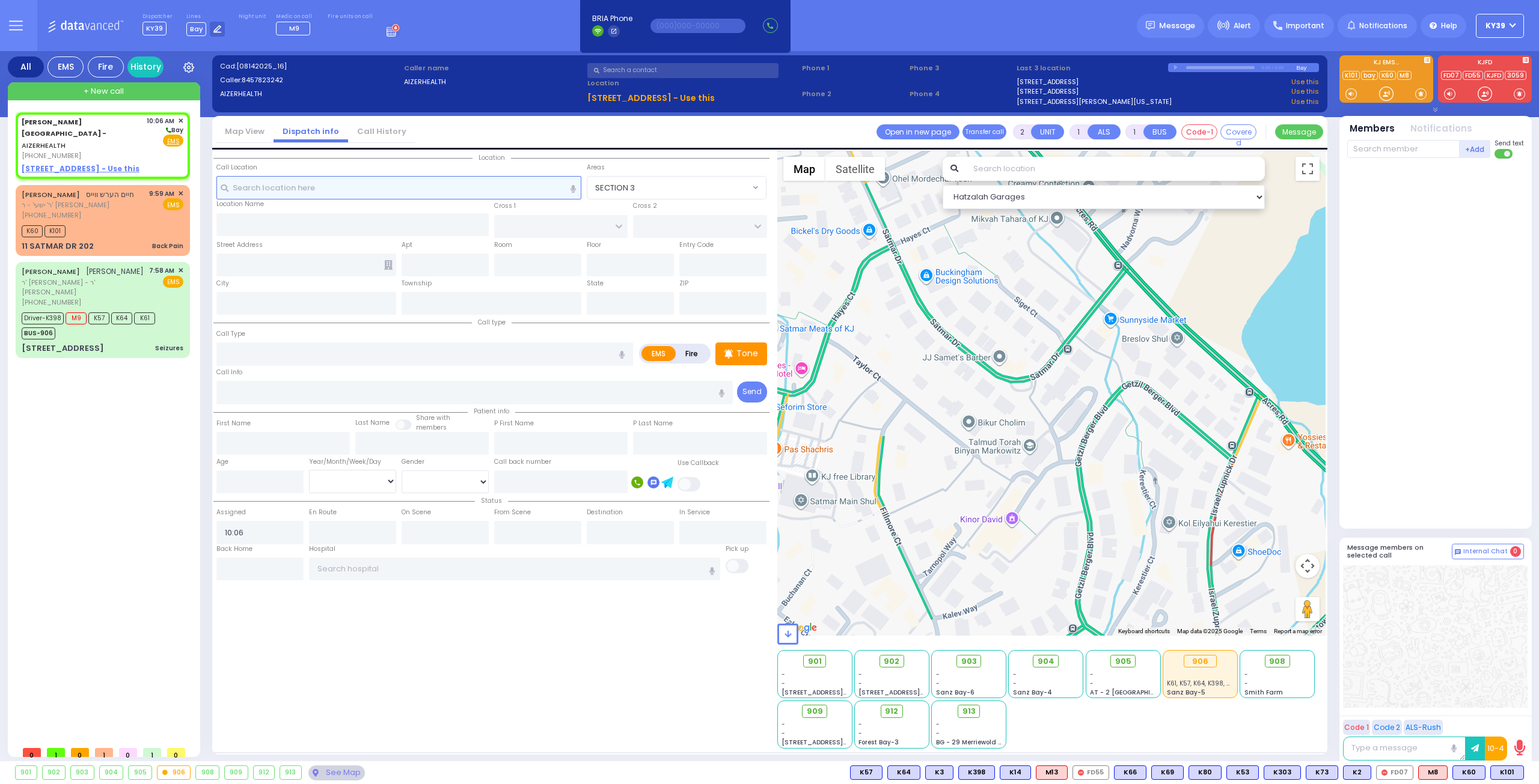
click at [345, 187] on input "text" at bounding box center [399, 187] width 366 height 23
click at [87, 164] on u "49 FOREST ROAD - Use this" at bounding box center [80, 169] width 118 height 10
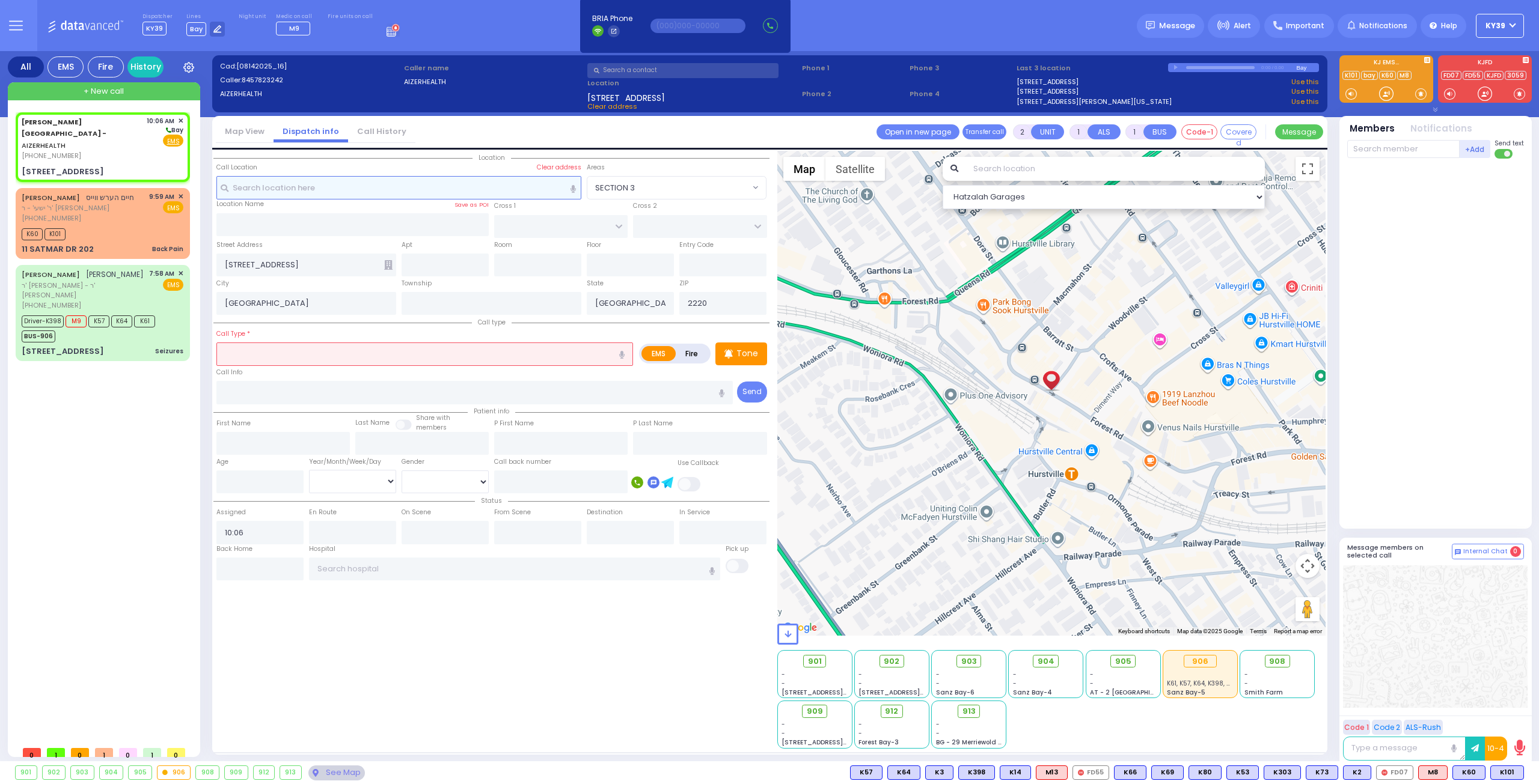
click at [293, 188] on input "text" at bounding box center [399, 187] width 366 height 23
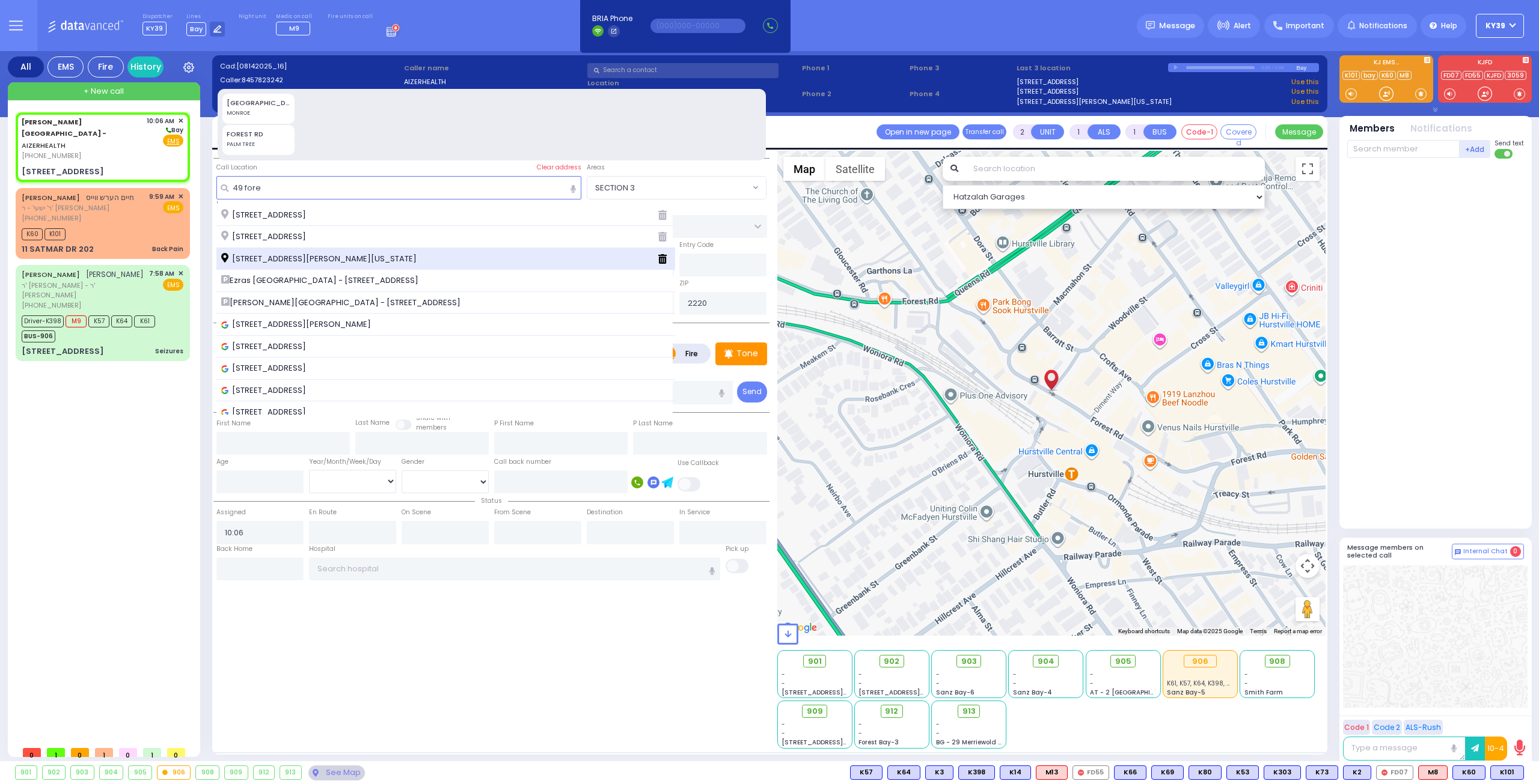
click at [287, 258] on span "49 Forest Road Kiryas Joel New York 10950" at bounding box center [321, 259] width 199 height 12
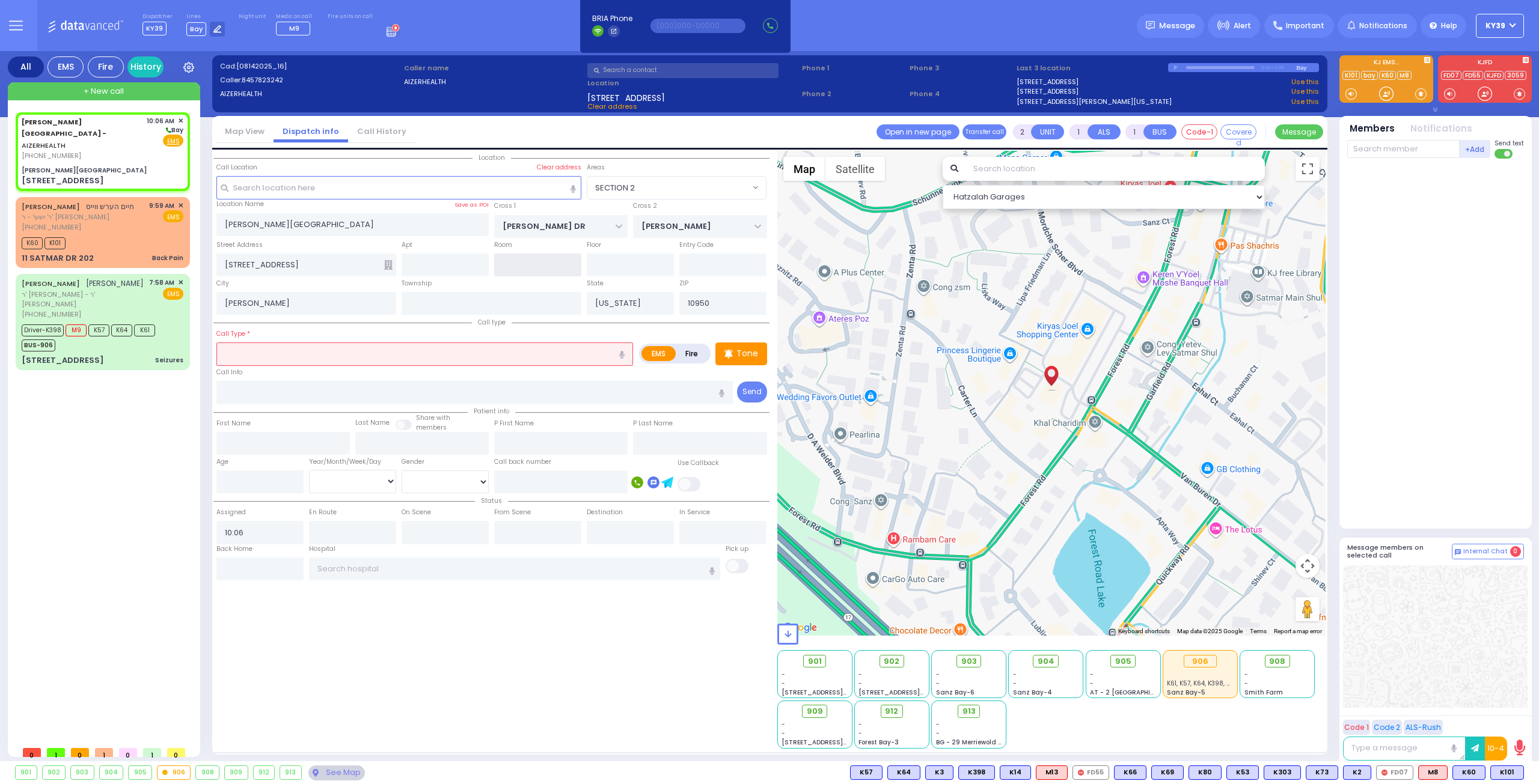
click at [524, 264] on input "text" at bounding box center [538, 265] width 87 height 23
click at [594, 269] on input "text" at bounding box center [630, 265] width 87 height 23
click at [551, 264] on input "text" at bounding box center [538, 265] width 87 height 23
click at [477, 351] on input "text" at bounding box center [424, 354] width 417 height 23
click at [113, 140] on div "Aizer Health Center - AIZERHEALTH (845) 782-3242 10:06 AM ✕ Fire EMS" at bounding box center [102, 151] width 170 height 75
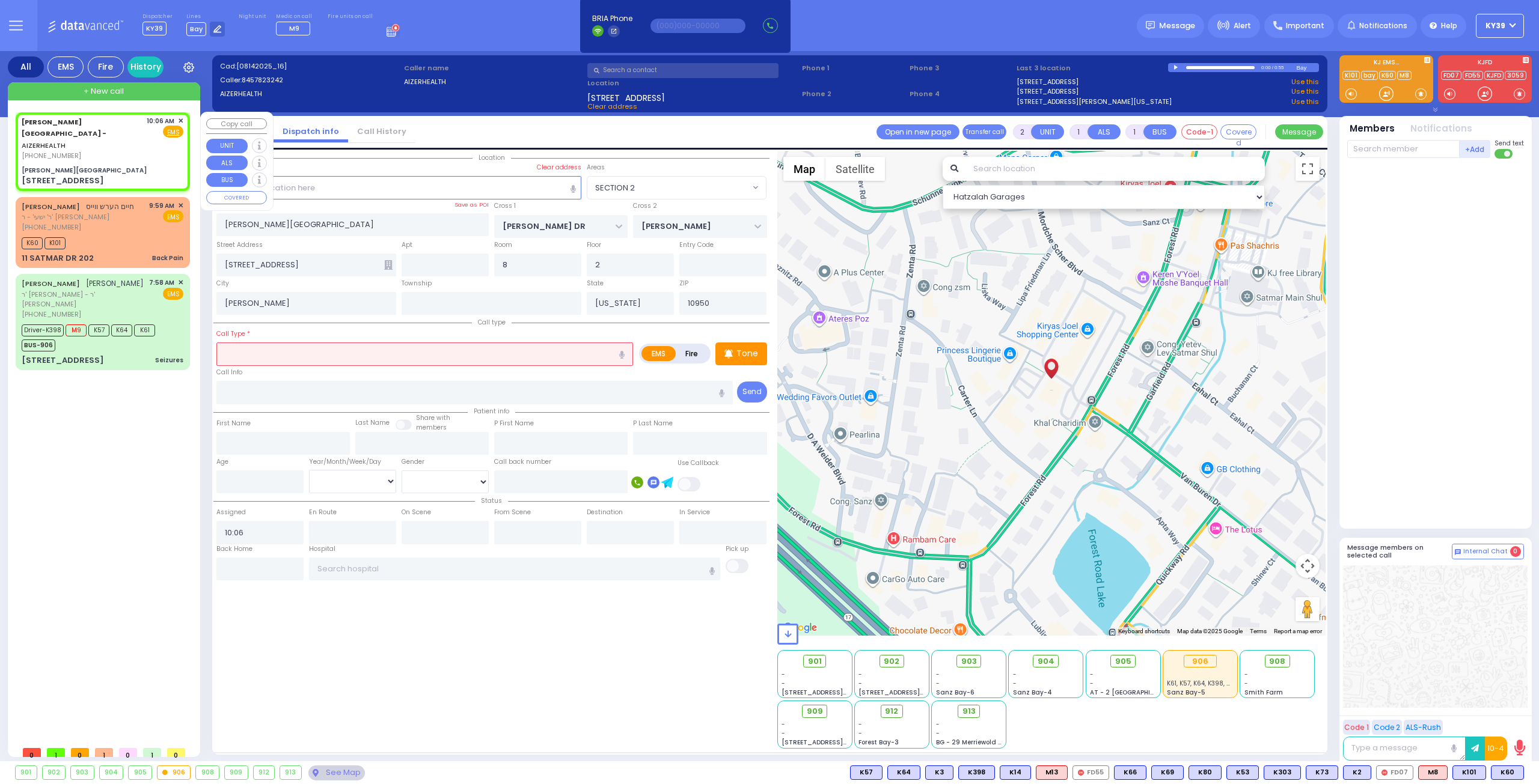
click at [119, 142] on div "Aizer Health Center - AIZERHEALTH (845) 782-3242 10:06 AM ✕ Fire EMS" at bounding box center [102, 151] width 170 height 75
click at [116, 210] on div "CHAIM HERSH WEISS חיים הערש ווייס ר' ישעי' - ר' ליפא פארקאש (845) 783-9102 9:59…" at bounding box center [102, 232] width 170 height 67
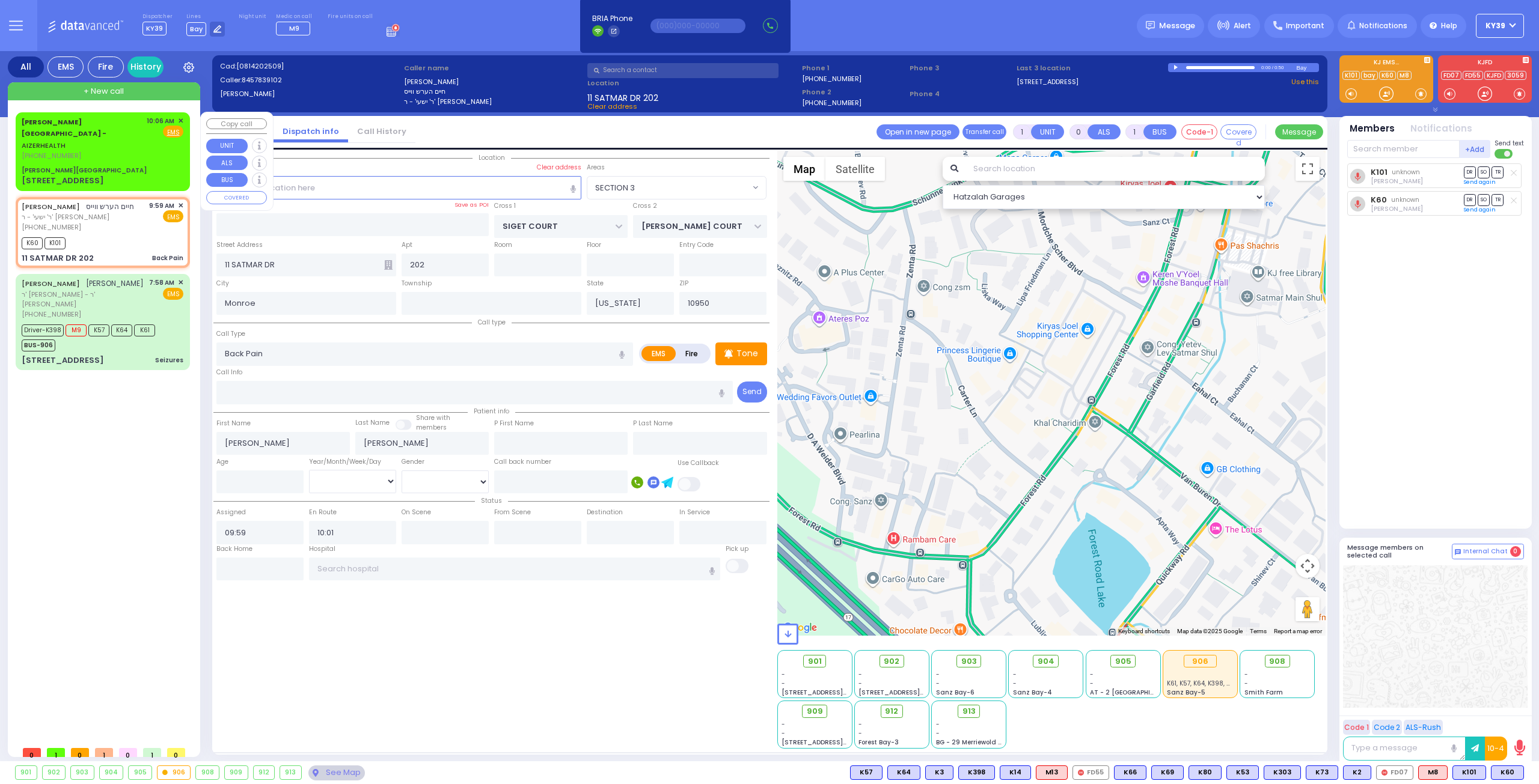
click at [112, 142] on div "Aizer Health Center - AIZERHEALTH (845) 782-3242 10:06 AM ✕ Fire EMS" at bounding box center [102, 151] width 170 height 75
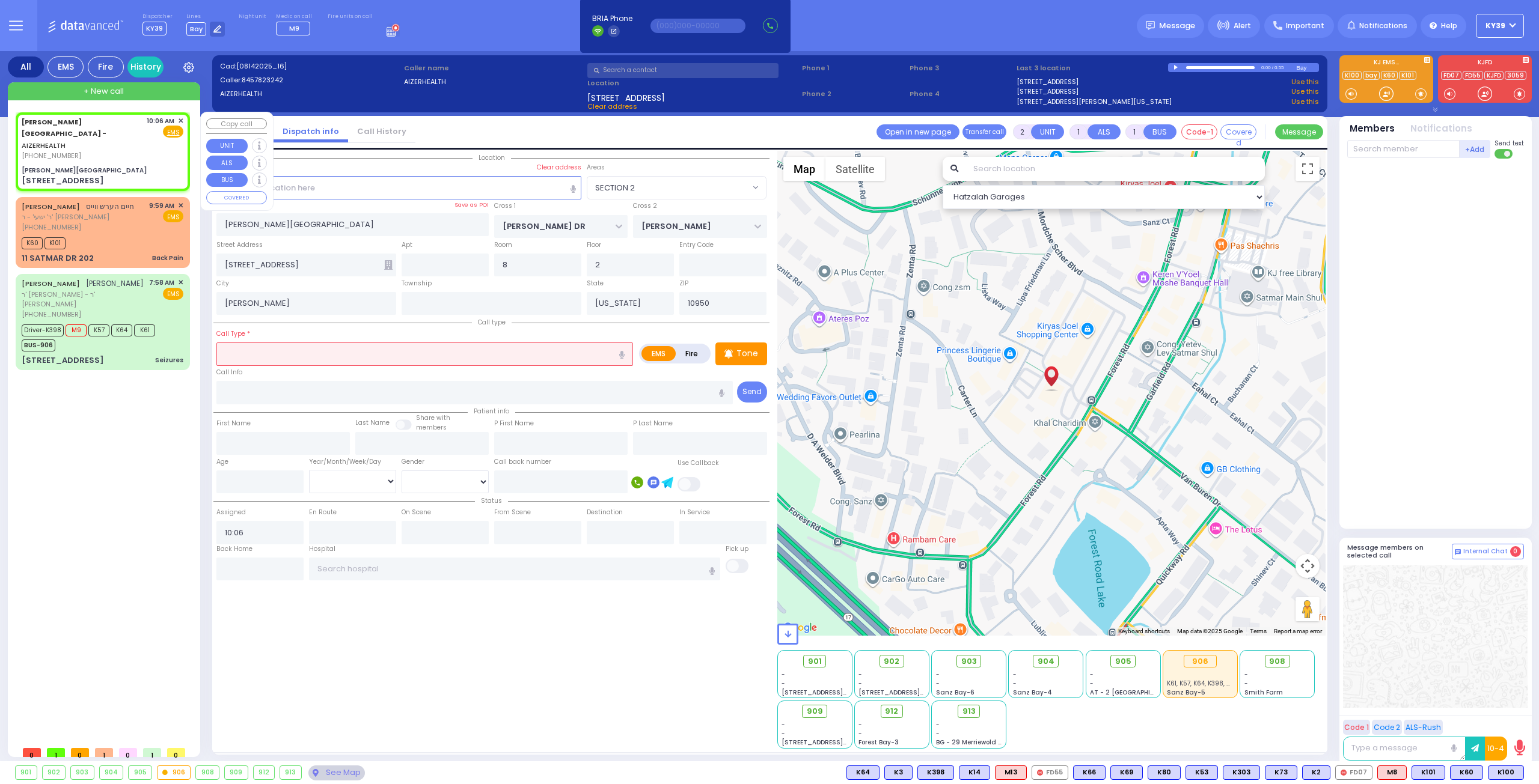
click at [130, 142] on div "Aizer Health Center - AIZERHEALTH (845) 782-3242 10:06 AM ✕ Fire EMS" at bounding box center [102, 151] width 170 height 75
click at [123, 166] on div "Aizer Health Center" at bounding box center [102, 170] width 161 height 9
